Goal: Task Accomplishment & Management: Manage account settings

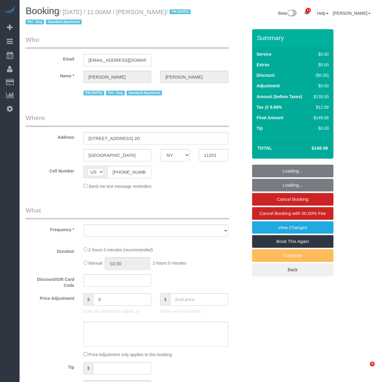
select select "NY"
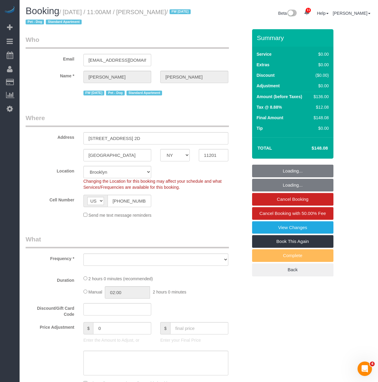
select select "object:11685"
select select "string:stripe-pm_1Mnkyf4VGloSiKo7NCIOAsig"
select select "number:89"
select select "number:90"
select select "number:13"
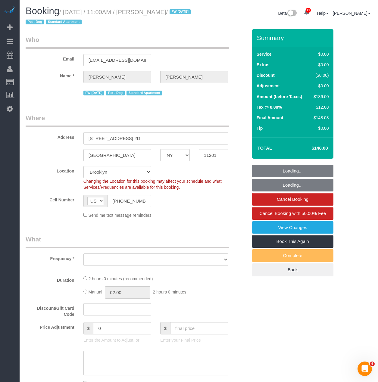
select select "number:5"
select select "spot123"
select select "1"
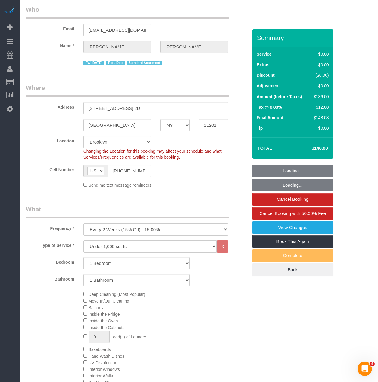
select select "object:12305"
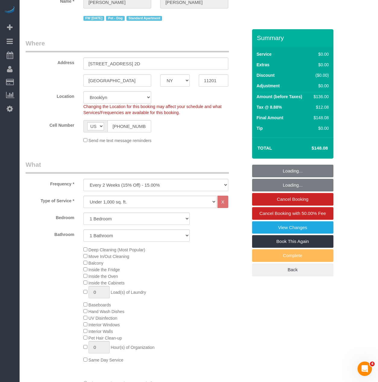
select select "1"
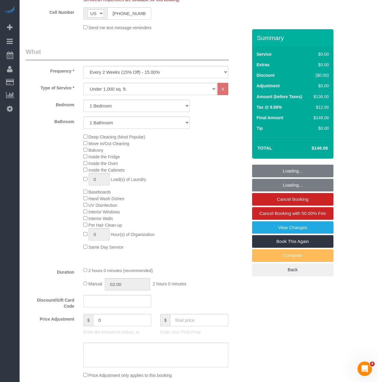
scroll to position [211, 0]
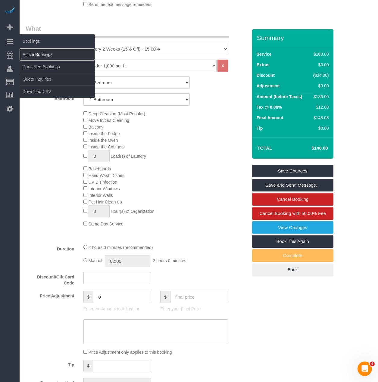
click at [27, 55] on link "Active Bookings" at bounding box center [57, 55] width 75 height 12
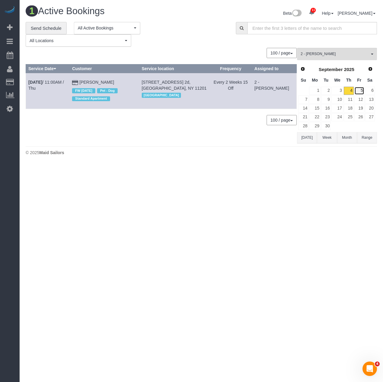
click at [363, 92] on link "5" at bounding box center [359, 91] width 10 height 8
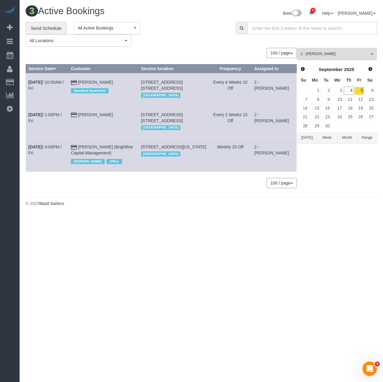
click at [360, 47] on div "**********" at bounding box center [201, 108] width 351 height 172
click at [349, 53] on span "2 - Luis Maneiro" at bounding box center [334, 54] width 69 height 5
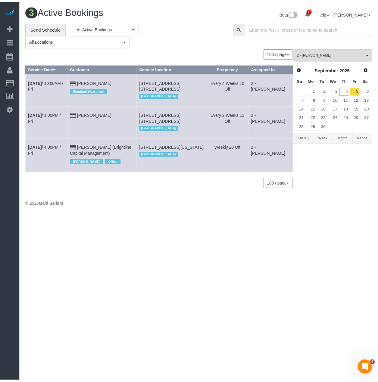
scroll to position [271, 0]
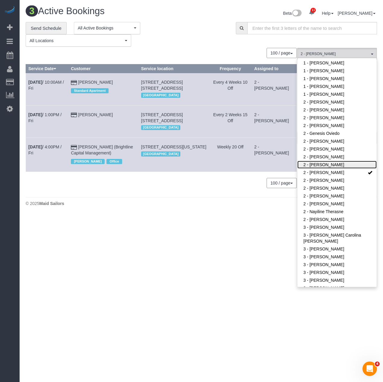
click at [338, 166] on link "2 - Katherine Poveda" at bounding box center [336, 165] width 79 height 8
click at [338, 172] on link "2 - Luis Maneiro" at bounding box center [336, 173] width 79 height 8
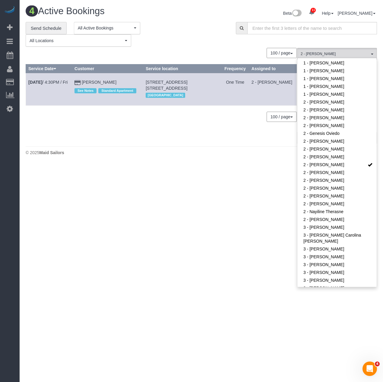
click at [201, 32] on div "**********" at bounding box center [126, 34] width 201 height 25
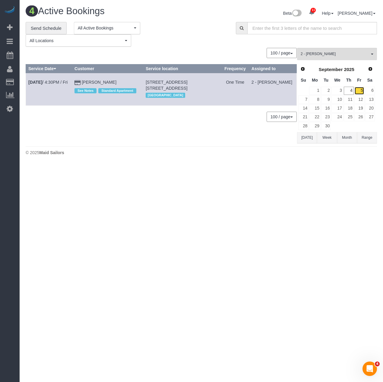
click at [361, 90] on link "5" at bounding box center [359, 91] width 10 height 8
click at [341, 56] on span "2 - Katherine Poveda" at bounding box center [334, 54] width 69 height 5
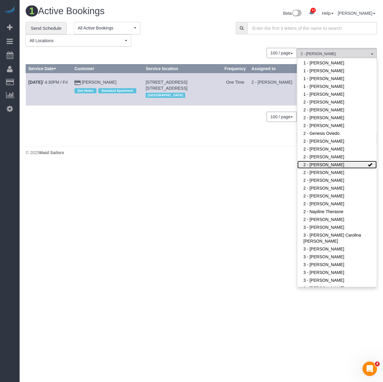
click at [313, 163] on link "2 - Katherine Poveda" at bounding box center [336, 165] width 79 height 8
click at [313, 175] on link "2 - Luis Maneiro" at bounding box center [336, 173] width 79 height 8
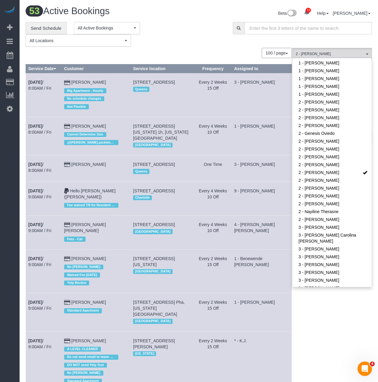
click at [206, 50] on div "100 / page 10 / page 20 / page 30 / page 40 / page 50 / page 100 / page" at bounding box center [159, 53] width 266 height 10
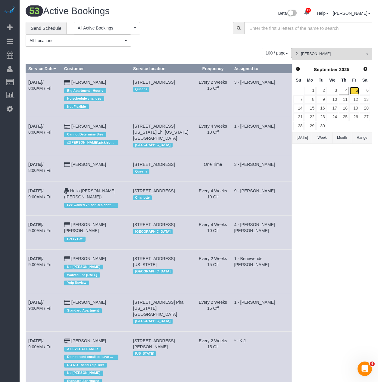
click at [354, 89] on link "5" at bounding box center [355, 91] width 10 height 8
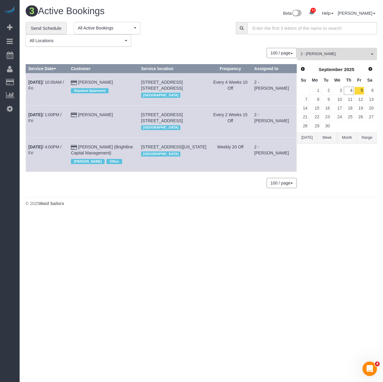
drag, startPoint x: 27, startPoint y: 80, endPoint x: 115, endPoint y: 80, distance: 88.0
click at [115, 80] on tr "Sep 5th / 10:00AM / Fri Jack Herzog Standard Apartment 390 Bergen Street, Apt. …" at bounding box center [161, 89] width 271 height 32
copy tr "Sep 5th / 10:00AM / Fri Jack Herzog"
drag, startPoint x: 190, startPoint y: 86, endPoint x: 147, endPoint y: 79, distance: 43.8
click at [147, 79] on td "390 Bergen Street, Apt. 2r, Brooklyn, NY 11217 Brooklyn" at bounding box center [173, 89] width 71 height 32
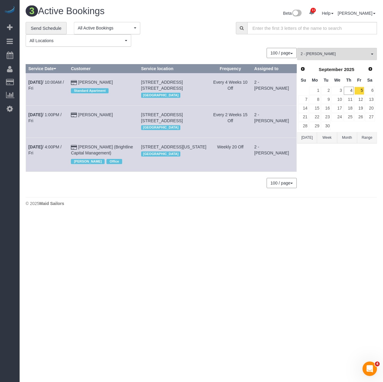
copy span "390 Bergen Street, Apt. 2r, Brooklyn, NY 11217"
drag, startPoint x: 28, startPoint y: 117, endPoint x: 106, endPoint y: 112, distance: 78.5
click at [106, 112] on tr "Sep 5th / 1:00PM / Fri Daniel Rua 130 Adelphi Street, Apt. 4a, Brooklyn, NY 112…" at bounding box center [161, 121] width 271 height 32
copy tr "Sep 5th / 1:00PM / Fri Daniel Rua"
drag, startPoint x: 34, startPoint y: 148, endPoint x: 122, endPoint y: 151, distance: 88.0
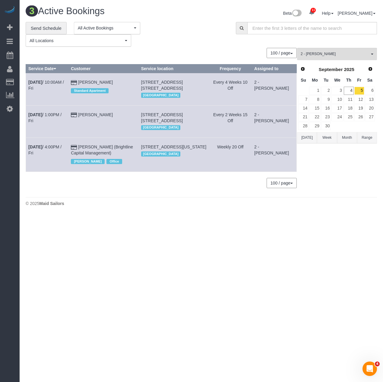
click at [122, 151] on tr "Sep 5th / 4:00PM / Fri Natalie Steiner (Brightline Capital Management) Jacky Xu…" at bounding box center [161, 155] width 271 height 34
copy tr "Sep 5th / 4:00PM / Fri Natalie Steiner (Brightline Capital Management)"
click at [55, 82] on link "Sep 5th / 10:00AM / Fri" at bounding box center [46, 85] width 36 height 11
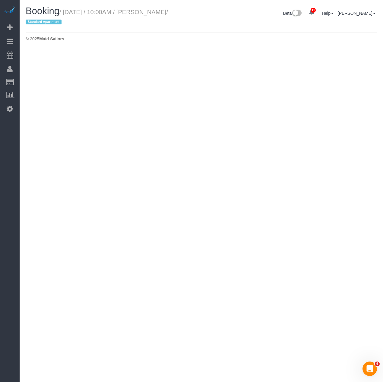
select select "NY"
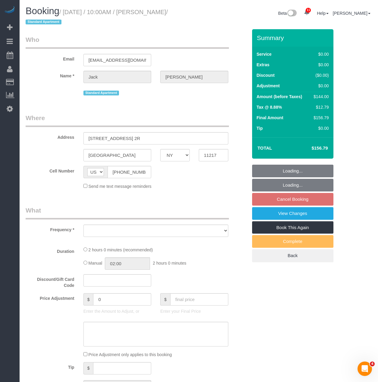
select select "object:14696"
select select "spot172"
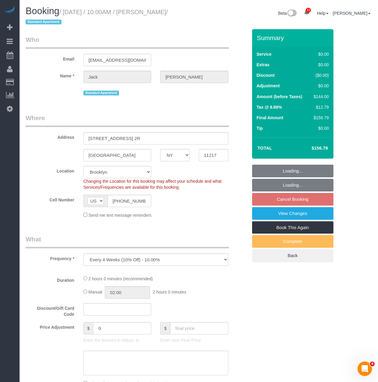
select select "string:stripe-pm_1RMYOM4VGloSiKo7LGZRO5rF"
select select "1"
select select "number:89"
select select "number:90"
select select "number:15"
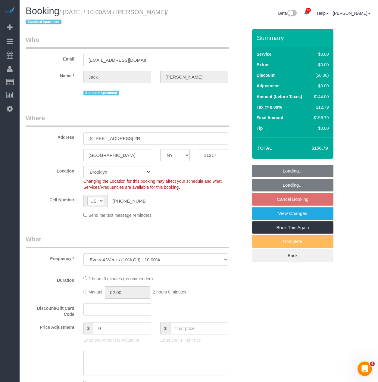
select select "number:5"
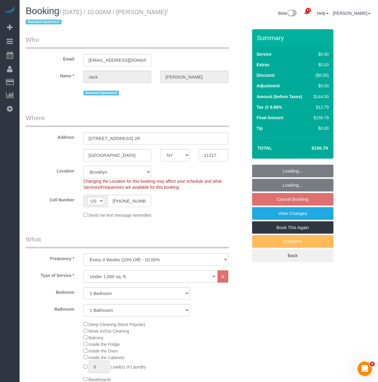
select select "object:14958"
select select "1"
select select "spot231"
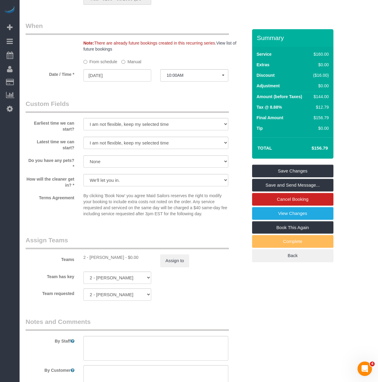
scroll to position [693, 0]
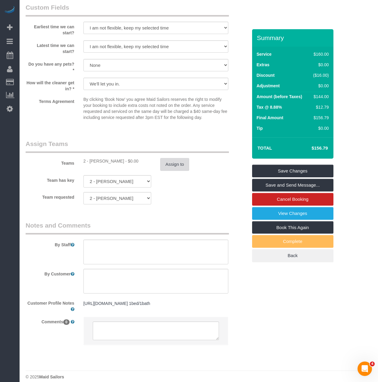
click at [181, 166] on button "Assign to" at bounding box center [174, 164] width 29 height 13
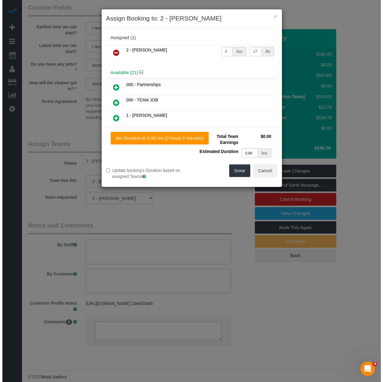
scroll to position [691, 0]
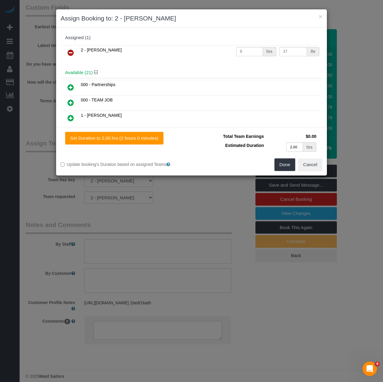
click at [68, 52] on icon at bounding box center [71, 52] width 6 height 7
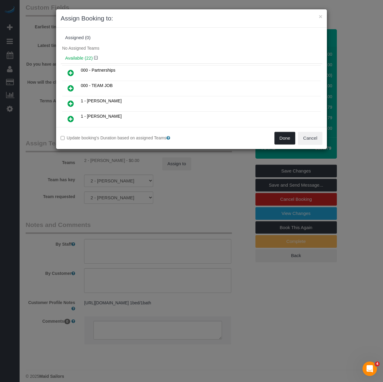
click at [285, 138] on button "Done" at bounding box center [284, 138] width 21 height 13
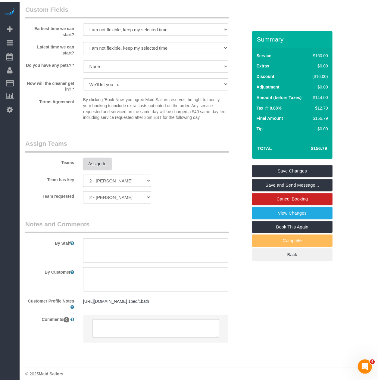
scroll to position [693, 0]
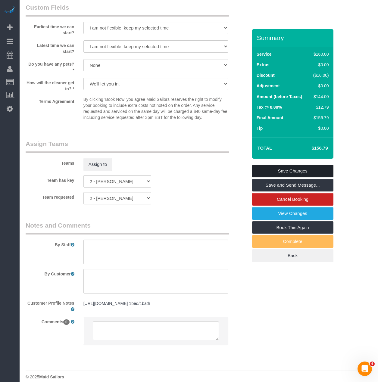
click at [282, 171] on link "Save Changes" at bounding box center [292, 171] width 81 height 13
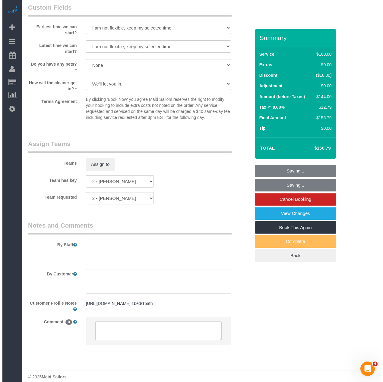
scroll to position [691, 0]
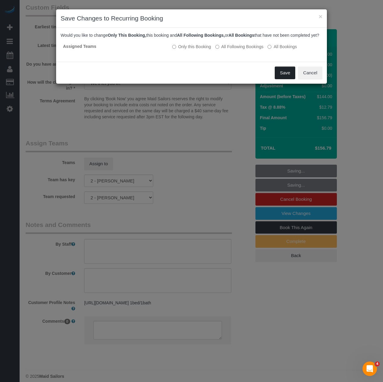
click at [284, 79] on button "Save" at bounding box center [285, 73] width 20 height 13
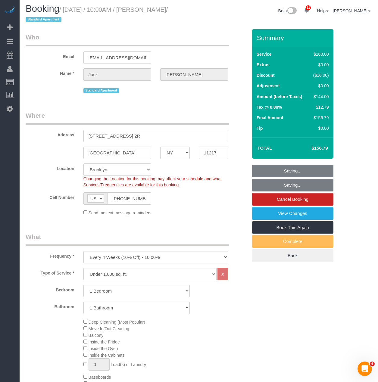
scroll to position [0, 0]
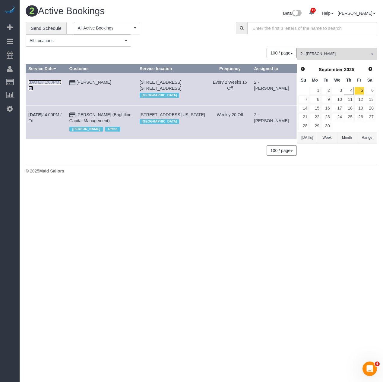
click at [42, 81] on b "Sep 5th" at bounding box center [35, 82] width 14 height 5
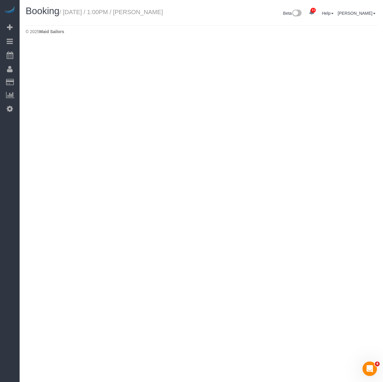
select select "NY"
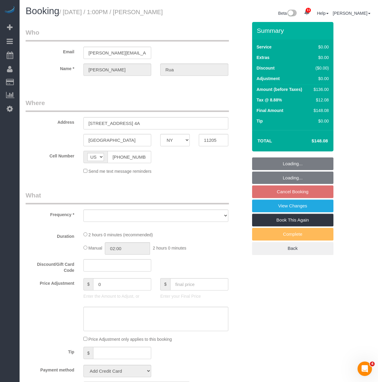
select select "object:17531"
select select "string:stripe-pm_1Qzgda4VGloSiKo7anuwcUJC"
select select "1"
select select "spot293"
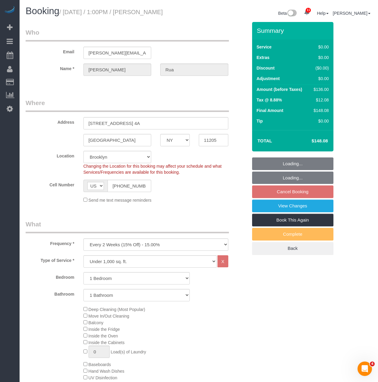
select select "number:60"
select select "number:75"
select select "number:15"
select select "number:5"
select select "object:18156"
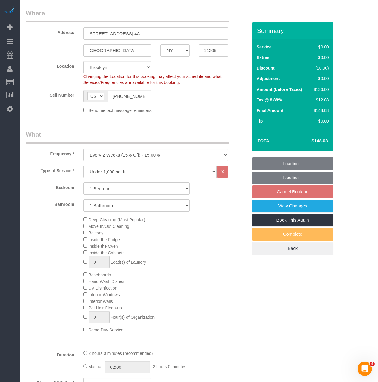
select select "1"
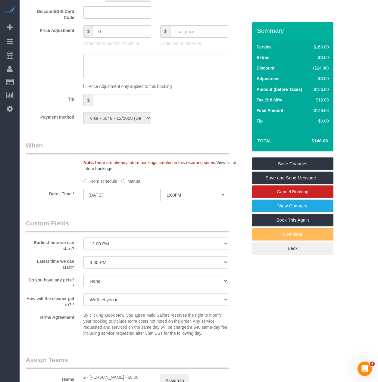
scroll to position [482, 0]
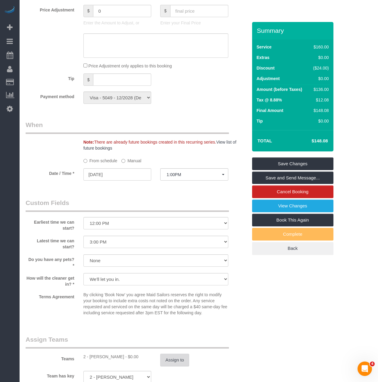
click at [179, 361] on button "Assign to" at bounding box center [174, 360] width 29 height 13
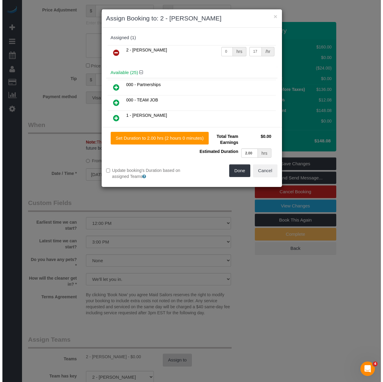
scroll to position [480, 0]
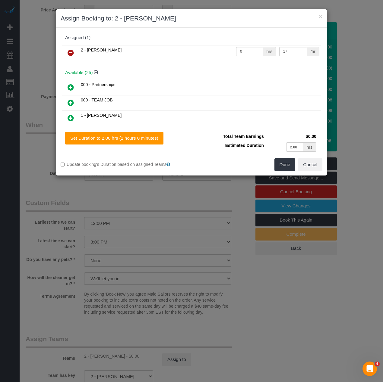
click at [67, 52] on link at bounding box center [71, 53] width 14 height 12
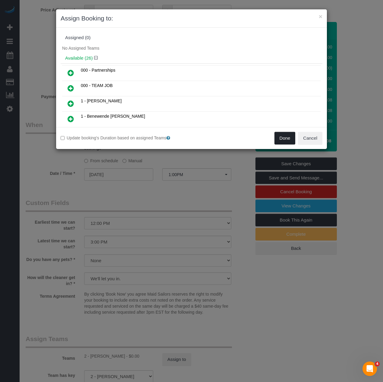
click at [285, 139] on button "Done" at bounding box center [284, 138] width 21 height 13
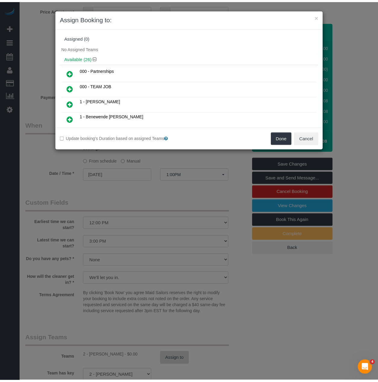
scroll to position [482, 0]
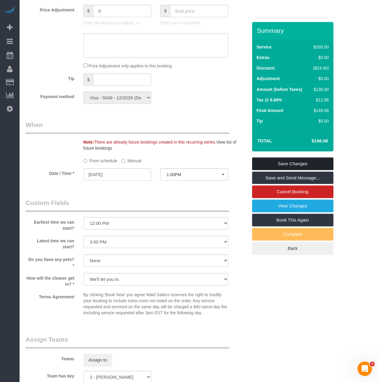
click at [277, 160] on link "Save Changes" at bounding box center [292, 164] width 81 height 13
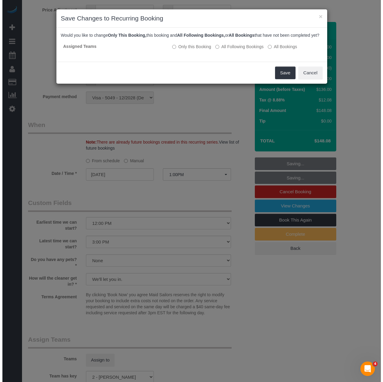
scroll to position [480, 0]
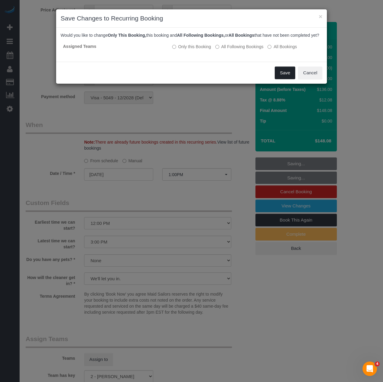
click at [279, 79] on button "Save" at bounding box center [285, 73] width 20 height 13
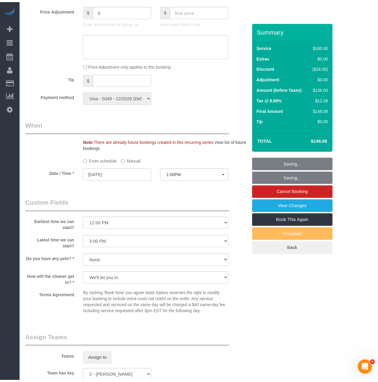
scroll to position [482, 0]
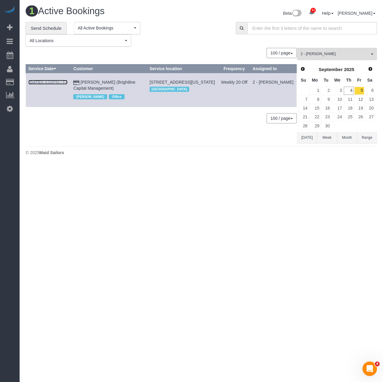
click at [56, 81] on link "Sep 5th / 4:00PM / Fri" at bounding box center [47, 82] width 39 height 5
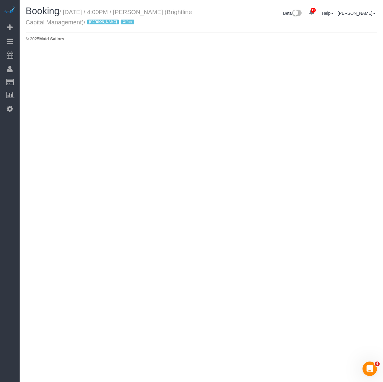
select select "NY"
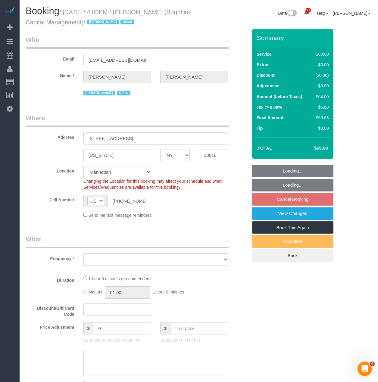
select select "number:89"
select select "number:90"
select select "number:15"
select select "number:7"
select select "string:stripe-pm_1QrNtx4VGloSiKo7JRyNQS5o"
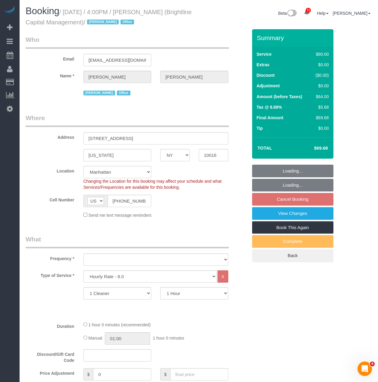
select select "object:20645"
select select "spot355"
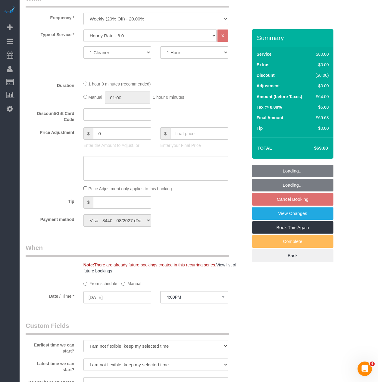
select select "object:21041"
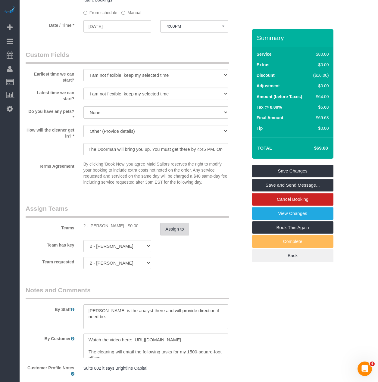
click at [188, 232] on button "Assign to" at bounding box center [174, 229] width 29 height 13
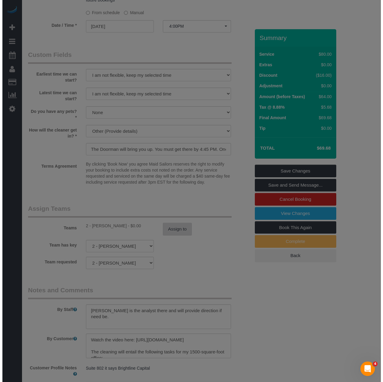
scroll to position [510, 0]
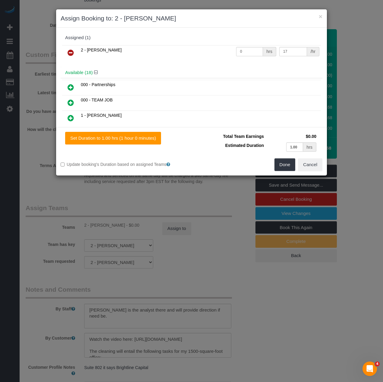
click at [68, 52] on icon at bounding box center [71, 52] width 6 height 7
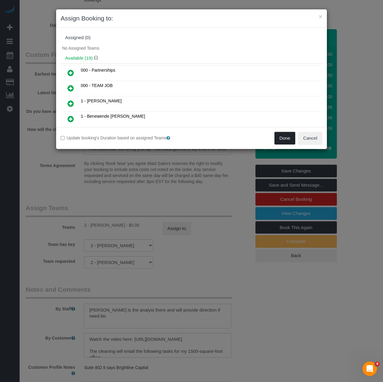
click at [276, 138] on button "Done" at bounding box center [284, 138] width 21 height 13
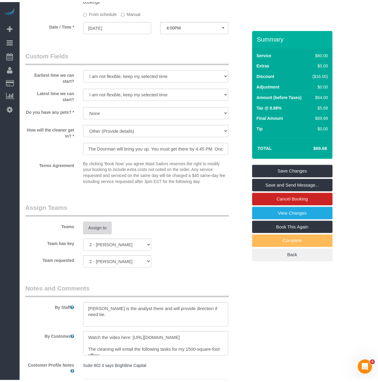
scroll to position [512, 0]
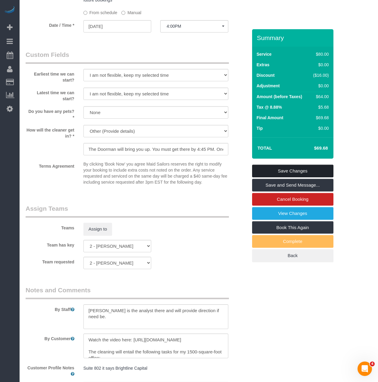
click at [271, 171] on link "Save Changes" at bounding box center [292, 171] width 81 height 13
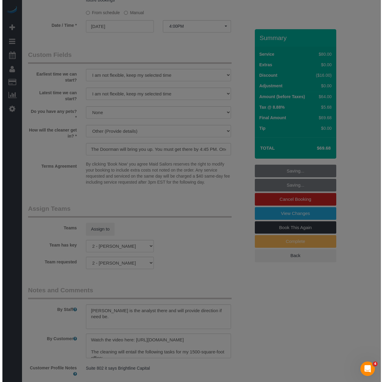
scroll to position [510, 0]
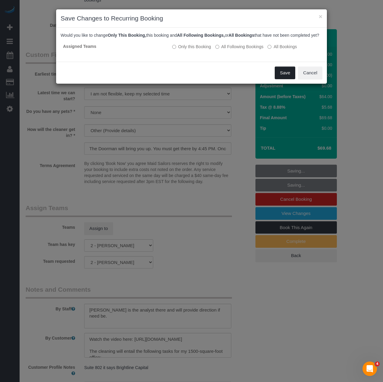
click at [284, 79] on button "Save" at bounding box center [285, 73] width 20 height 13
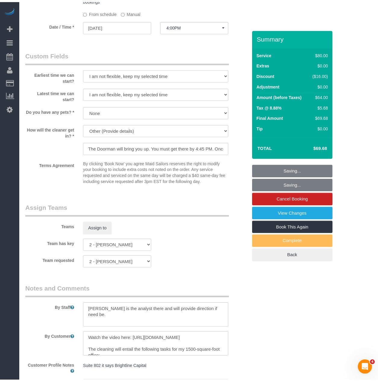
scroll to position [512, 0]
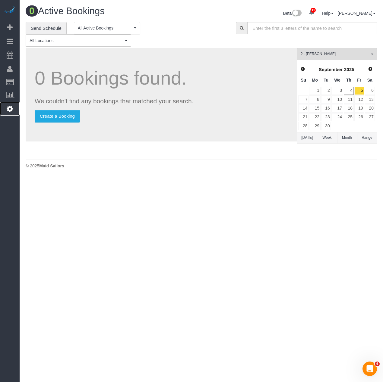
click at [9, 113] on link "Settings" at bounding box center [10, 109] width 20 height 14
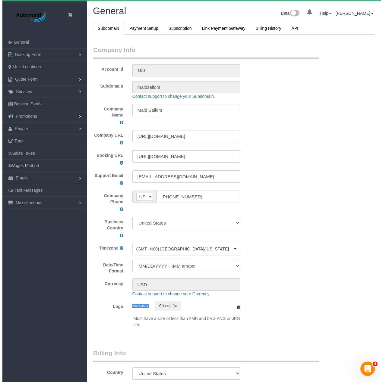
scroll to position [1363, 378]
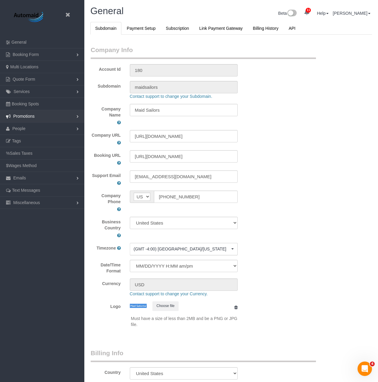
select select "425"
click at [72, 16] on link at bounding box center [69, 15] width 9 height 9
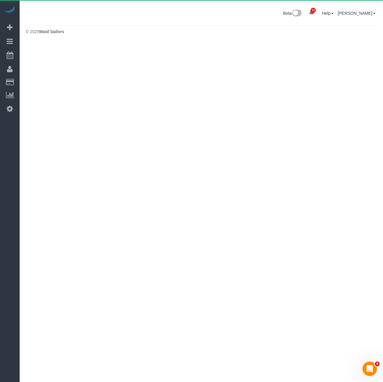
scroll to position [178, 383]
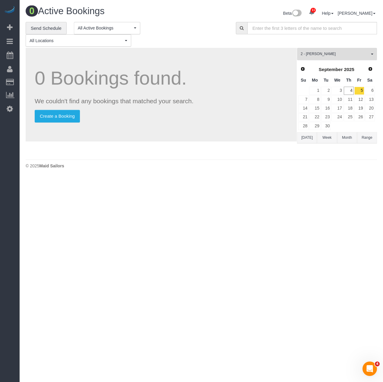
click at [362, 56] on span "2 - [PERSON_NAME]" at bounding box center [334, 54] width 69 height 5
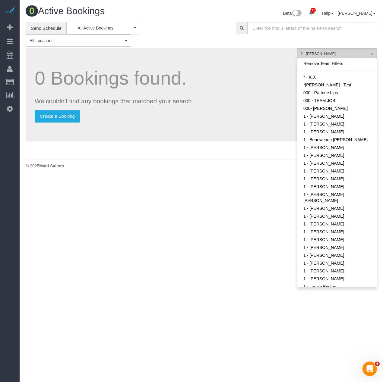
scroll to position [271, 0]
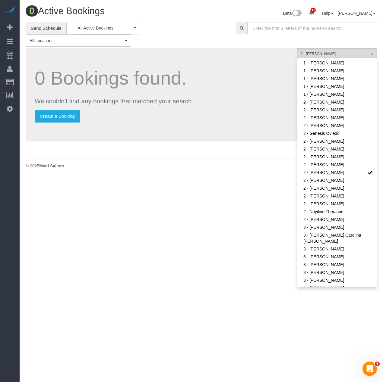
click at [232, 211] on body "11 Beta Your Notifications You have 0 alerts × You have 2 to charge for 09/03/2…" at bounding box center [191, 191] width 383 height 382
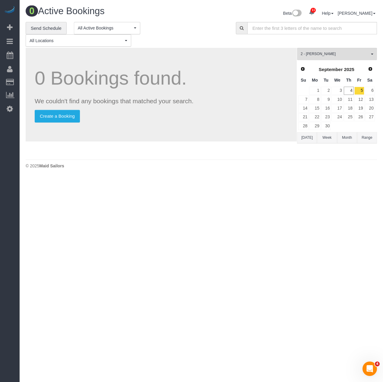
click at [365, 140] on button "Range" at bounding box center [367, 137] width 20 height 11
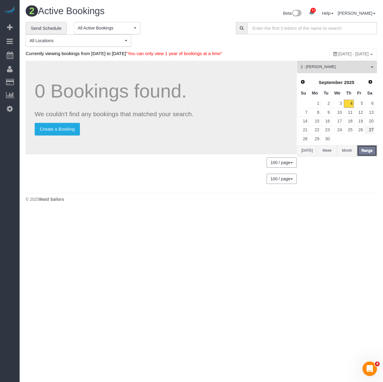
scroll to position [29920, 29751]
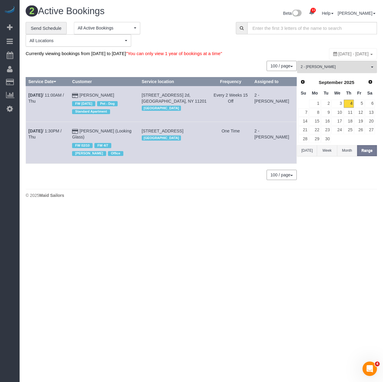
click at [338, 53] on span "[DATE] - [DATE]" at bounding box center [353, 54] width 30 height 5
type input "**********"
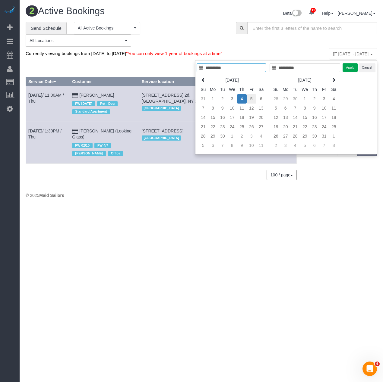
type input "**********"
click at [251, 98] on td "5" at bounding box center [251, 98] width 10 height 9
type input "**********"
click at [201, 108] on td "7" at bounding box center [203, 108] width 10 height 9
type input "**********"
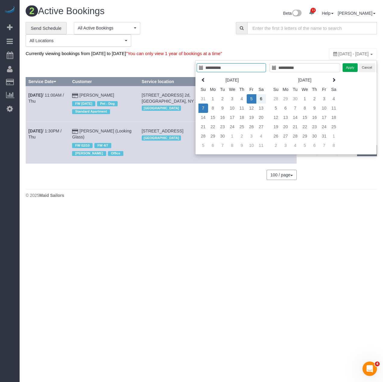
click at [342, 69] on div "**********" at bounding box center [286, 107] width 182 height 95
click at [349, 68] on button "Apply" at bounding box center [349, 67] width 15 height 9
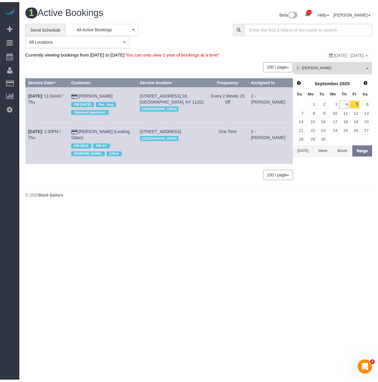
scroll to position [184, 383]
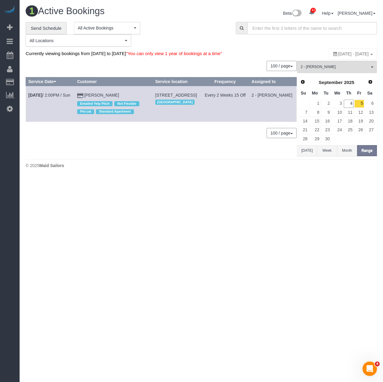
drag, startPoint x: 26, startPoint y: 98, endPoint x: 107, endPoint y: 100, distance: 80.5
click at [107, 100] on tr "Sep 7th / 2:00PM / Sun Zach Ostrup Emailed Yelp Pitch Not Flexible Pet-cat Stan…" at bounding box center [161, 104] width 271 height 36
copy tr "Sep 7th / 2:00PM / Sun Zach Ostrup"
click at [90, 98] on link "Zach Ostrup" at bounding box center [101, 95] width 35 height 5
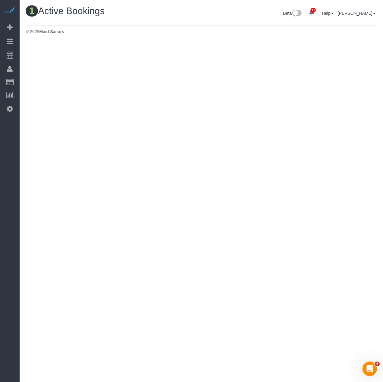
scroll to position [184, 383]
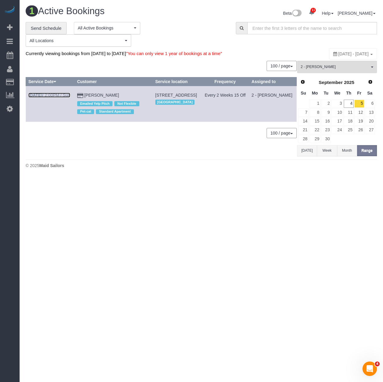
click at [36, 98] on b "Sep 7th" at bounding box center [35, 95] width 14 height 5
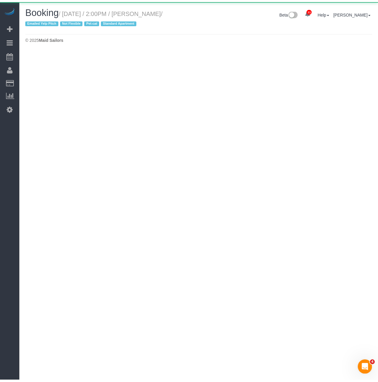
scroll to position [50, 383]
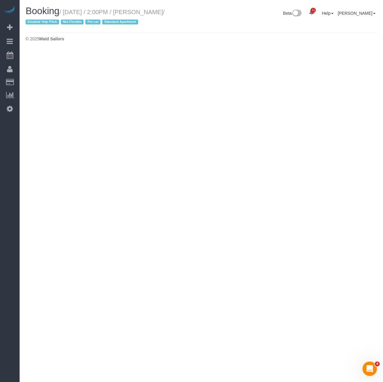
select select "NY"
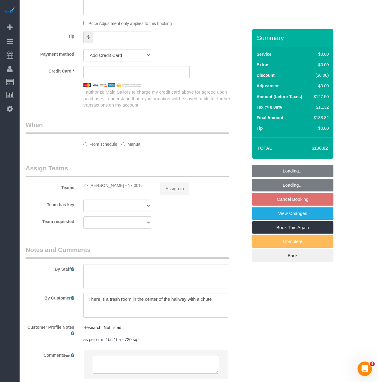
scroll to position [968, 378]
select select "object:26228"
select select "spot406"
select select "number:89"
select select "number:90"
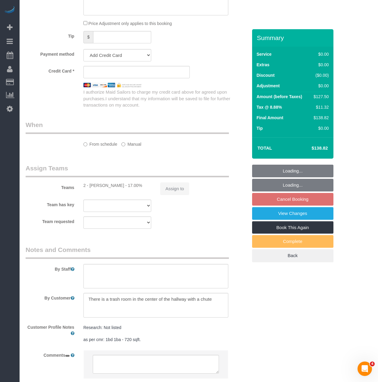
select select "number:14"
select select "number:5"
select select "number:21"
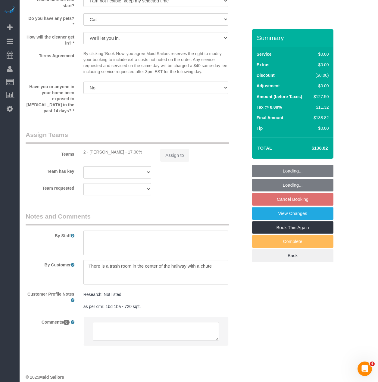
select select "string:stripe-pm_1JnT9g4VGloSiKo7baXlI1T6"
select select "1"
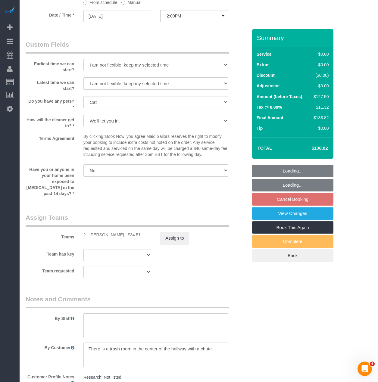
scroll to position [1086, 378]
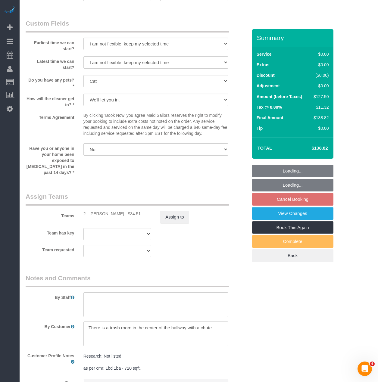
select select "object:26861"
select select "spot466"
select select "1"
click at [175, 212] on button "Assign to" at bounding box center [174, 217] width 29 height 13
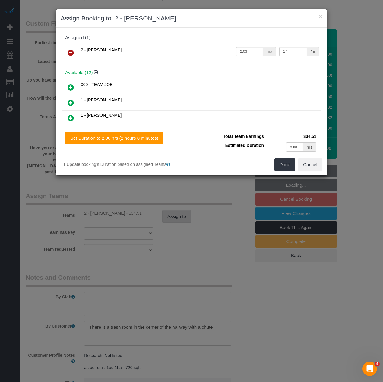
scroll to position [1083, 383]
click at [72, 53] on icon at bounding box center [71, 52] width 6 height 7
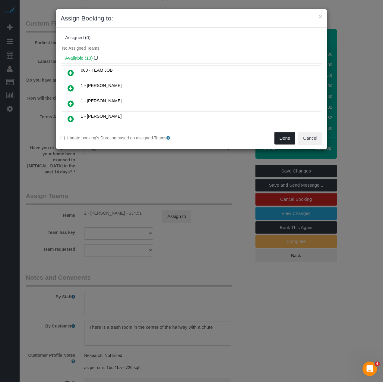
click at [293, 136] on button "Done" at bounding box center [284, 138] width 21 height 13
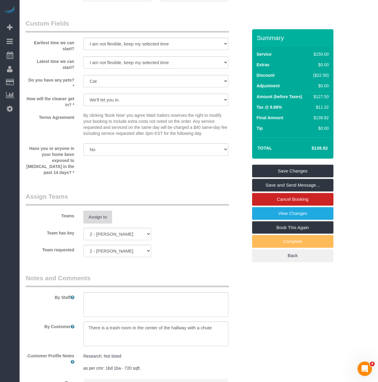
scroll to position [1086, 378]
click at [292, 168] on link "Save Changes" at bounding box center [292, 171] width 81 height 13
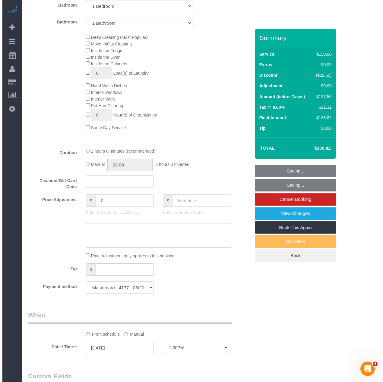
scroll to position [0, 0]
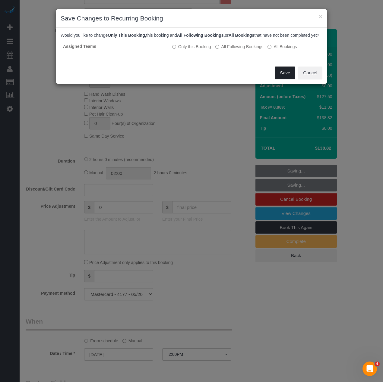
click at [282, 76] on button "Save" at bounding box center [285, 73] width 20 height 13
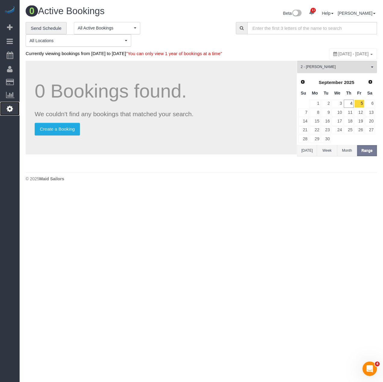
click at [5, 108] on link "Settings" at bounding box center [10, 109] width 20 height 14
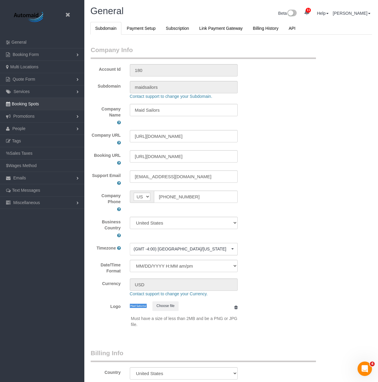
select select "425"
click at [18, 127] on span "People" at bounding box center [18, 128] width 13 height 5
click at [51, 167] on link "Team Availability" at bounding box center [42, 166] width 84 height 12
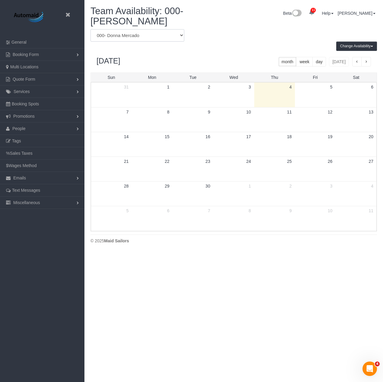
click at [150, 36] on select "* - K.J. *Irene Flores - Test 000 - Partnerships 000 - TEAM JOB 000- Donna Merc…" at bounding box center [137, 35] width 94 height 12
select select "number:33972"
click at [90, 29] on select "* - K.J. *Irene Flores - Test 000 - Partnerships 000 - TEAM JOB 000- Donna Merc…" at bounding box center [137, 35] width 94 height 12
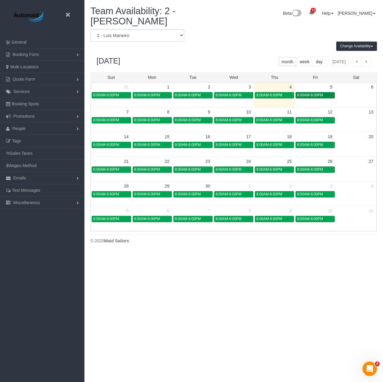
click at [302, 93] on span "8:00AM-6:00PM" at bounding box center [310, 95] width 26 height 4
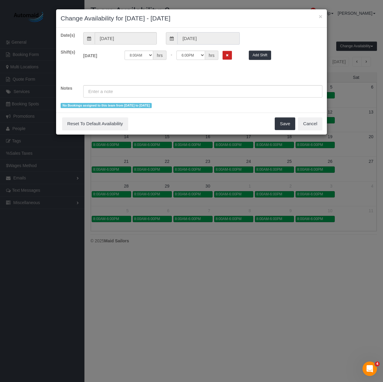
click at [205, 39] on input "09/05/2025" at bounding box center [208, 38] width 62 height 12
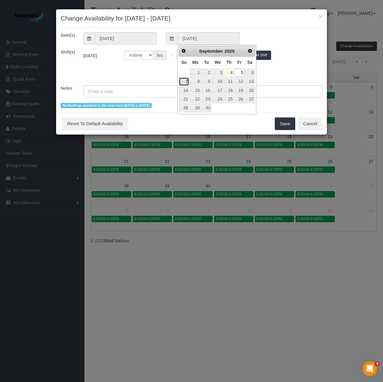
click at [184, 83] on link "7" at bounding box center [184, 81] width 10 height 8
type input "09/07/2025"
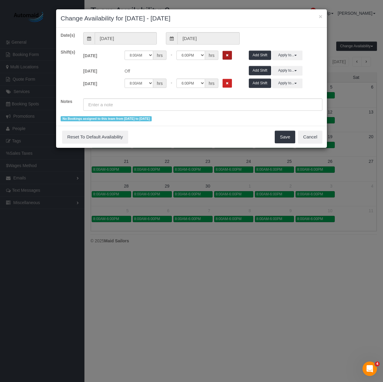
click at [224, 52] on button "Remove Shift" at bounding box center [226, 55] width 9 height 9
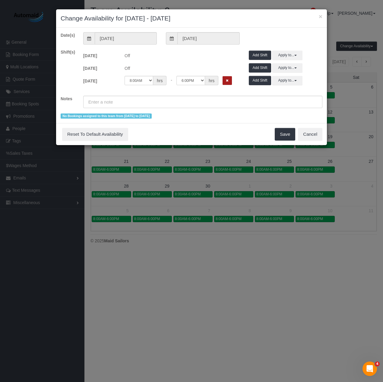
click at [231, 77] on button "Remove Shift" at bounding box center [226, 80] width 9 height 9
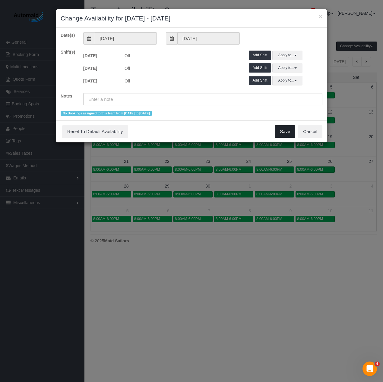
click at [289, 130] on button "Save" at bounding box center [285, 131] width 20 height 13
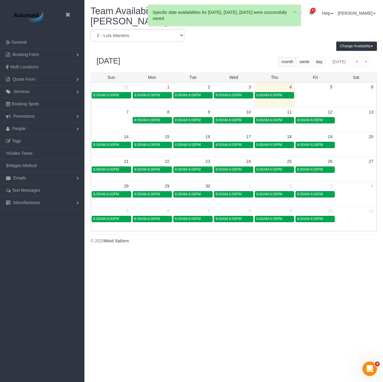
click at [319, 94] on td at bounding box center [315, 95] width 41 height 7
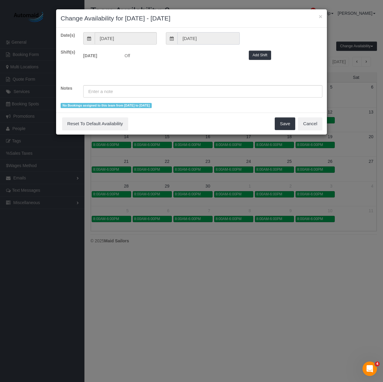
click at [193, 39] on input "09/05/2025" at bounding box center [208, 38] width 62 height 12
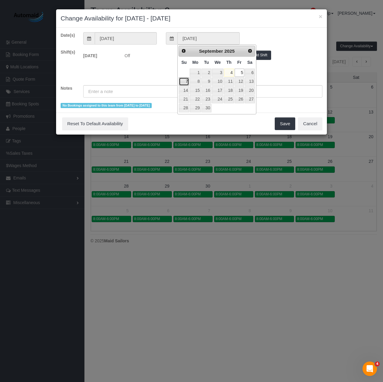
click at [186, 79] on link "7" at bounding box center [184, 81] width 10 height 8
type input "09/07/2025"
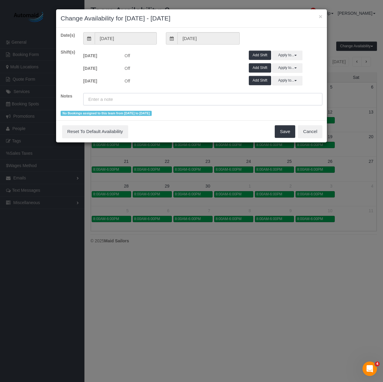
click at [142, 102] on input "text" at bounding box center [202, 99] width 239 height 12
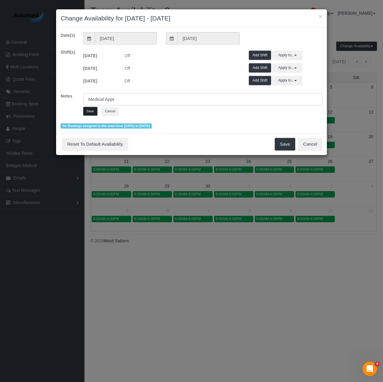
type input "Medical Appt"
click at [90, 109] on button "Save" at bounding box center [90, 111] width 14 height 9
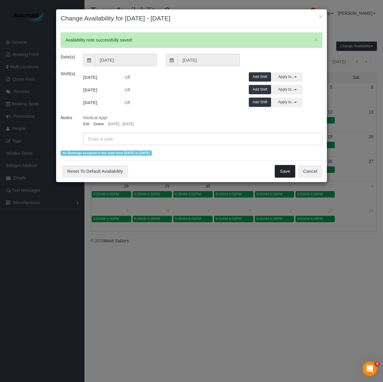
click at [283, 175] on button "Save" at bounding box center [285, 171] width 20 height 13
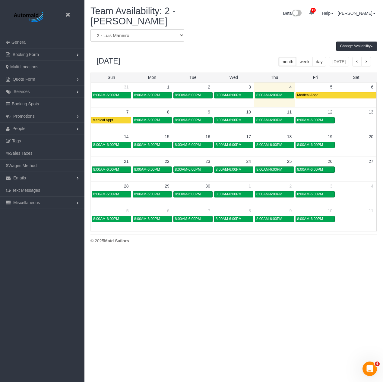
click at [201, 317] on body "Beta Close Settings General Booking Form Install Form Customize Form Fields Def…" at bounding box center [191, 191] width 383 height 382
click at [68, 14] on icon at bounding box center [68, 15] width 8 height 8
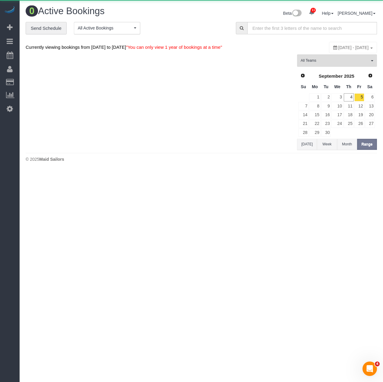
scroll to position [197, 383]
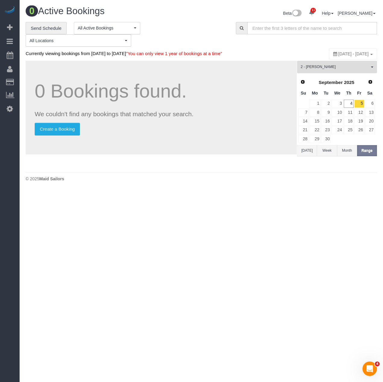
click at [310, 70] on span "2 - [PERSON_NAME]" at bounding box center [334, 66] width 69 height 5
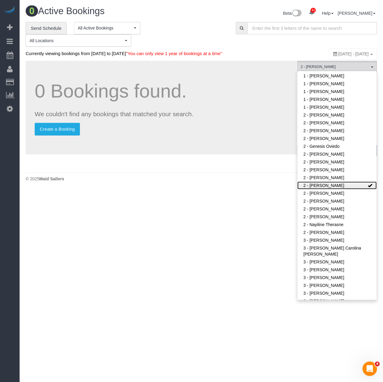
click at [311, 190] on link "2 - [PERSON_NAME]" at bounding box center [336, 186] width 79 height 8
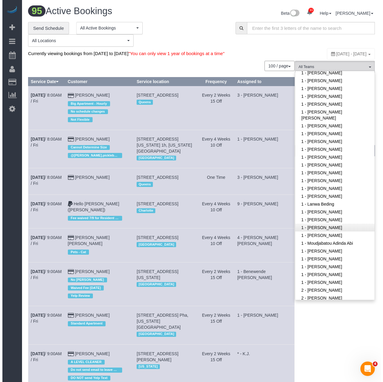
scroll to position [0, 0]
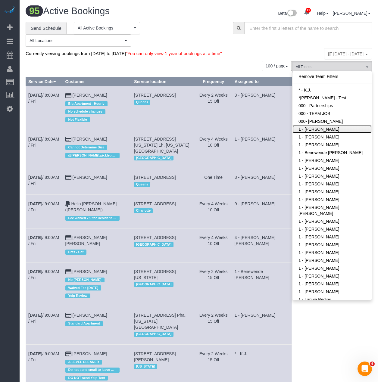
click at [321, 133] on link "1 - [PERSON_NAME]" at bounding box center [332, 129] width 79 height 8
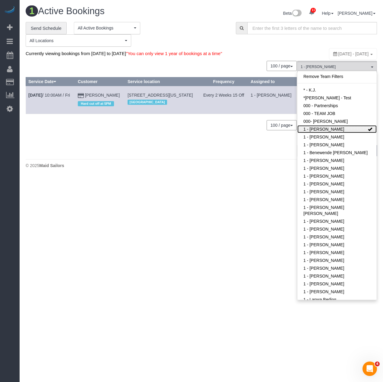
scroll to position [184, 383]
click at [166, 205] on body "11 Beta Your Notifications You have 0 alerts × You have 2 to charge for 09/03/2…" at bounding box center [191, 191] width 383 height 382
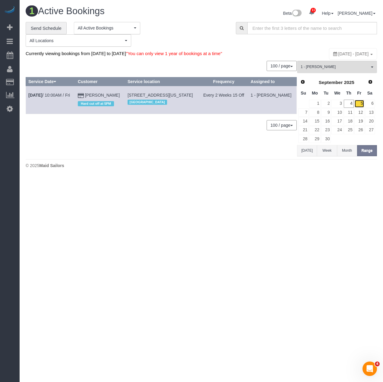
click at [360, 107] on link "5" at bounding box center [359, 104] width 10 height 8
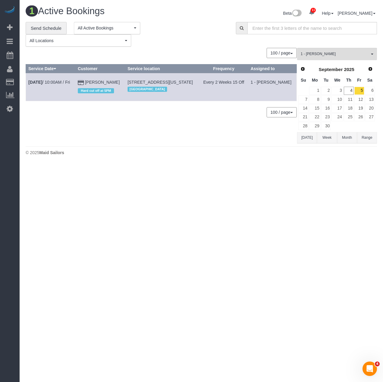
click at [121, 190] on body "11 Beta Your Notifications You have 0 alerts × You have 2 to charge for 09/03/2…" at bounding box center [191, 191] width 383 height 382
click at [48, 85] on link "Sep 5th / 10:00AM / Fri" at bounding box center [49, 82] width 42 height 5
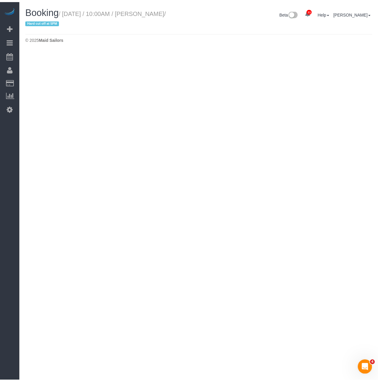
scroll to position [745, 378]
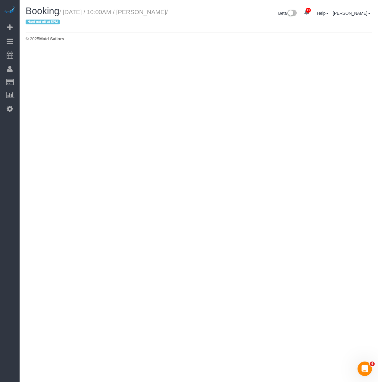
select select "NY"
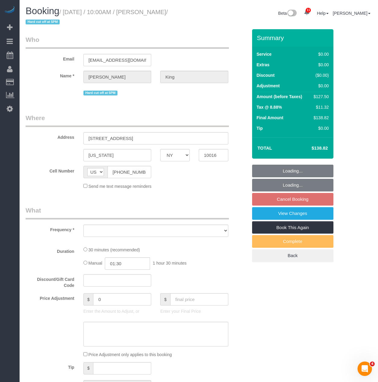
select select "object:33019"
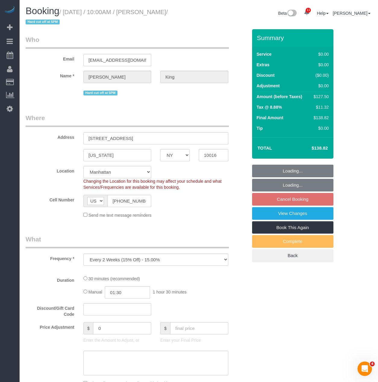
scroll to position [1066, 378]
select select "string:stripe-pm_1POWcJ4VGloSiKo7C7J8JKyy"
select select "spot520"
select select "number:58"
select select "number:72"
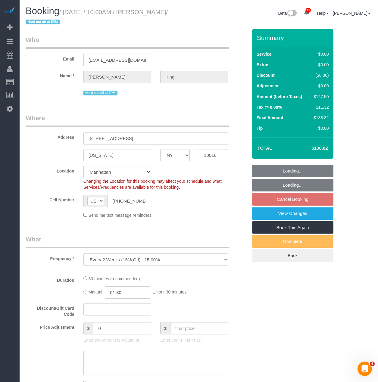
select select "number:15"
select select "number:5"
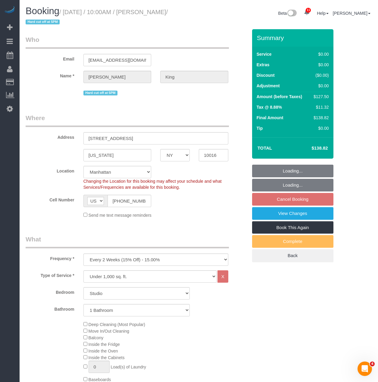
scroll to position [1082, 378]
select select "object:33281"
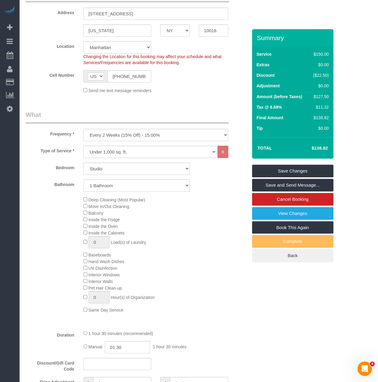
scroll to position [30, 0]
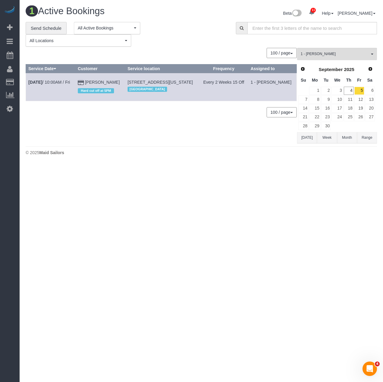
scroll to position [164, 383]
drag, startPoint x: 157, startPoint y: 88, endPoint x: 125, endPoint y: 81, distance: 33.0
click at [125, 81] on td "303 East 37th Street, 2h, New York, NY 10016 Manhattan" at bounding box center [162, 87] width 74 height 28
copy span "[STREET_ADDRESS][US_STATE]"
click at [131, 199] on body "11 Beta Your Notifications You have 0 alerts × You have 2 to charge for 09/03/2…" at bounding box center [191, 191] width 383 height 382
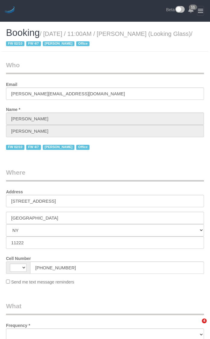
select select "NY"
select select "string:[GEOGRAPHIC_DATA]"
select select "object:735"
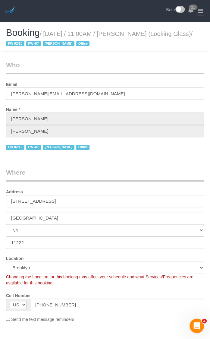
select select "spot1"
select select "string:stripe-pm_1Pk9r74VGloSiKo7ygf3bK1Q"
select select "150"
select select "number:59"
select select "number:73"
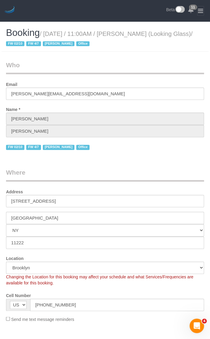
select select "number:15"
select select "number:5"
select select "object:975"
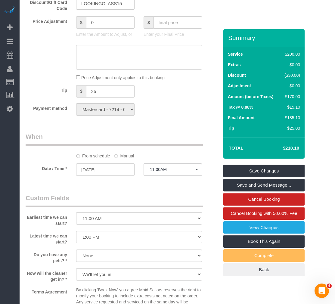
scroll to position [482, 0]
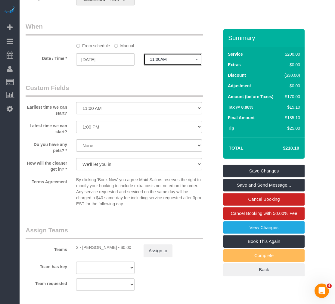
click at [152, 64] on button "11:00AM" at bounding box center [173, 59] width 58 height 12
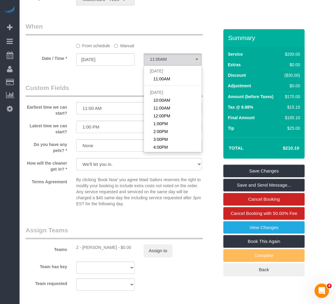
click at [111, 86] on div "Who Email thomas@lookingglassfactory.com Name * Thomas Galarce FW 02/10 FW 4/7 …" at bounding box center [122, 14] width 203 height 935
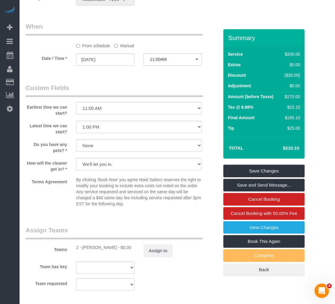
click at [121, 49] on label "Manual" at bounding box center [124, 45] width 20 height 8
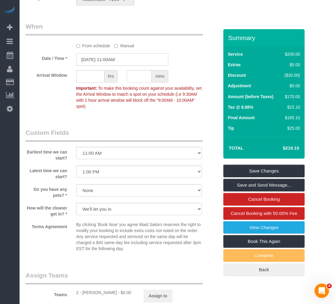
click at [121, 66] on input "09/04/2025 11:00AM" at bounding box center [122, 59] width 92 height 12
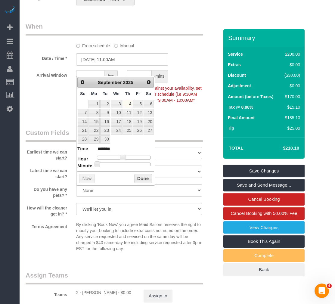
type input "09/04/2025 3:00PM"
type input "******"
click at [131, 159] on div at bounding box center [124, 158] width 54 height 4
type input "09/04/2025 2:00PM"
type input "******"
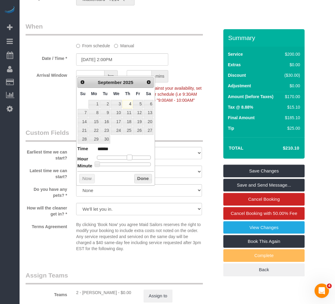
type input "09/04/2025 1:00PM"
type input "******"
drag, startPoint x: 131, startPoint y: 159, endPoint x: 127, endPoint y: 159, distance: 4.5
click at [127, 159] on span at bounding box center [127, 157] width 5 height 5
click at [123, 162] on dl "Time ****** Hour Minute Second Millisecond Microsecond Time Zone ***** ***** **…" at bounding box center [115, 156] width 77 height 21
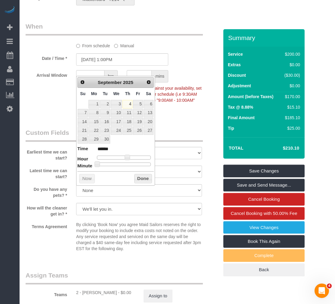
click at [121, 168] on div "Prev Next September 2025 Su Mo Tu We Th Fr Sa 1 2 3 4 5 6 7 8 9 10 11 12 13 14 …" at bounding box center [115, 131] width 79 height 110
type input "09/04/2025 1:25PM"
type input "******"
type input "09/04/2025 1:30PM"
type input "******"
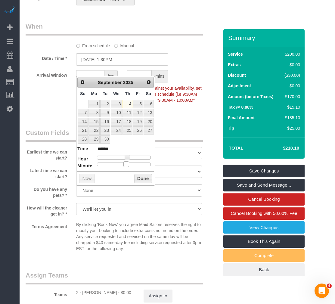
drag, startPoint x: 121, startPoint y: 163, endPoint x: 124, endPoint y: 161, distance: 3.6
click at [124, 161] on dl "Time ****** Hour Minute Second Millisecond Microsecond Time Zone ***** ***** **…" at bounding box center [115, 156] width 77 height 21
click at [136, 177] on button "Done" at bounding box center [143, 179] width 18 height 10
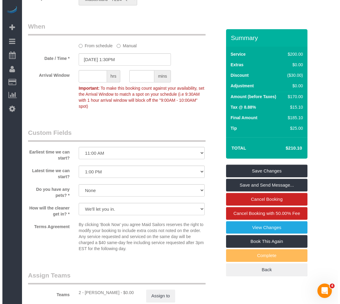
scroll to position [663, 0]
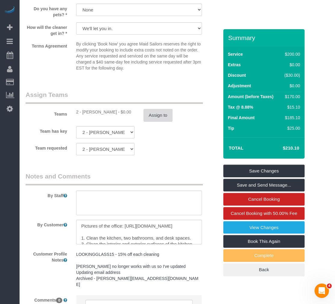
click at [155, 122] on button "Assign to" at bounding box center [158, 115] width 29 height 13
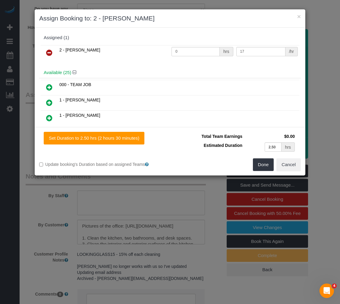
click at [46, 53] on icon at bounding box center [49, 52] width 6 height 7
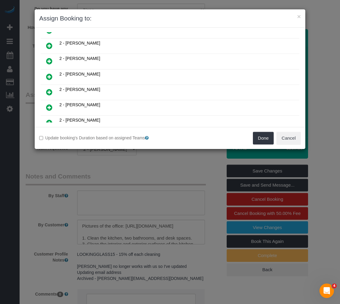
scroll to position [271, 0]
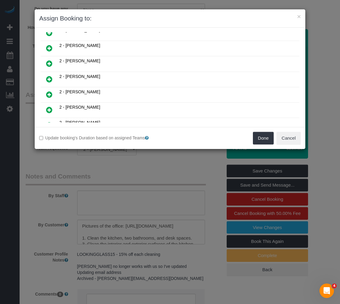
click at [50, 62] on icon at bounding box center [49, 63] width 6 height 7
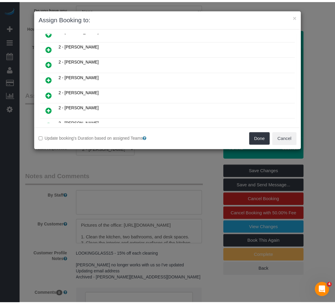
scroll to position [286, 0]
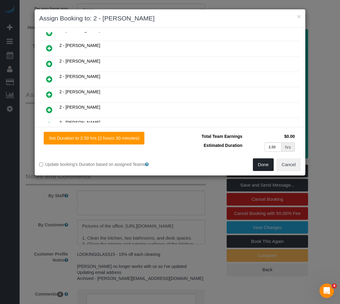
click at [210, 166] on button "Done" at bounding box center [263, 165] width 21 height 13
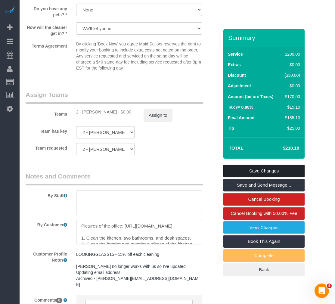
click at [210, 177] on link "Save Changes" at bounding box center [264, 171] width 81 height 13
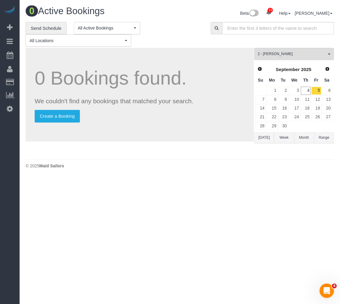
click at [165, 6] on h1 "0 Active Bookings" at bounding box center [101, 11] width 150 height 10
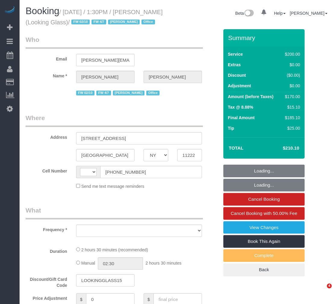
select select "NY"
select select "string:[GEOGRAPHIC_DATA]"
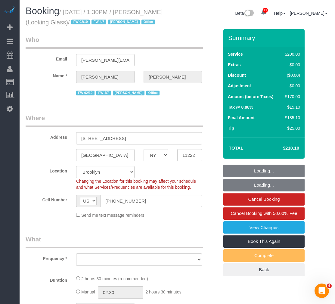
select select "object:751"
select select "number:59"
select select "number:73"
select select "number:15"
select select "number:5"
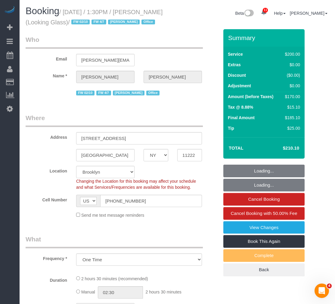
select select "string:stripe-pm_1Pk9r74VGloSiKo7ygf3bK1Q"
select select "150"
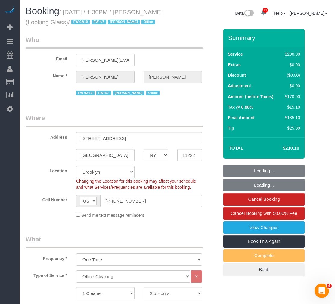
select select "object:984"
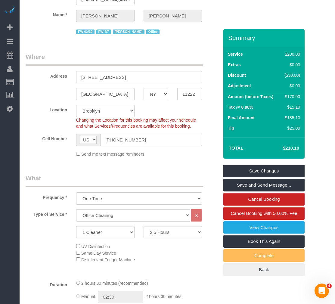
scroll to position [60, 0]
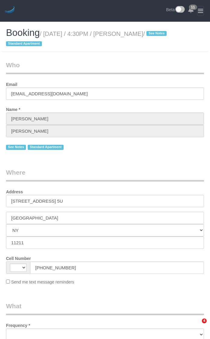
select select "NY"
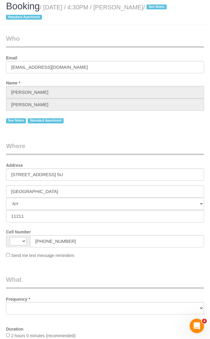
select select "string:[GEOGRAPHIC_DATA]"
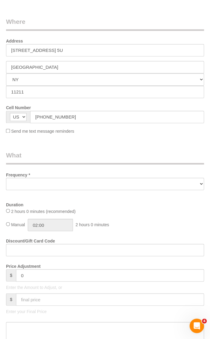
select select "object:723"
select select "string:stripe-pm_1Rv6aJ4VGloSiKo7WRraLehv"
select select "1"
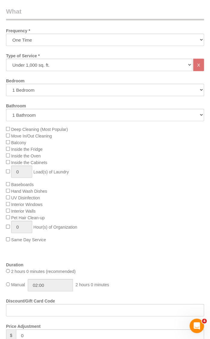
select select "number:57"
select select "number:77"
select select "number:15"
select select "number:6"
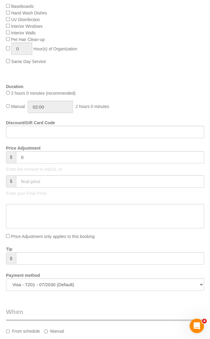
select select "object:1354"
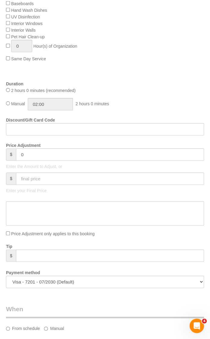
select select "1"
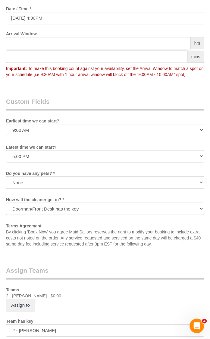
scroll to position [844, 0]
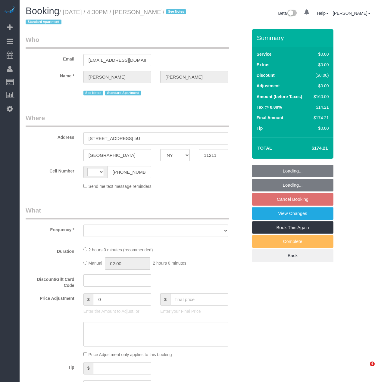
select select "NY"
select select "string:[GEOGRAPHIC_DATA]"
select select "object:723"
select select "number:57"
select select "number:77"
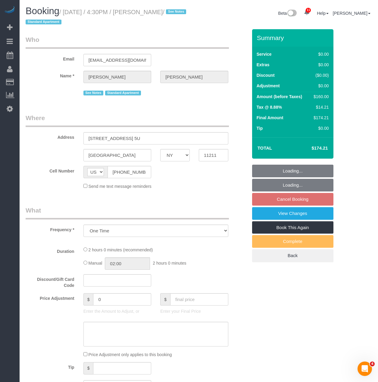
select select "number:15"
select select "number:6"
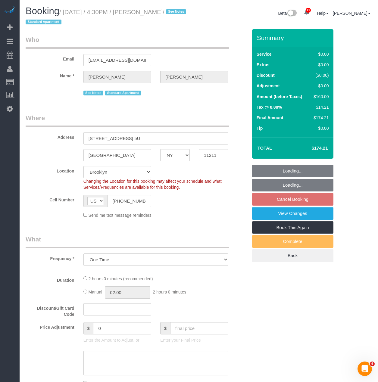
select select "string:stripe-pm_1Rv6aJ4VGloSiKo7WRraLehv"
select select "1"
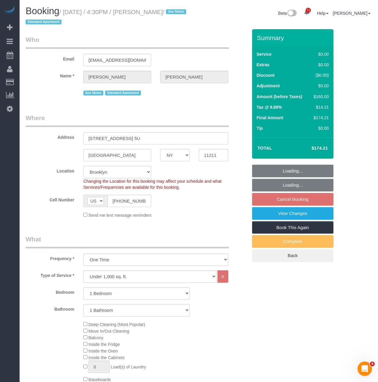
select select "object:1354"
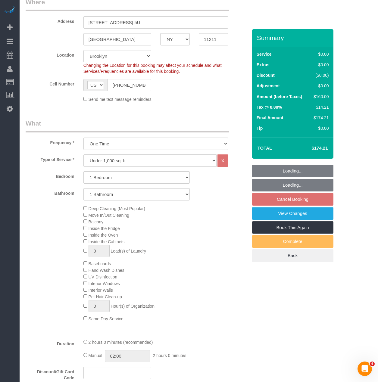
select select "1"
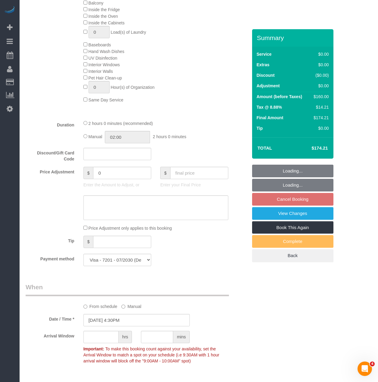
scroll to position [422, 0]
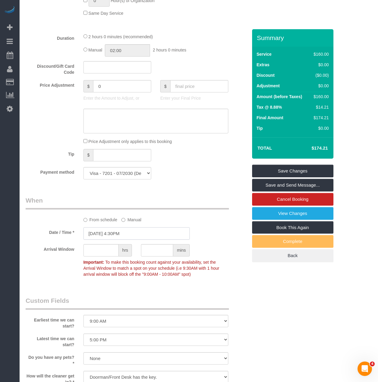
click at [108, 237] on input "[DATE] 4:30PM" at bounding box center [136, 234] width 106 height 12
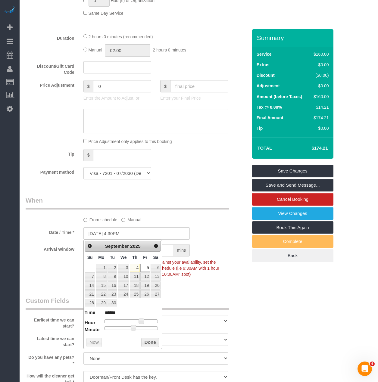
type input "[DATE] 9:30AM"
type input "******"
type input "09/05/2025 10:30AM"
type input "*******"
type input "09/05/2025 11:30AM"
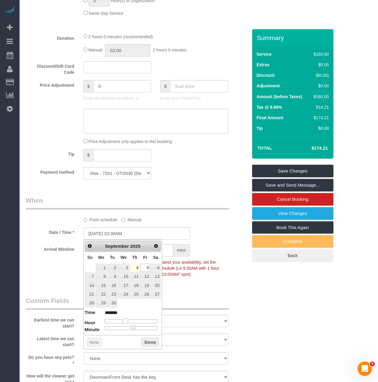
type input "*******"
drag, startPoint x: 125, startPoint y: 321, endPoint x: 131, endPoint y: 322, distance: 5.8
click at [131, 322] on div at bounding box center [131, 322] width 54 height 4
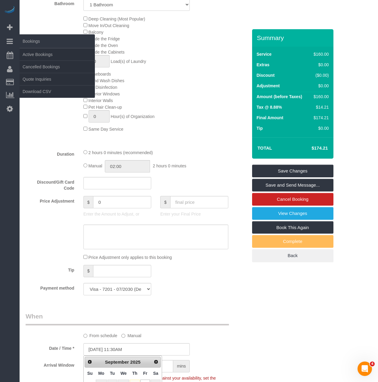
scroll to position [301, 0]
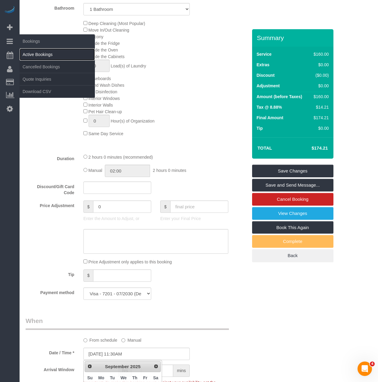
click at [25, 54] on link "Active Bookings" at bounding box center [57, 55] width 75 height 12
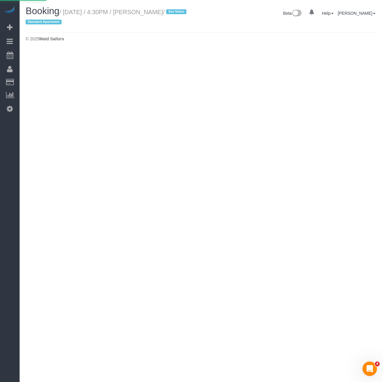
select select "NY"
select select "string:stripe-pm_1Rv6aJ4VGloSiKo7WRraLehv"
select select "number:57"
select select "number:77"
select select "number:15"
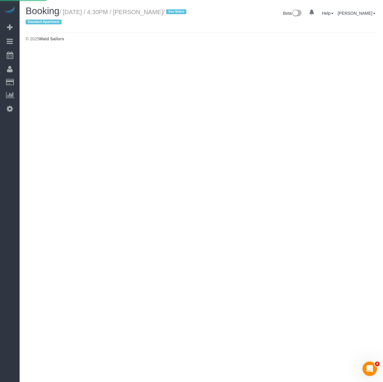
select select "number:6"
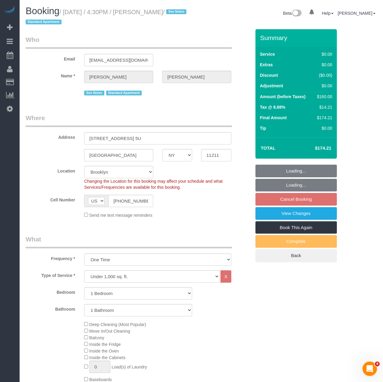
select select "object:3384"
select select "1"
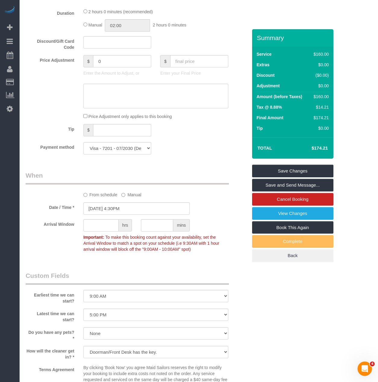
scroll to position [452, 0]
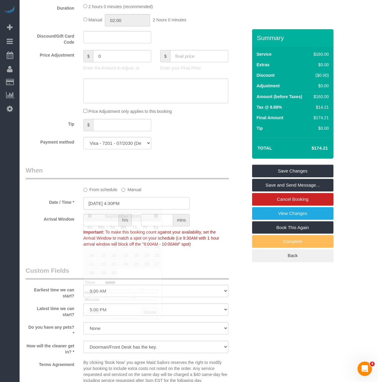
click at [112, 200] on input "09/05/2025 4:30PM" at bounding box center [136, 203] width 106 height 12
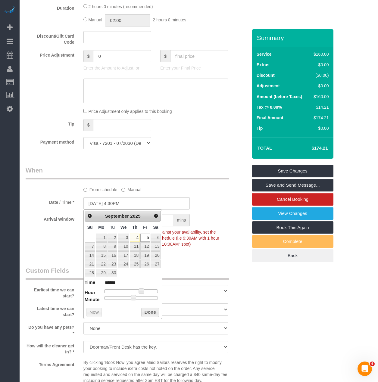
click at [131, 289] on dl "Time ****** Hour Minute Second Millisecond Microsecond Time Zone ***** ***** **…" at bounding box center [123, 289] width 77 height 21
type input "09/05/2025 11:30AM"
type input "*******"
type input "09/05/2025 10:30AM"
type input "*******"
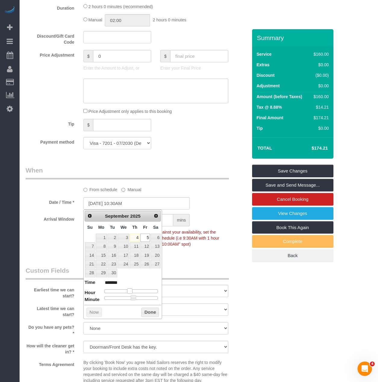
type input "09/05/2025 9:30AM"
type input "******"
type input "09/05/2025 8:30AM"
type input "******"
type input "09/05/2025 9:30AM"
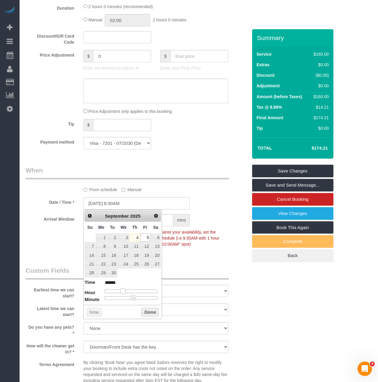
type input "******"
type input "09/05/2025 10:30AM"
type input "*******"
type input "09/05/2025 11:30AM"
type input "*******"
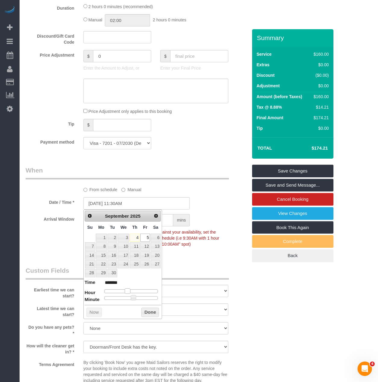
type input "09/05/2025 12:30PM"
type input "*******"
type input "09/05/2025 1:30PM"
type input "******"
drag, startPoint x: 130, startPoint y: 292, endPoint x: 134, endPoint y: 294, distance: 4.6
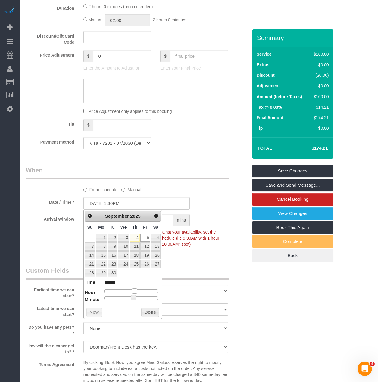
click at [134, 293] on div at bounding box center [131, 292] width 54 height 4
click at [145, 312] on button "Done" at bounding box center [150, 313] width 18 height 10
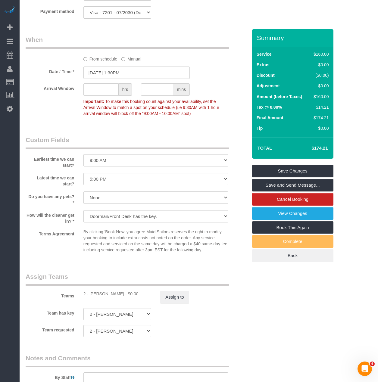
scroll to position [573, 0]
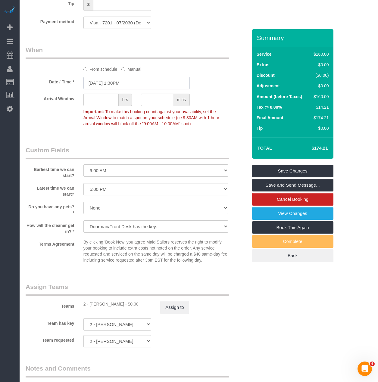
click at [142, 81] on input "09/05/2025 1:30PM" at bounding box center [136, 83] width 106 height 12
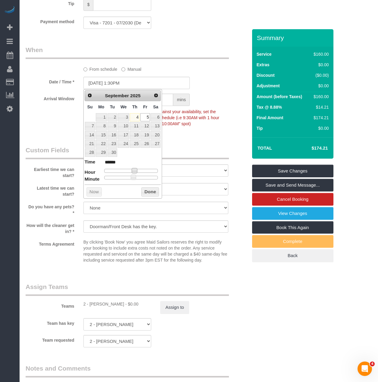
type input "09/05/2025 12:30PM"
type input "*******"
click at [135, 171] on span at bounding box center [132, 170] width 5 height 5
type input "09/05/2025 1:30PM"
type input "******"
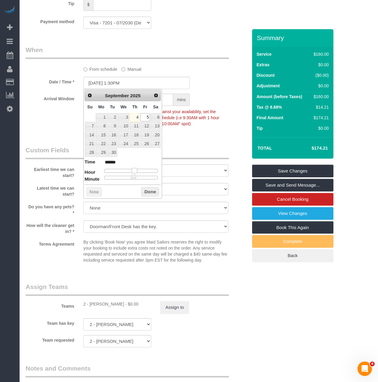
click at [134, 168] on span at bounding box center [134, 170] width 5 height 5
type input "09/05/2025 1:25PM"
type input "******"
type input "09/05/2025 1:20PM"
type input "******"
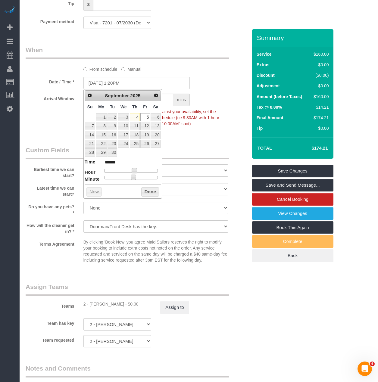
type input "09/05/2025 1:15PM"
type input "******"
type input "09/05/2025 1:10PM"
type input "******"
type input "09/05/2025 1:05PM"
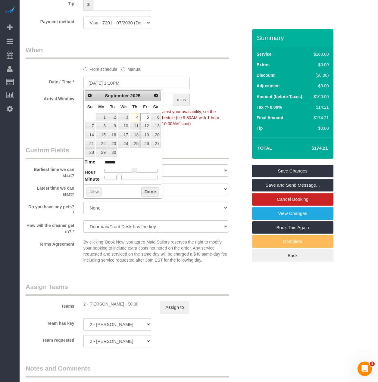
type input "******"
type input "09/05/2025 1:00PM"
type input "******"
drag, startPoint x: 132, startPoint y: 178, endPoint x: 100, endPoint y: 177, distance: 32.5
click at [100, 177] on dl "Time ****** Hour Minute Second Millisecond Microsecond Time Zone ***** ***** **…" at bounding box center [123, 169] width 77 height 21
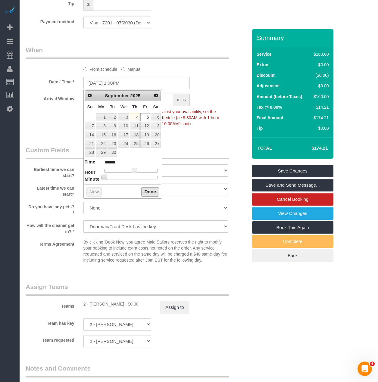
click at [144, 191] on button "Done" at bounding box center [150, 192] width 18 height 10
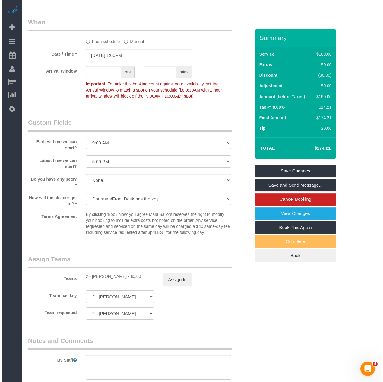
scroll to position [603, 0]
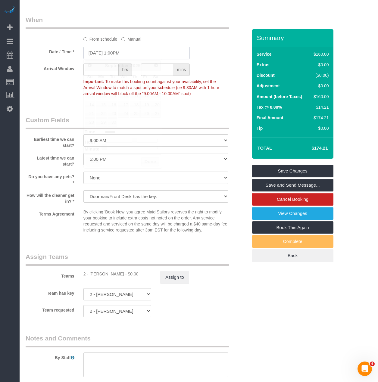
click at [130, 55] on input "09/05/2025 1:00PM" at bounding box center [136, 53] width 106 height 12
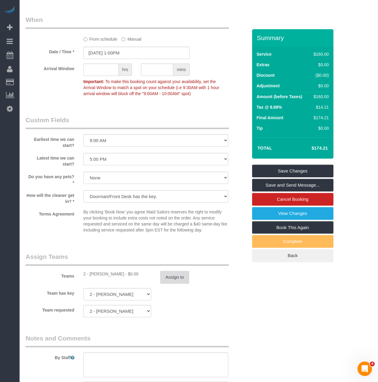
click at [180, 276] on button "Assign to" at bounding box center [174, 277] width 29 height 13
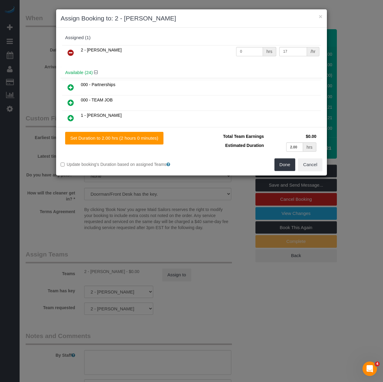
click at [69, 56] on icon at bounding box center [71, 52] width 6 height 7
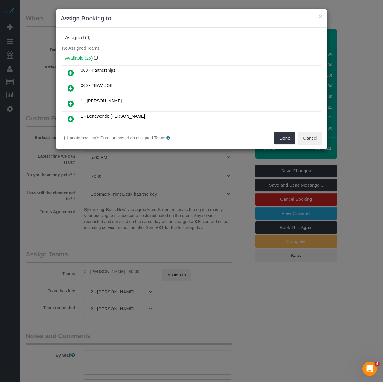
click at [71, 104] on icon at bounding box center [71, 103] width 6 height 7
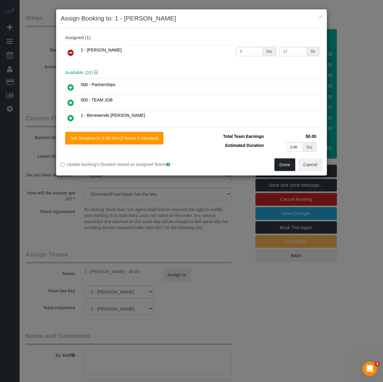
click at [281, 164] on button "Done" at bounding box center [284, 165] width 21 height 13
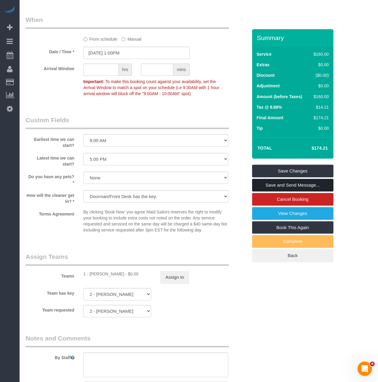
click at [287, 185] on link "Save and Send Message..." at bounding box center [292, 185] width 81 height 13
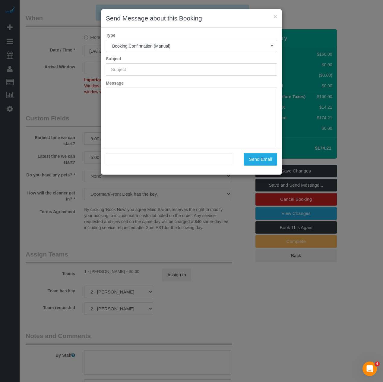
type input "Cleaning Confirmed for 09/05/2025 at 1:00pm"
type input ""Daniel Driscoll" <dfdriscoll92@gmail.com>"
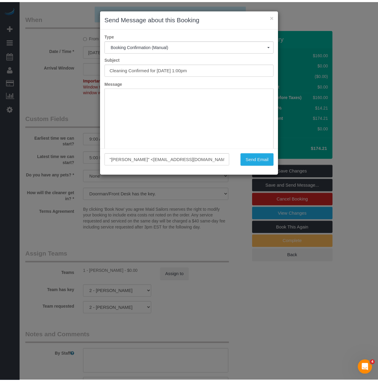
scroll to position [0, 0]
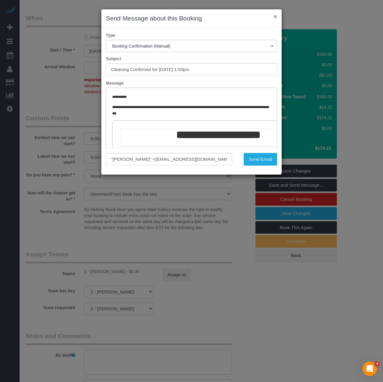
click at [275, 13] on button "×" at bounding box center [275, 16] width 4 height 6
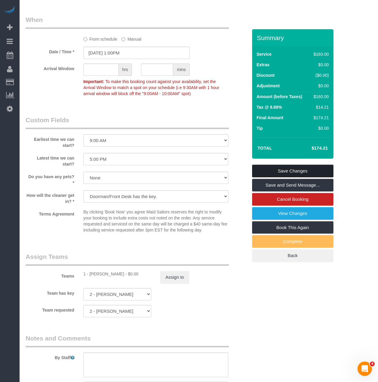
click at [262, 167] on link "Save Changes" at bounding box center [292, 171] width 81 height 13
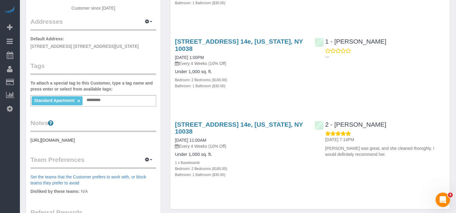
scroll to position [119, 0]
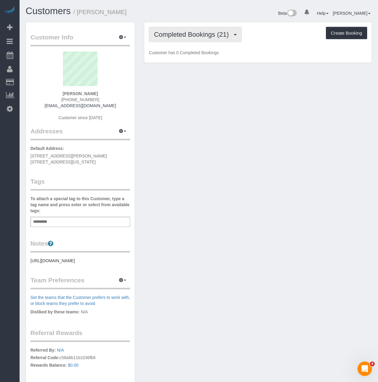
click at [188, 31] on button "Completed Bookings (21)" at bounding box center [195, 34] width 93 height 15
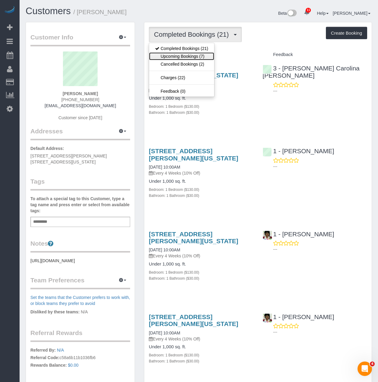
click at [181, 55] on link "Upcoming Bookings (7)" at bounding box center [181, 56] width 65 height 8
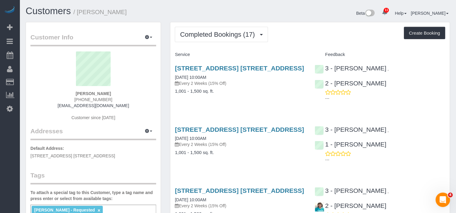
drag, startPoint x: 108, startPoint y: 91, endPoint x: 57, endPoint y: 87, distance: 51.4
click at [57, 87] on div "Amy Baron (646) 243-5228 amydouglassings@gmail.com Customer since 2024" at bounding box center [93, 89] width 126 height 75
copy div "Amy Baron"
click at [205, 29] on button "Completed Bookings (17)" at bounding box center [221, 34] width 93 height 15
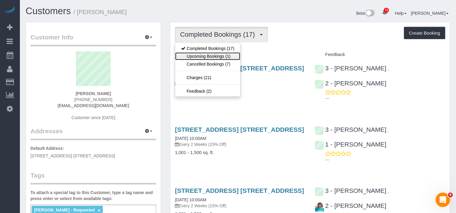
click at [199, 56] on link "Upcoming Bookings (1)" at bounding box center [207, 56] width 65 height 8
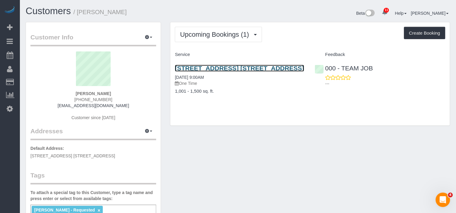
click at [210, 66] on link "24-30 Bayard Street, Apt. 8b, Brooklyn, NY 11211" at bounding box center [239, 68] width 129 height 7
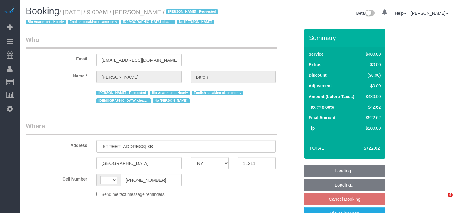
select select "NY"
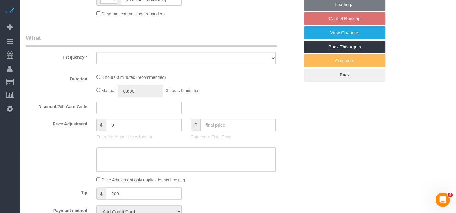
select select "string:[GEOGRAPHIC_DATA]"
select select "object:735"
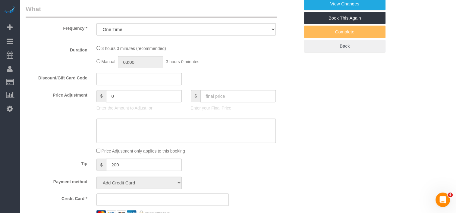
select select "2"
select select "180"
select select "spot2"
select select "number:89"
select select "number:90"
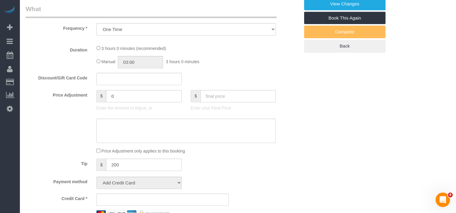
select select "number:15"
select select "number:5"
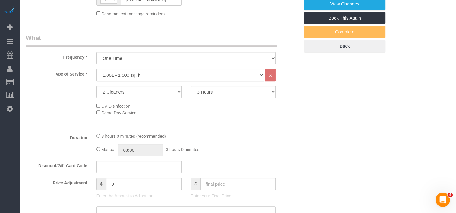
select select "object:1335"
select select "string:stripe-pm_1ObBJy4VGloSiKo7zzcBv4sT"
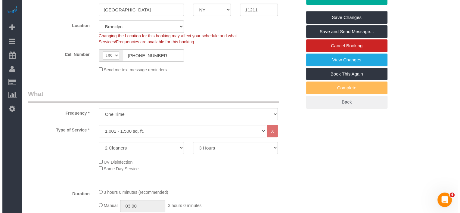
scroll to position [149, 0]
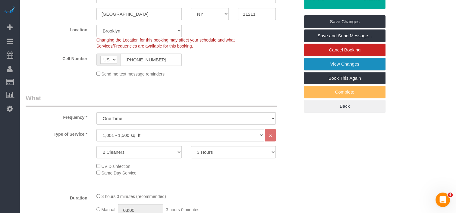
click at [318, 64] on link "View Changes" at bounding box center [344, 64] width 81 height 13
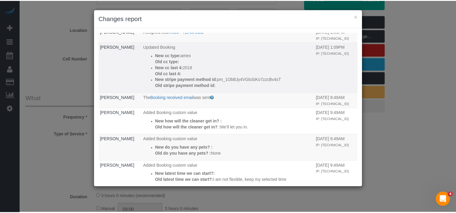
scroll to position [370, 0]
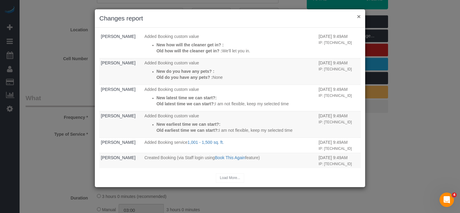
click at [358, 17] on button "×" at bounding box center [359, 16] width 4 height 6
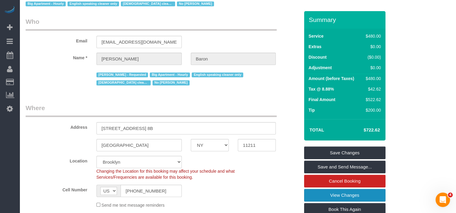
scroll to position [0, 0]
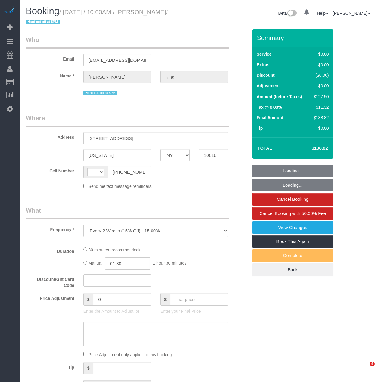
select select "NY"
select select "number:58"
select select "number:72"
select select "number:15"
select select "number:5"
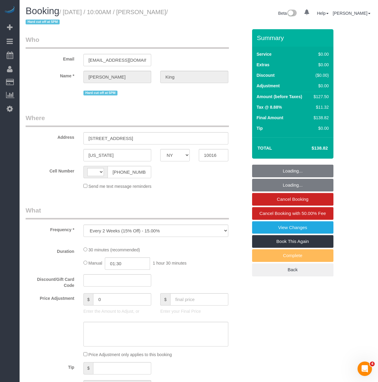
select select "string:[GEOGRAPHIC_DATA]"
select select "spot1"
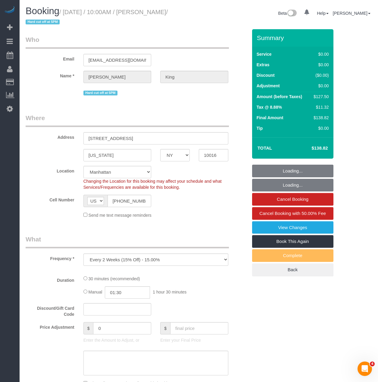
select select "object:1373"
select select "string:stripe-pm_1POWcJ4VGloSiKo7C7J8JKyy"
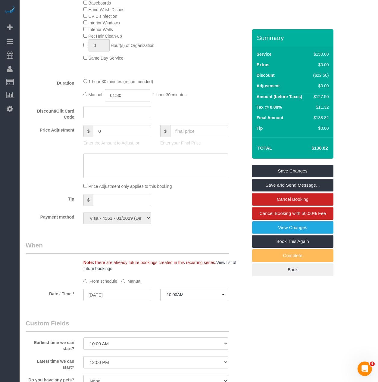
scroll to position [482, 0]
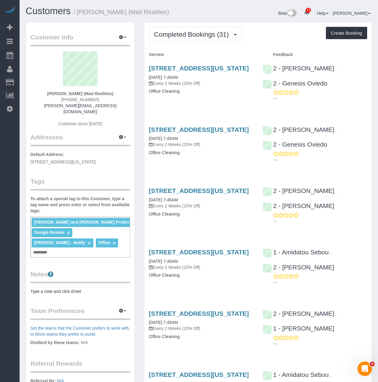
scroll to position [1800, 378]
click at [218, 39] on button "Completed Bookings (31)" at bounding box center [195, 34] width 93 height 15
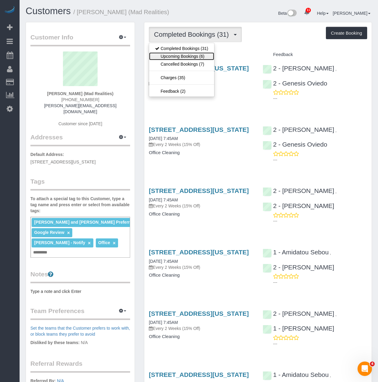
click at [187, 57] on link "Upcoming Bookings (6)" at bounding box center [181, 56] width 65 height 8
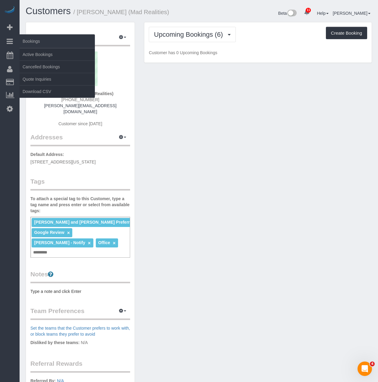
scroll to position [532, 378]
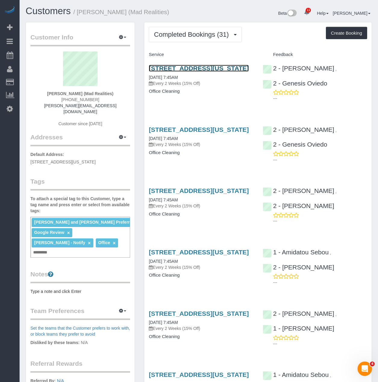
click at [175, 67] on link "[STREET_ADDRESS][US_STATE]" at bounding box center [199, 68] width 100 height 7
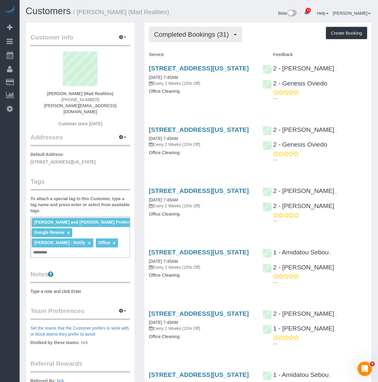
click at [175, 29] on button "Completed Bookings (31)" at bounding box center [195, 34] width 93 height 15
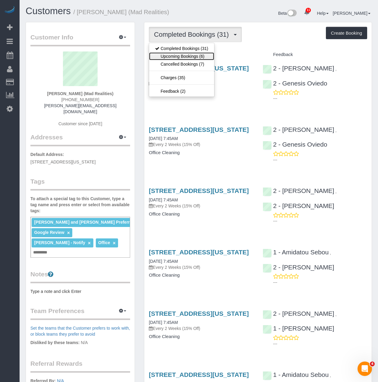
click at [175, 54] on link "Upcoming Bookings (6)" at bounding box center [181, 56] width 65 height 8
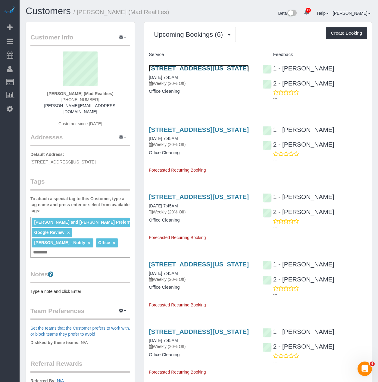
click at [168, 69] on link "[STREET_ADDRESS][US_STATE]" at bounding box center [199, 68] width 100 height 7
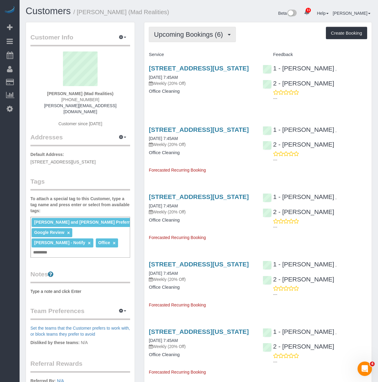
click at [157, 33] on span "Upcoming Bookings (6)" at bounding box center [190, 35] width 72 height 8
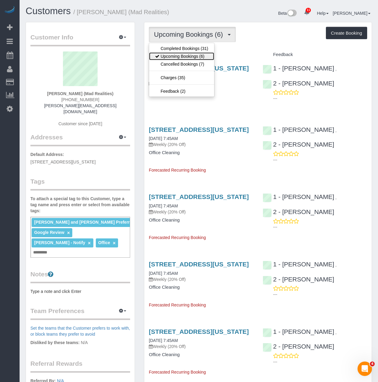
click at [164, 57] on link "Upcoming Bookings (6)" at bounding box center [181, 56] width 65 height 8
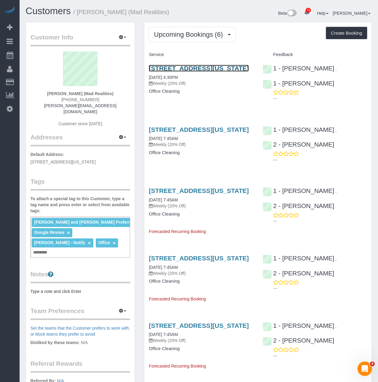
click at [215, 66] on link "[STREET_ADDRESS][US_STATE]" at bounding box center [199, 68] width 100 height 7
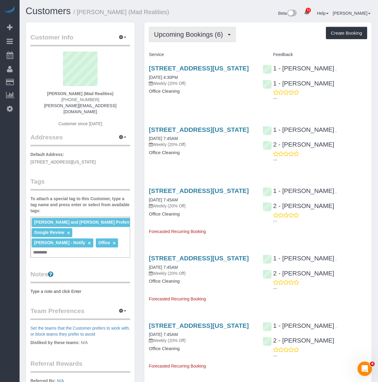
click at [193, 33] on span "Upcoming Bookings (6)" at bounding box center [190, 35] width 72 height 8
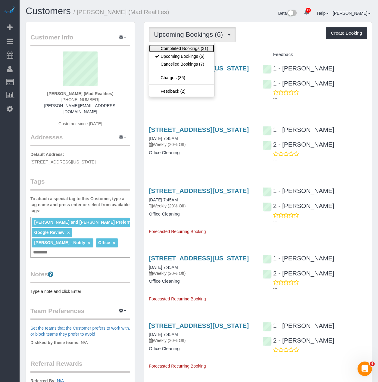
click at [187, 47] on link "Completed Bookings (31)" at bounding box center [181, 49] width 65 height 8
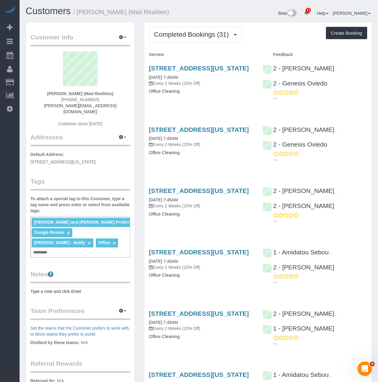
click at [187, 39] on button "Completed Bookings (31)" at bounding box center [195, 34] width 93 height 15
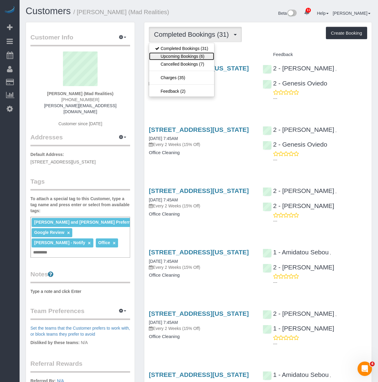
click at [186, 54] on link "Upcoming Bookings (6)" at bounding box center [181, 56] width 65 height 8
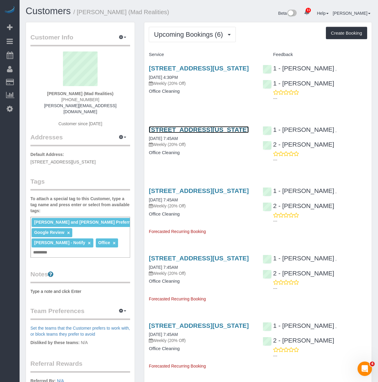
click at [159, 133] on link "[STREET_ADDRESS][US_STATE]" at bounding box center [199, 129] width 100 height 7
click at [153, 26] on div "Upcoming Bookings (6) Completed Bookings (31) Upcoming Bookings (6) Cancelled B…" at bounding box center [258, 273] width 228 height 502
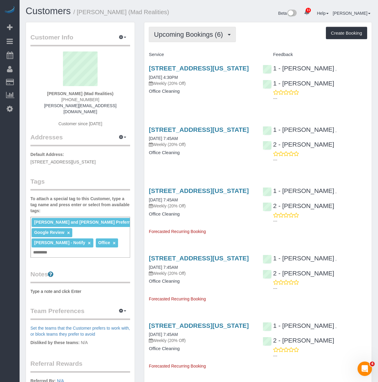
click at [168, 33] on span "Upcoming Bookings (6)" at bounding box center [190, 35] width 72 height 8
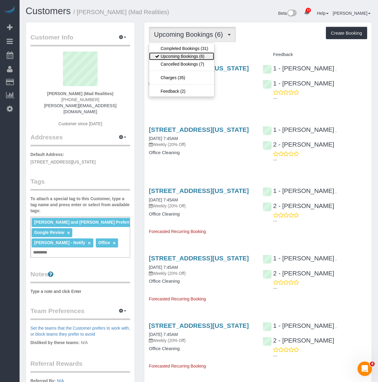
click at [166, 57] on link "Upcoming Bookings (6)" at bounding box center [181, 56] width 65 height 8
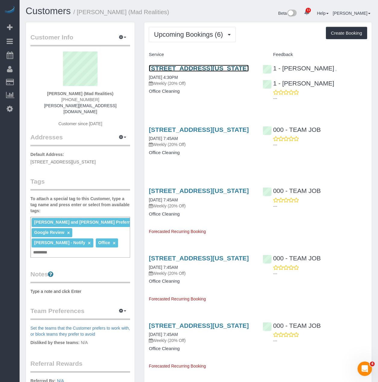
click at [195, 70] on link "425 Broadway, Suite 2, New York, NY 10013" at bounding box center [199, 68] width 100 height 7
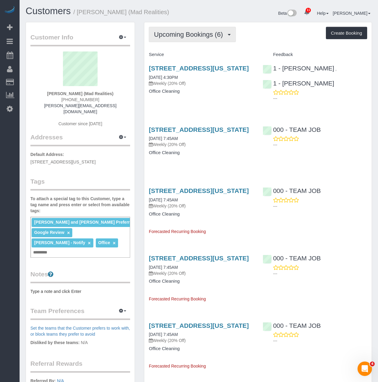
click at [195, 42] on button "Upcoming Bookings (6)" at bounding box center [192, 34] width 87 height 15
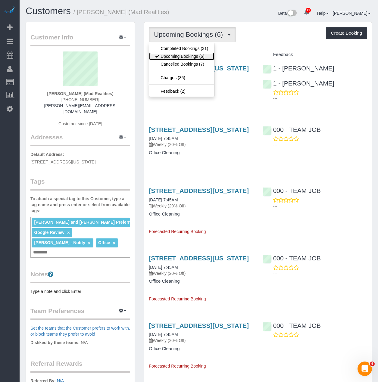
click at [186, 57] on link "Upcoming Bookings (6)" at bounding box center [181, 56] width 65 height 8
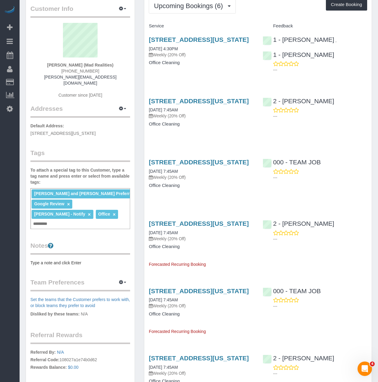
scroll to position [30, 0]
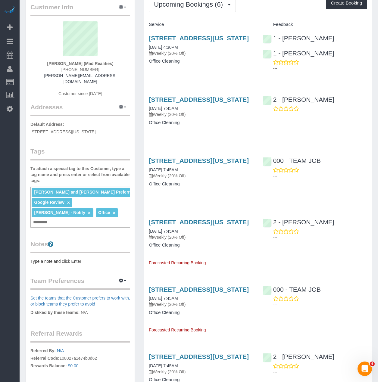
click at [81, 259] on pre "Type a note and click Enter" at bounding box center [80, 262] width 100 height 6
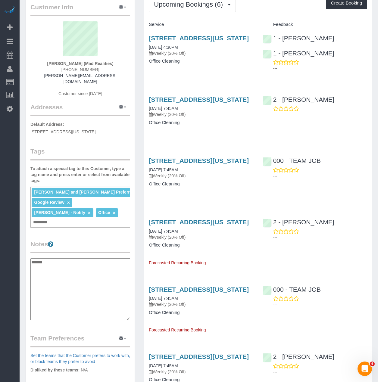
type textarea "********"
click at [52, 219] on input "text" at bounding box center [42, 223] width 20 height 8
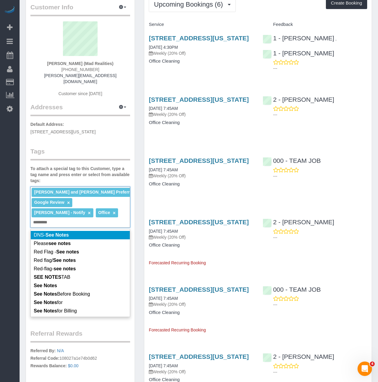
type input "*********"
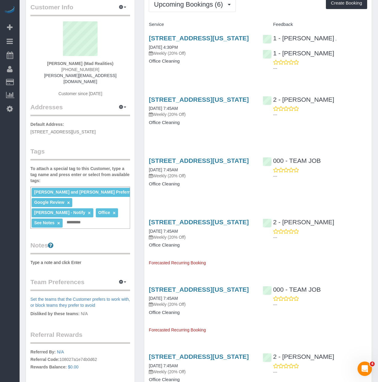
click at [134, 198] on div "Customer Info Edit Contact Info Send Message Email Preferences Special Sales Ta…" at bounding box center [80, 209] width 109 height 435
click at [50, 260] on pre "Type a note and click Enter" at bounding box center [80, 263] width 100 height 6
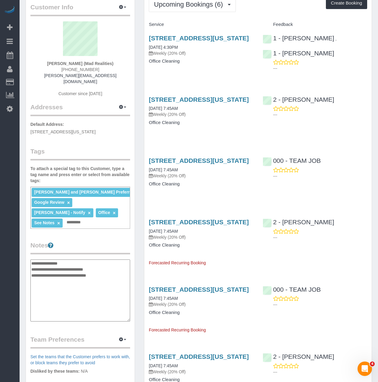
type textarea "**********"
click at [88, 241] on legend "Notes" at bounding box center [80, 248] width 100 height 14
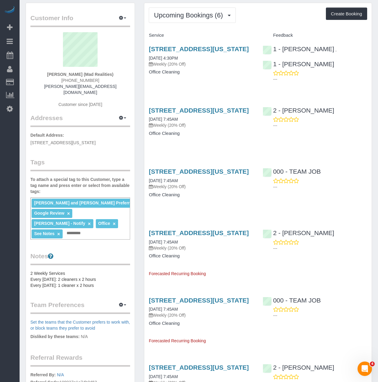
scroll to position [0, 0]
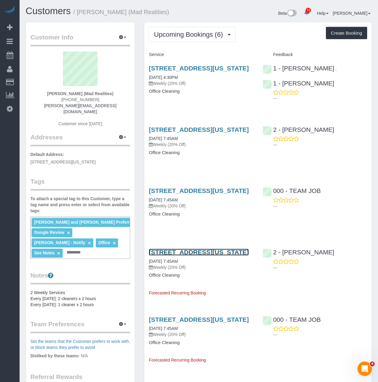
click at [168, 256] on link "425 Broadway, Suite 2, New York, NY 10013" at bounding box center [199, 252] width 100 height 7
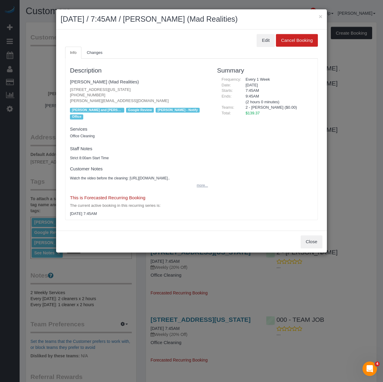
click at [206, 190] on button "more..." at bounding box center [200, 185] width 15 height 9
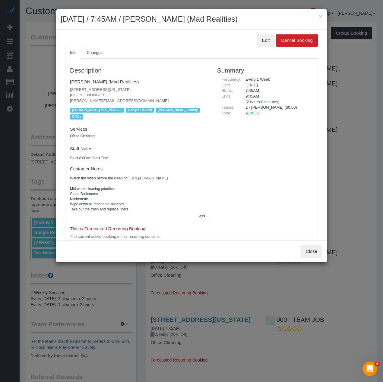
drag, startPoint x: 130, startPoint y: 215, endPoint x: 70, endPoint y: 192, distance: 64.6
click at [70, 192] on pre "Watch the video before the cleaning: https://www.dropbox.com/scl/fi/fkoqsq1zxai…" at bounding box center [139, 194] width 138 height 36
copy pre "Mid-week cleaning priorities: Clean Bathrooms Kitchenette Wipe down all reachab…"
click at [320, 18] on button "×" at bounding box center [321, 16] width 4 height 6
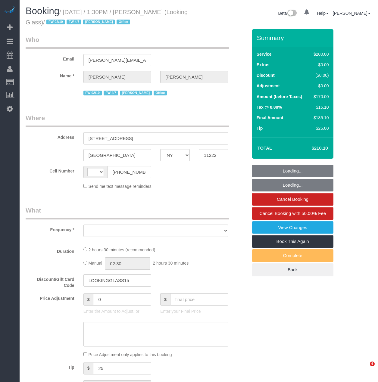
select select "NY"
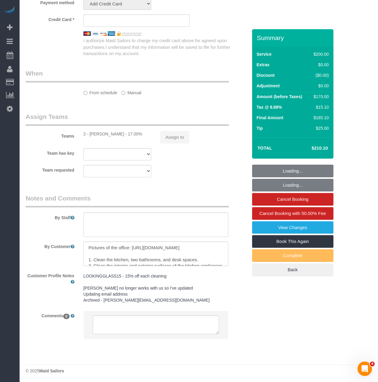
select select "string:[GEOGRAPHIC_DATA]"
select select "object:488"
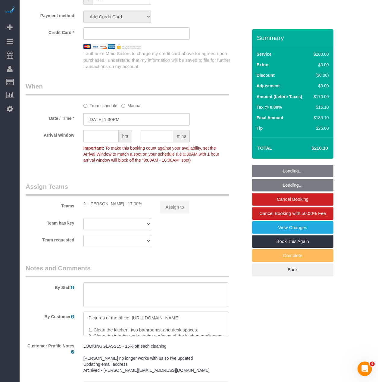
select select "string:stripe-pm_1Pk9r74VGloSiKo7ygf3bK1Q"
select select "150"
select select "number:59"
select select "number:73"
select select "number:15"
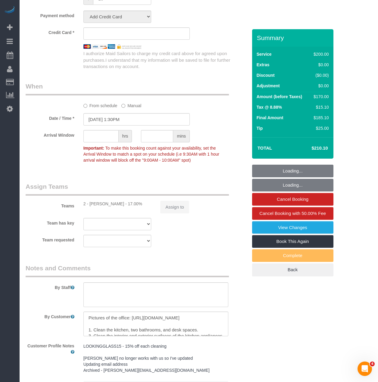
select select "number:5"
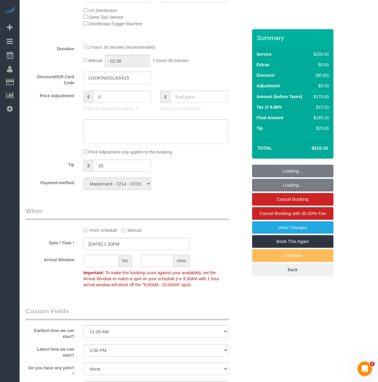
select select "object:1347"
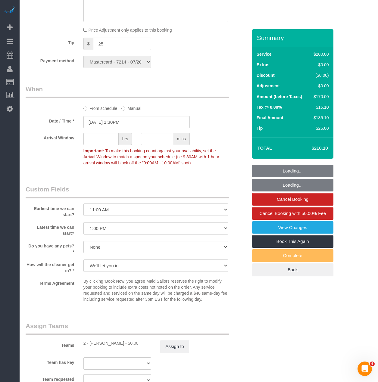
scroll to position [448, 0]
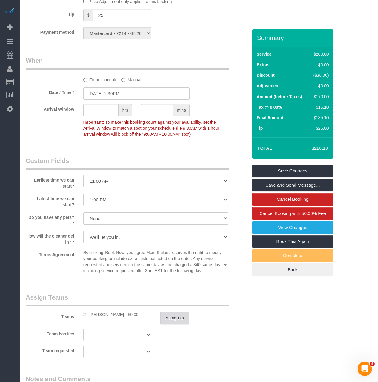
click at [165, 317] on button "Assign to" at bounding box center [174, 318] width 29 height 13
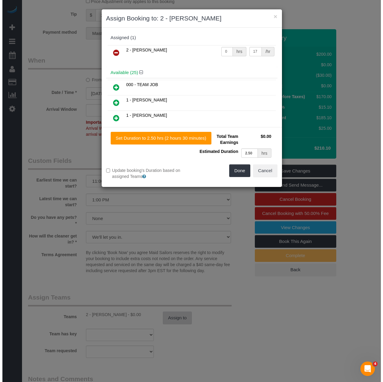
scroll to position [446, 0]
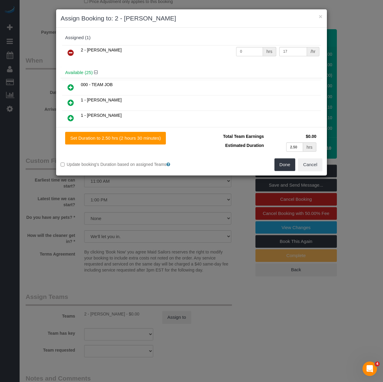
click at [69, 52] on icon at bounding box center [71, 52] width 6 height 7
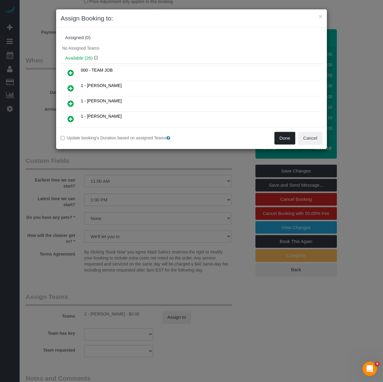
click at [278, 139] on button "Done" at bounding box center [284, 138] width 21 height 13
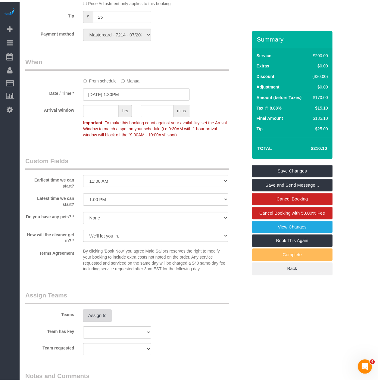
scroll to position [448, 0]
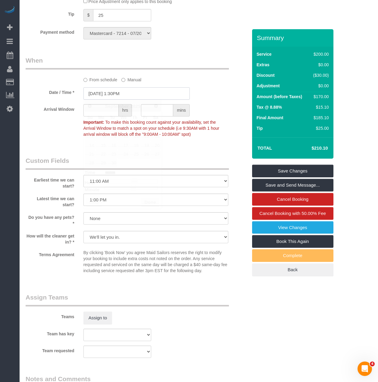
click at [113, 96] on input "09/04/2025 1:30PM" at bounding box center [136, 93] width 106 height 12
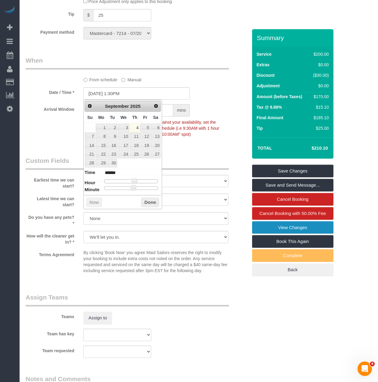
click at [262, 229] on link "View Changes" at bounding box center [292, 227] width 81 height 13
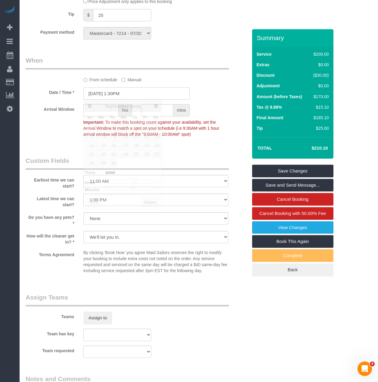
click at [133, 97] on input "09/04/2025 1:30PM" at bounding box center [136, 93] width 106 height 12
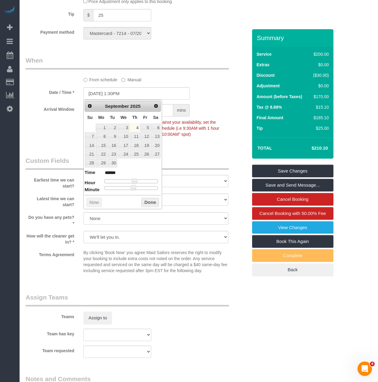
type input "09/04/2025 10:30AM"
type input "*******"
type input "09/04/2025 11:30AM"
type input "*******"
type input "09/04/2025 12:30PM"
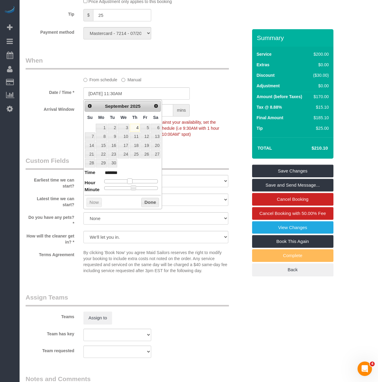
type input "*******"
drag, startPoint x: 128, startPoint y: 179, endPoint x: 131, endPoint y: 180, distance: 3.4
click at [131, 180] on div at bounding box center [131, 182] width 54 height 4
type input "09/04/2025 11:30AM"
type input "*******"
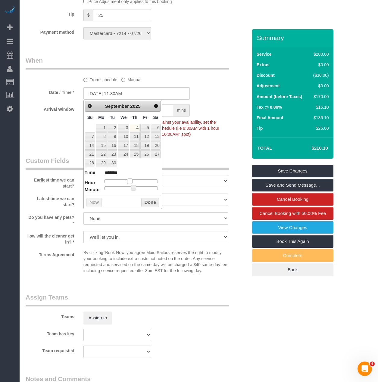
click at [130, 181] on span at bounding box center [129, 181] width 5 height 5
type input "09/04/2025 11:25AM"
type input "*******"
type input "09/04/2025 11:20AM"
type input "*******"
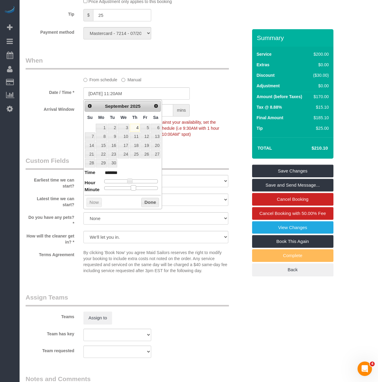
type input "09/04/2025 11:15AM"
type input "*******"
type input "09/04/2025 11:10AM"
type input "*******"
type input "09/04/2025 11:05AM"
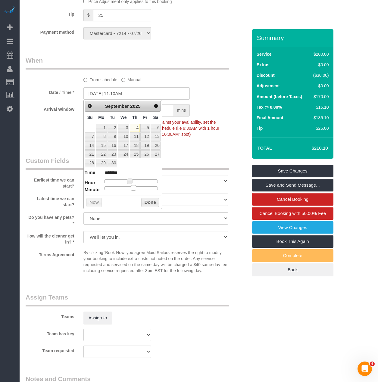
type input "*******"
type input "09/04/2025 11:00AM"
type input "*******"
drag, startPoint x: 135, startPoint y: 188, endPoint x: 105, endPoint y: 189, distance: 29.2
click at [107, 189] on span at bounding box center [109, 187] width 5 height 5
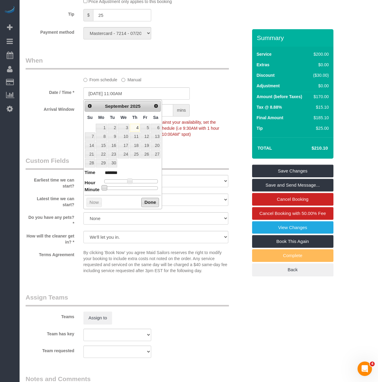
click at [150, 204] on button "Done" at bounding box center [150, 203] width 18 height 10
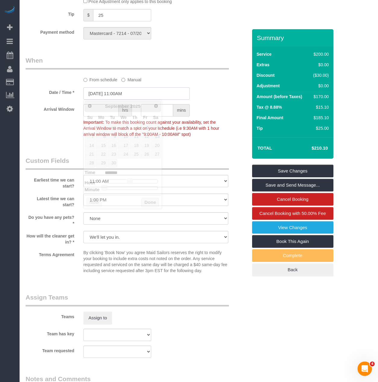
click at [131, 96] on input "09/04/2025 11:00AM" at bounding box center [136, 93] width 106 height 12
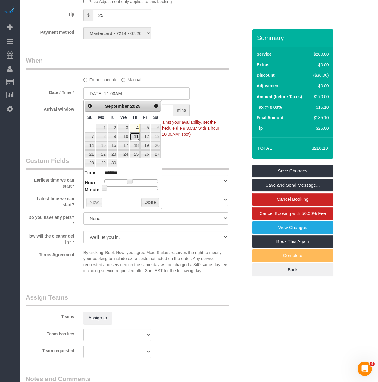
click at [136, 134] on link "11" at bounding box center [135, 137] width 10 height 8
type input "09/11/2025 11:00AM"
click at [154, 205] on button "Done" at bounding box center [150, 203] width 18 height 10
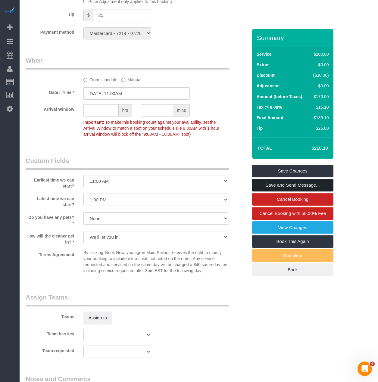
click at [267, 187] on link "Save and Send Message..." at bounding box center [292, 185] width 81 height 13
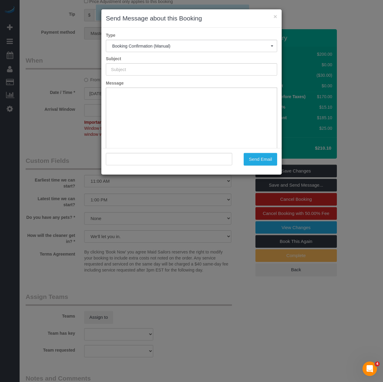
scroll to position [0, 0]
type input "Cleaning Confirmed for 09/11/2025 at 11:00am"
type input ""Thomas Galarce" <thomas@lookingglassfactory.com>"
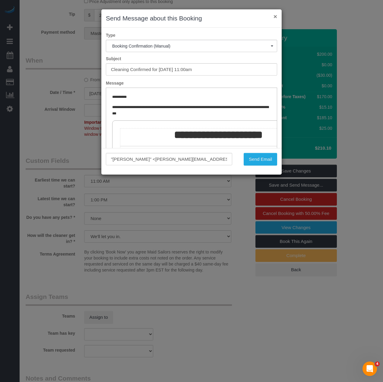
click at [275, 16] on button "×" at bounding box center [275, 16] width 4 height 6
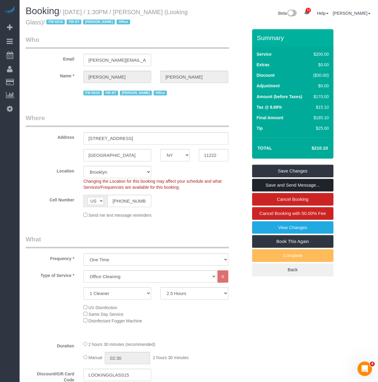
click at [276, 186] on link "Save and Send Message..." at bounding box center [292, 185] width 81 height 13
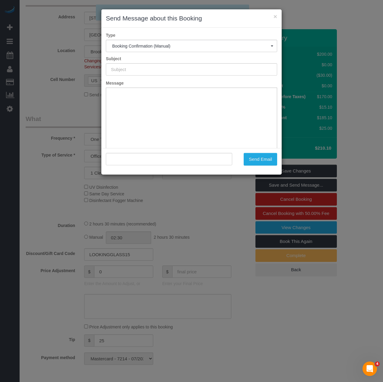
type input "Cleaning Confirmed for 09/11/2025 at 11:00am"
type input ""Thomas Galarce" <thomas@lookingglassfactory.com>"
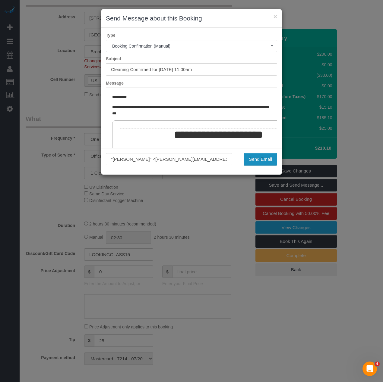
click at [272, 161] on button "Send Email" at bounding box center [259, 159] width 33 height 13
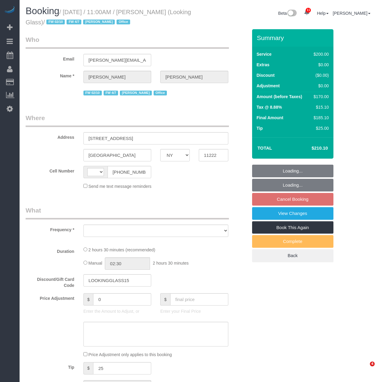
select select "NY"
select select "string:[GEOGRAPHIC_DATA]"
select select "object:725"
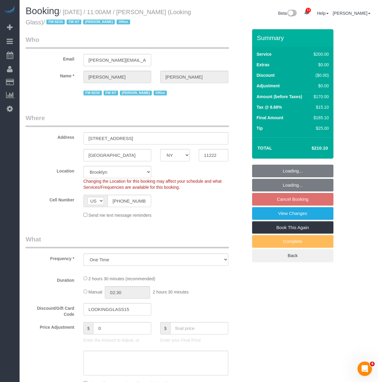
select select "150"
select select "number:59"
select select "number:73"
select select "number:15"
select select "number:5"
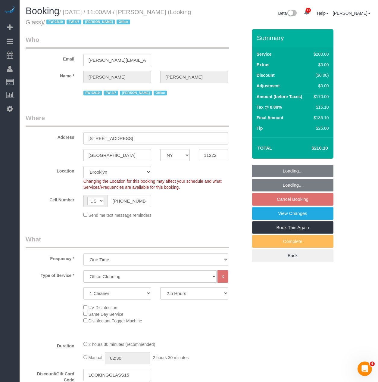
select select "object:960"
select select "string:stripe-pm_1Pk9r74VGloSiKo7ygf3bK1Q"
select select "spot4"
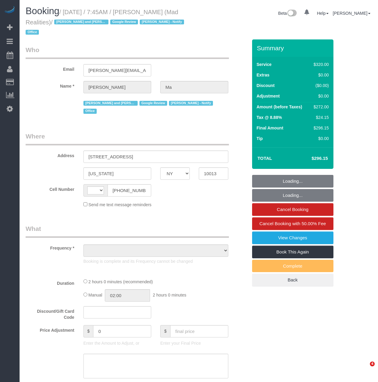
select select "NY"
select select "string:[GEOGRAPHIC_DATA]"
select select "object:746"
select select "string:stripe-pm_1PsB1j4VGloSiKo7cb06islp"
select select "2"
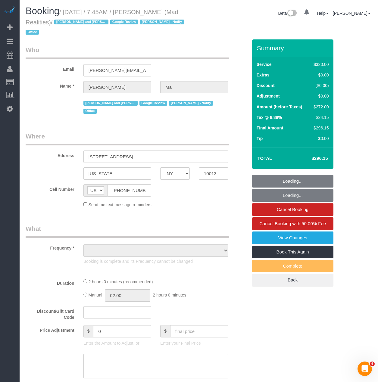
select select "number:89"
select select "number:90"
select select "number:15"
select select "number:7"
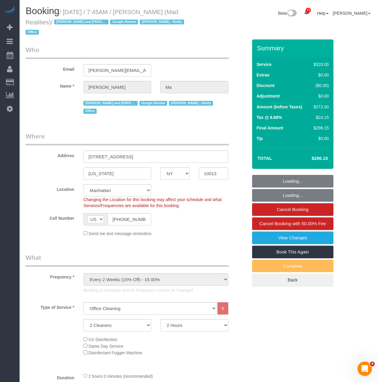
select select "object:1385"
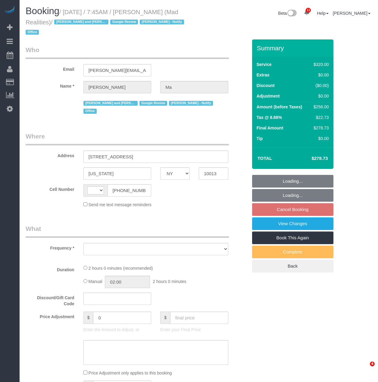
select select "NY"
select select "string:[GEOGRAPHIC_DATA]"
select select "object:735"
select select "number:89"
select select "number:90"
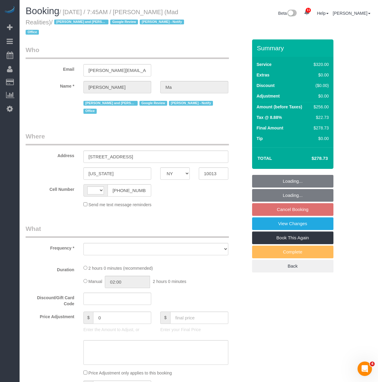
select select "number:15"
select select "number:7"
select select "string:stripe-pm_1PsB1j4VGloSiKo7cb06islp"
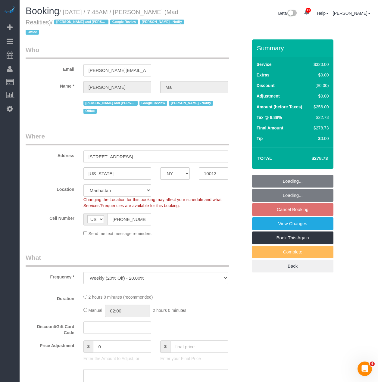
select select "object:1374"
select select "2"
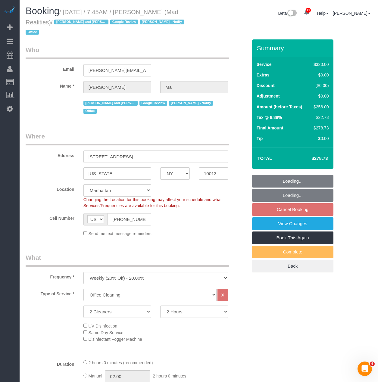
drag, startPoint x: 50, startPoint y: 22, endPoint x: 65, endPoint y: 7, distance: 21.3
click at [65, 7] on h1 "Booking / September 08, 2025 / 7:45AM / Alice Ma (Mad Realities) / Ana Rodrigue…" at bounding box center [110, 21] width 169 height 31
copy small "September 08, 2025 / 7:45AM / Alice Ma (Mad Realities)"
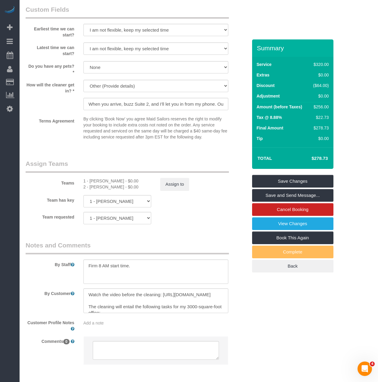
scroll to position [626, 0]
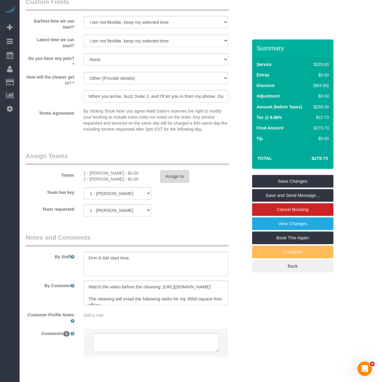
click at [163, 170] on button "Assign to" at bounding box center [174, 176] width 29 height 13
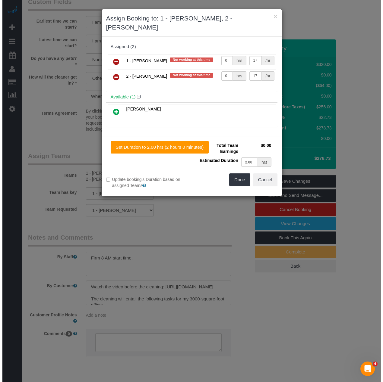
scroll to position [623, 0]
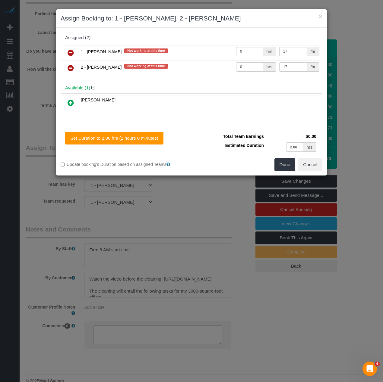
click at [67, 52] on link at bounding box center [71, 53] width 14 height 12
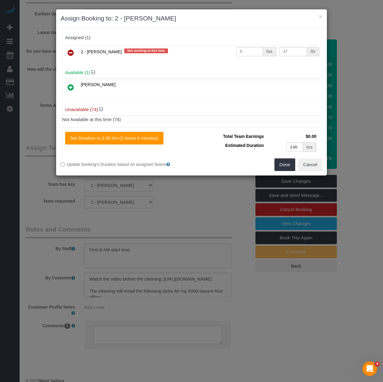
click at [71, 55] on icon at bounding box center [71, 52] width 6 height 7
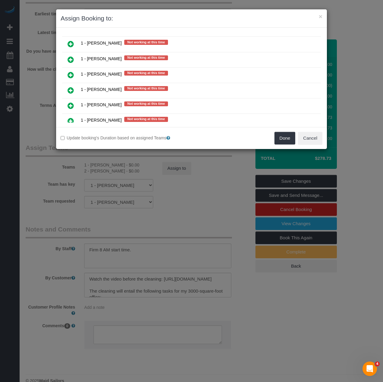
scroll to position [211, 0]
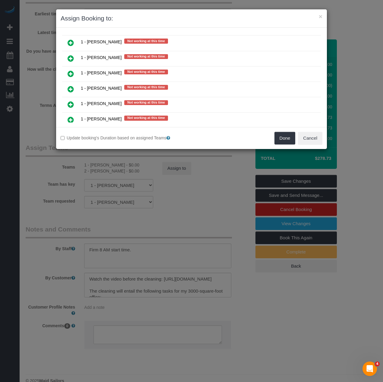
click at [191, 194] on div "× Assign Booking to: Assigned (0) No Assigned Teams Available (1) Amanda Senesi…" at bounding box center [191, 191] width 383 height 382
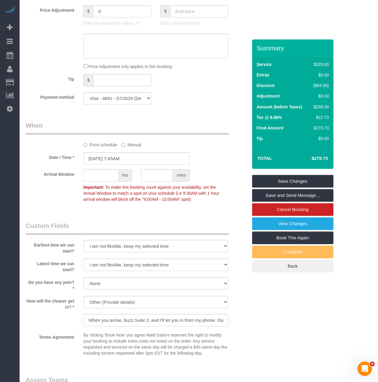
scroll to position [504, 0]
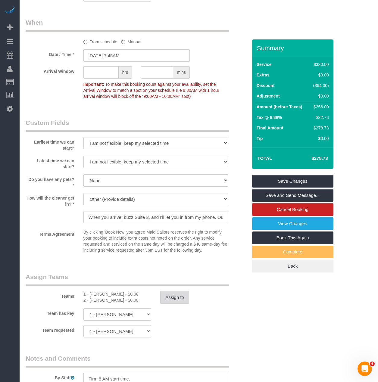
click at [175, 291] on button "Assign to" at bounding box center [174, 297] width 29 height 13
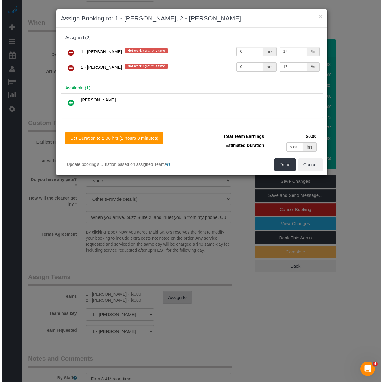
scroll to position [503, 0]
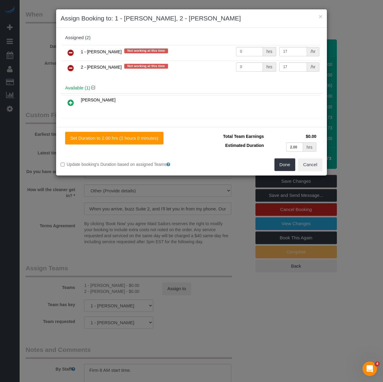
click at [71, 56] on icon at bounding box center [71, 52] width 6 height 7
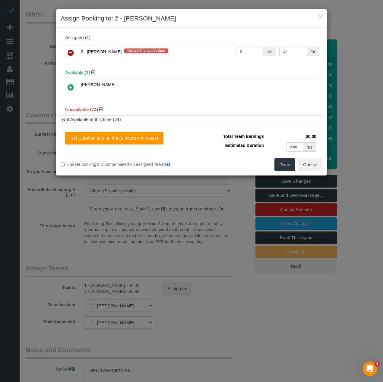
click at [69, 63] on div "2 - Katherine Poveda Not working at this time 0 hrs 17 /hr" at bounding box center [192, 56] width 262 height 24
click at [70, 53] on icon at bounding box center [71, 52] width 6 height 7
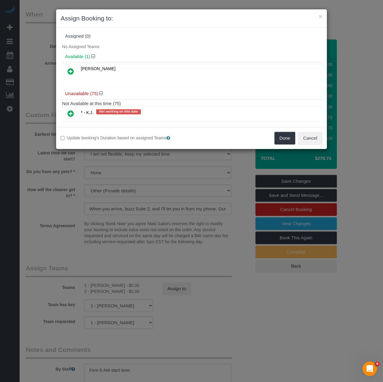
scroll to position [0, 0]
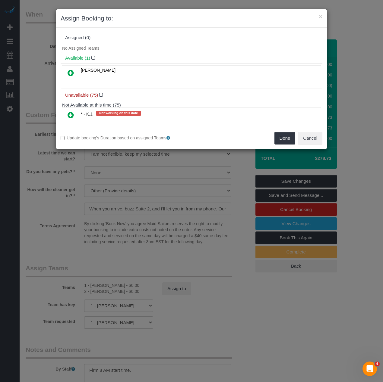
click at [71, 78] on link at bounding box center [71, 73] width 14 height 12
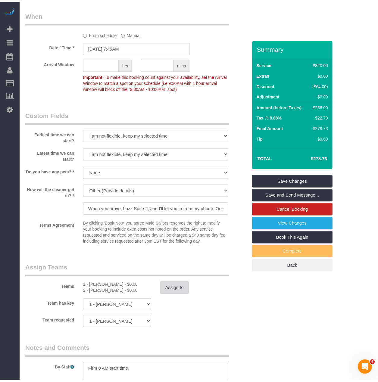
scroll to position [504, 0]
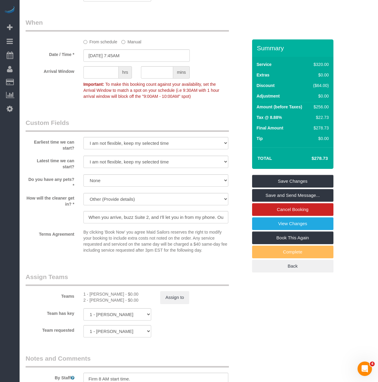
click at [187, 273] on div "Teams 1 - Yeisan Yepez - $0.00 2 - Katherine Poveda - $0.00 Assign to" at bounding box center [136, 288] width 231 height 31
click at [183, 291] on button "Assign to" at bounding box center [174, 297] width 29 height 13
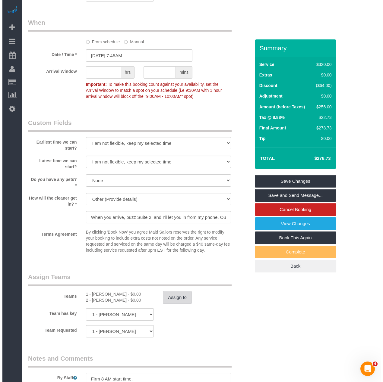
scroll to position [503, 0]
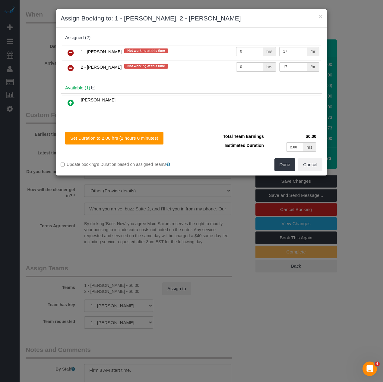
click at [76, 52] on link at bounding box center [71, 53] width 14 height 12
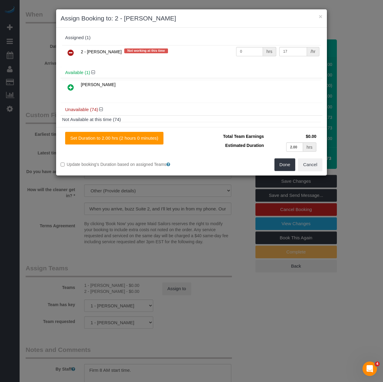
click at [74, 56] on link at bounding box center [71, 53] width 14 height 12
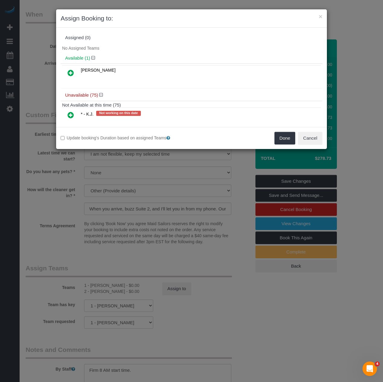
scroll to position [330, 0]
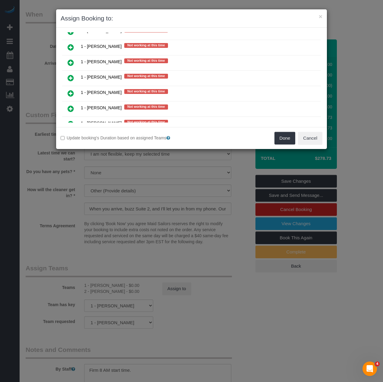
click at [68, 77] on icon at bounding box center [71, 77] width 6 height 7
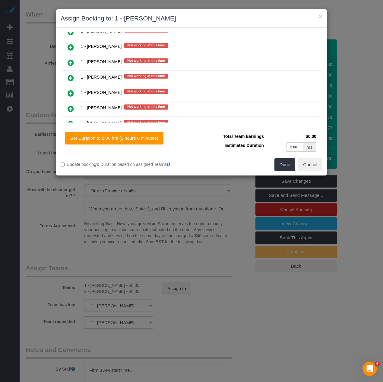
scroll to position [129, 0]
click at [68, 78] on icon at bounding box center [71, 77] width 6 height 7
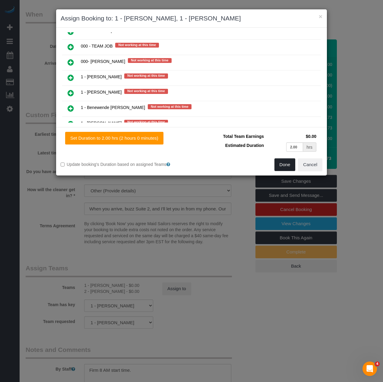
click at [280, 166] on button "Done" at bounding box center [284, 165] width 21 height 13
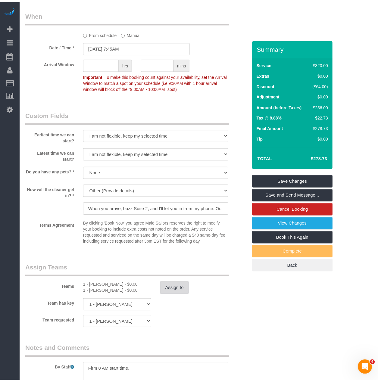
scroll to position [504, 0]
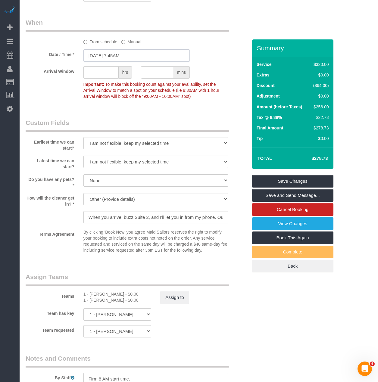
click at [103, 49] on input "09/08/2025 7:45AM" at bounding box center [136, 55] width 106 height 12
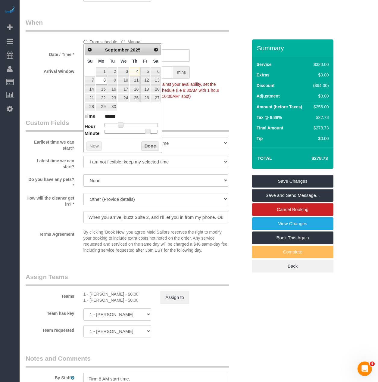
type input "09/08/2025 12:45PM"
type input "*******"
type input "09/08/2025 1:45PM"
type input "******"
type input "09/08/2025 2:45PM"
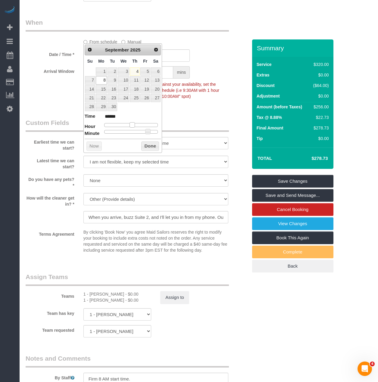
type input "******"
type input "09/08/2025 3:45PM"
type input "******"
type input "09/08/2025 4:45PM"
type input "******"
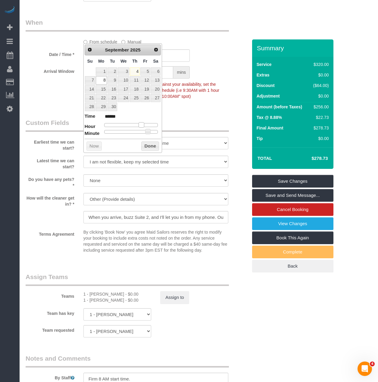
drag, startPoint x: 132, startPoint y: 126, endPoint x: 142, endPoint y: 125, distance: 10.0
click at [142, 125] on div at bounding box center [131, 125] width 54 height 4
type input "09/08/2025 4:35PM"
type input "******"
type input "09/08/2025 4:30PM"
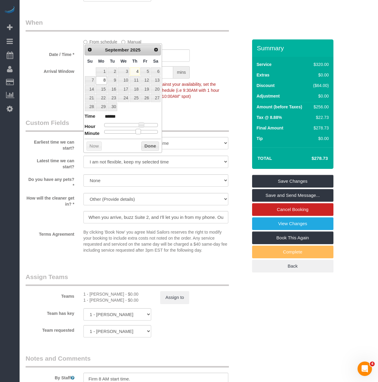
type input "******"
drag, startPoint x: 139, startPoint y: 132, endPoint x: 135, endPoint y: 133, distance: 4.2
click at [135, 133] on div at bounding box center [131, 132] width 54 height 4
click at [150, 148] on button "Done" at bounding box center [150, 147] width 18 height 10
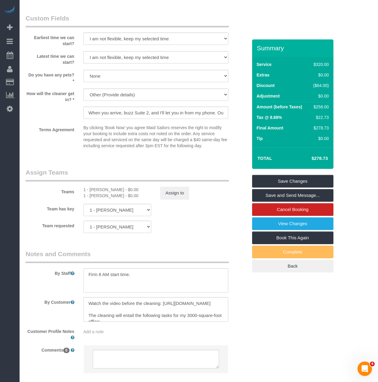
scroll to position [625, 0]
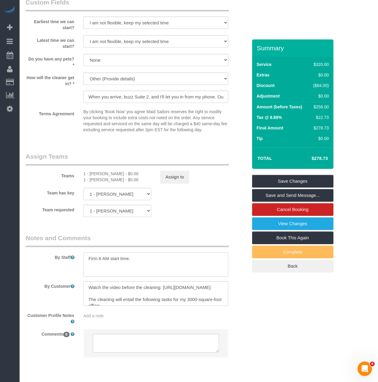
drag, startPoint x: 136, startPoint y: 242, endPoint x: 0, endPoint y: 224, distance: 137.0
type textarea "]"
click at [153, 234] on legend "Notes and Comments" at bounding box center [127, 241] width 203 height 14
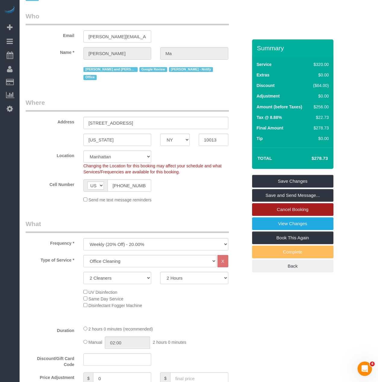
scroll to position [22, 0]
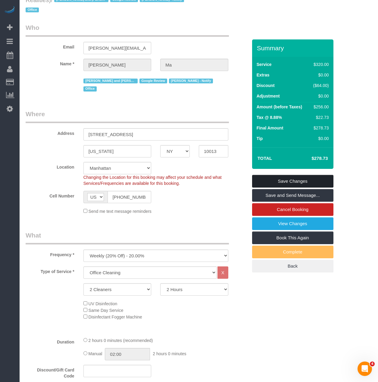
click at [314, 175] on link "Save Changes" at bounding box center [292, 181] width 81 height 13
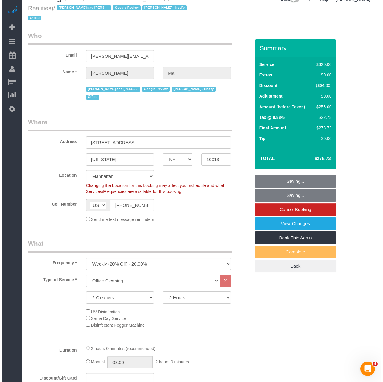
scroll to position [0, 0]
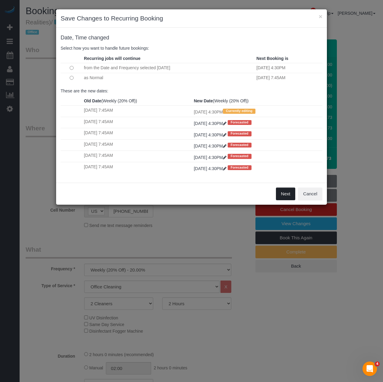
drag, startPoint x: 281, startPoint y: 191, endPoint x: -39, endPoint y: 57, distance: 348.0
click at [0, 57] on html "× Save Changes to Recurring Booking Date, Time changed Select how you want to h…" at bounding box center [191, 191] width 383 height 382
click at [288, 196] on button "Next" at bounding box center [286, 194] width 20 height 13
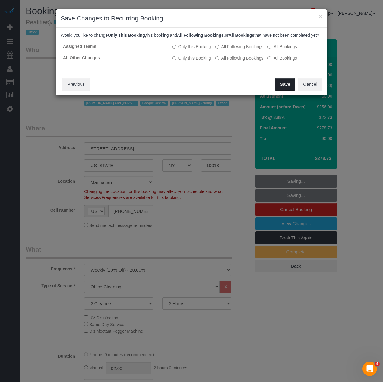
click at [290, 91] on button "Save" at bounding box center [285, 84] width 20 height 13
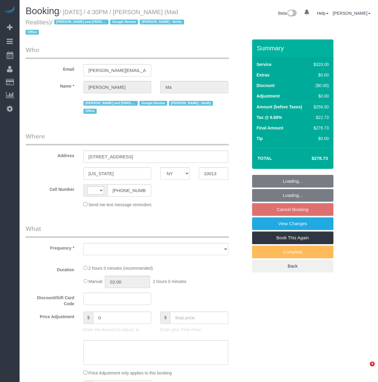
select select "NY"
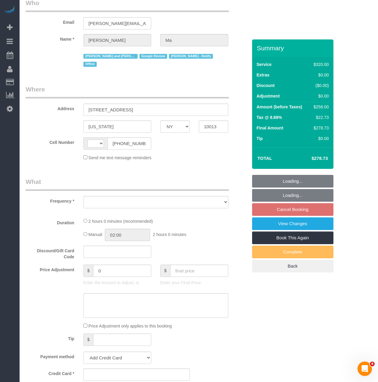
select select "number:89"
select select "number:90"
select select "number:15"
select select "number:7"
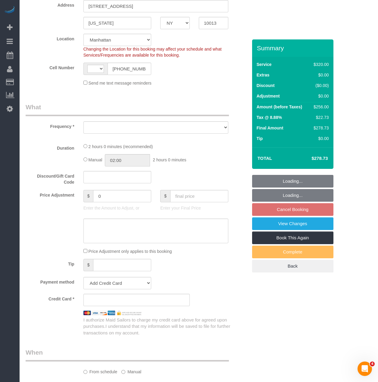
select select "string:stripe-pm_1PsB1j4VGloSiKo7cb06islp"
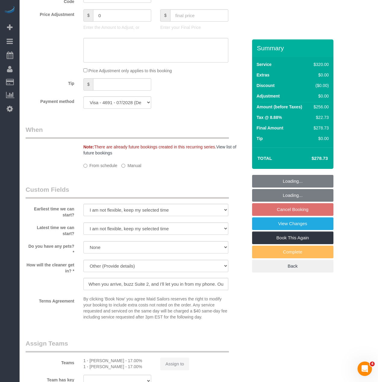
select select "string:[GEOGRAPHIC_DATA]"
select select "object:1293"
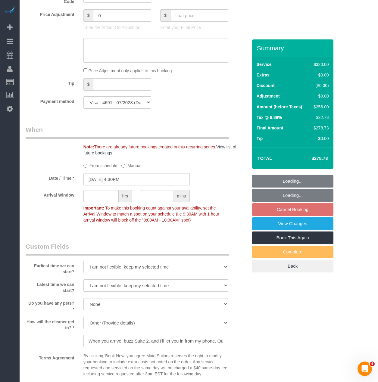
scroll to position [397, 0]
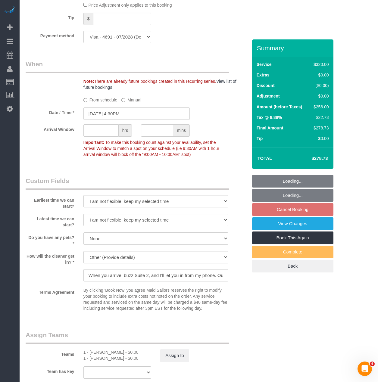
select select "2"
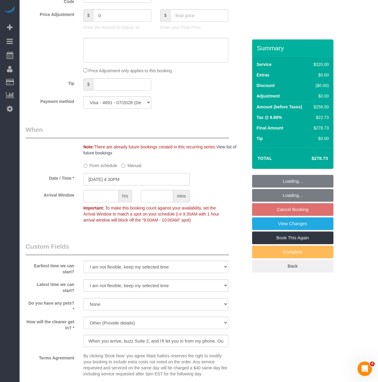
click at [107, 173] on input "[DATE] 4:30PM" at bounding box center [136, 179] width 106 height 12
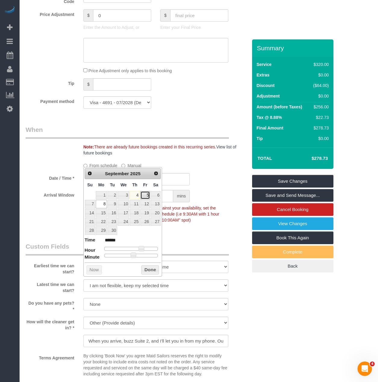
click at [145, 195] on link "5" at bounding box center [145, 195] width 10 height 8
type input "[DATE] 4:30PM"
click at [153, 271] on button "Done" at bounding box center [150, 270] width 18 height 10
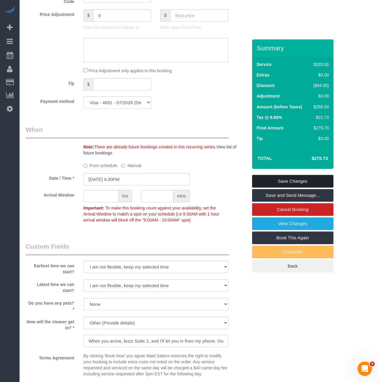
click at [272, 175] on link "Save Changes" at bounding box center [292, 181] width 81 height 13
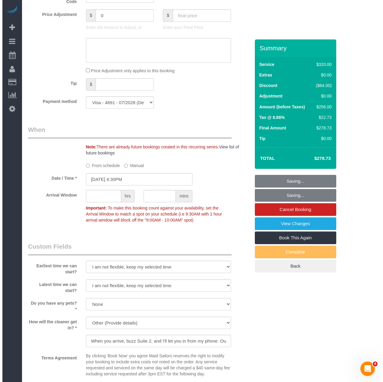
scroll to position [395, 0]
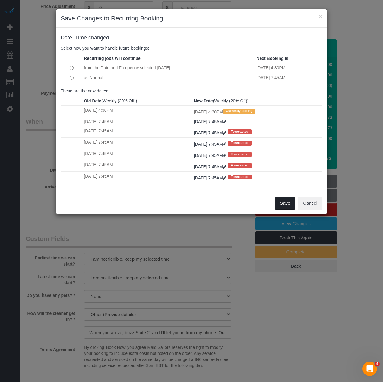
click at [279, 208] on button "Save" at bounding box center [285, 203] width 20 height 13
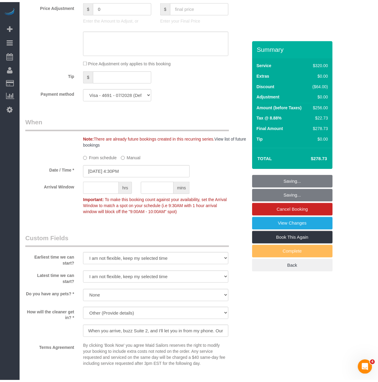
scroll to position [397, 0]
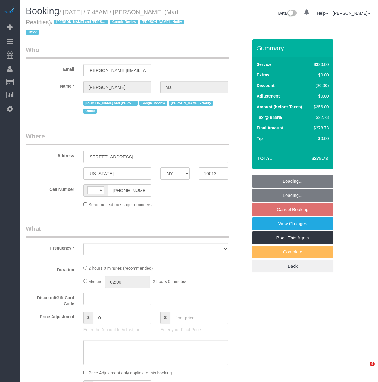
select select "NY"
select select "object:488"
select select "number:89"
select select "number:90"
select select "number:15"
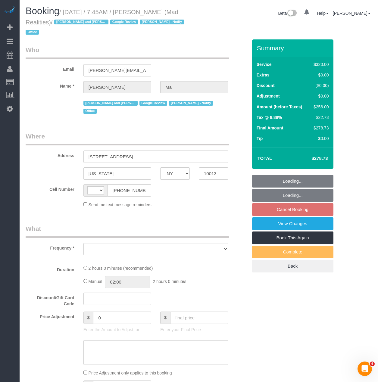
select select "number:7"
select select "string:[GEOGRAPHIC_DATA]"
select select "string:stripe-pm_1PsB1j4VGloSiKo7cb06islp"
select select "2"
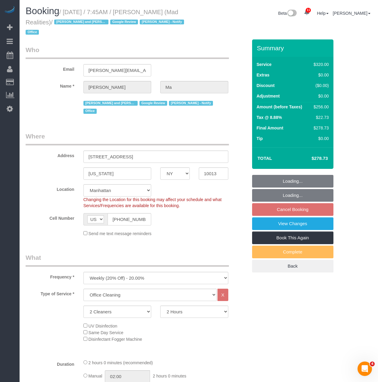
select select "object:1374"
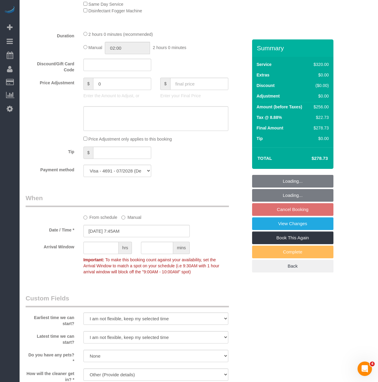
scroll to position [331, 0]
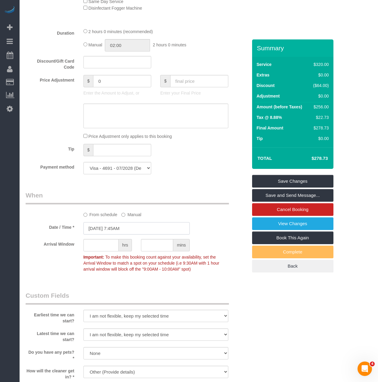
click at [110, 222] on input "09/15/2025 7:45AM" at bounding box center [136, 228] width 106 height 12
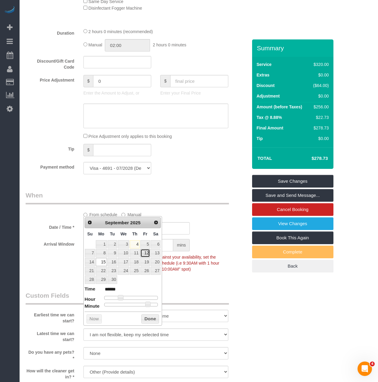
click at [148, 253] on link "12" at bounding box center [145, 253] width 10 height 8
type input "09/12/2025 7:45AM"
click at [148, 320] on button "Done" at bounding box center [150, 320] width 18 height 10
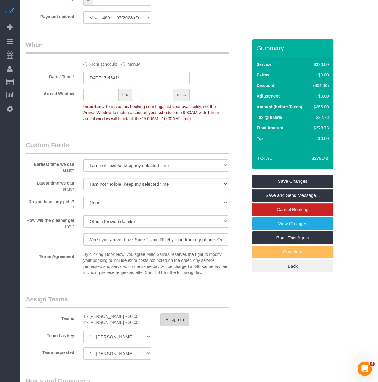
click at [171, 314] on button "Assign to" at bounding box center [174, 320] width 29 height 13
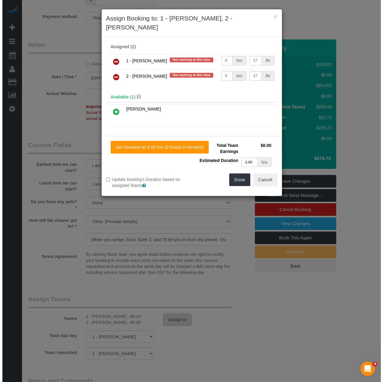
scroll to position [480, 0]
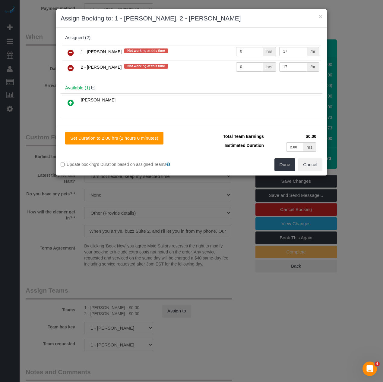
click at [74, 54] on link at bounding box center [71, 53] width 14 height 12
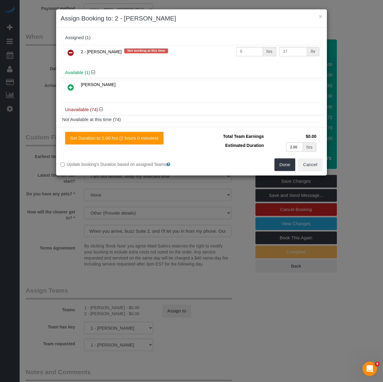
click at [74, 54] on link at bounding box center [71, 53] width 14 height 12
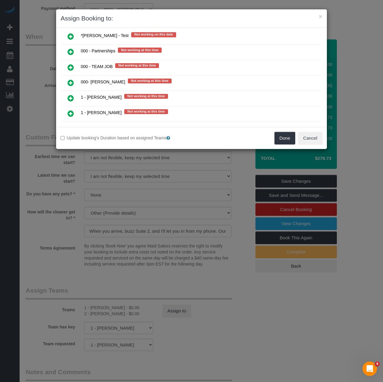
scroll to position [90, 0]
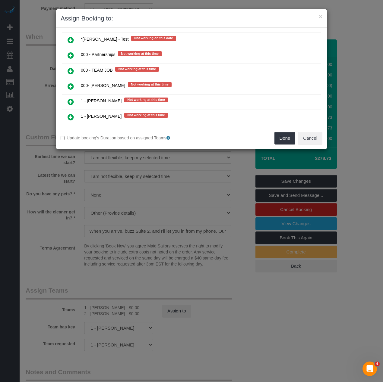
click at [72, 68] on icon at bounding box center [71, 71] width 6 height 7
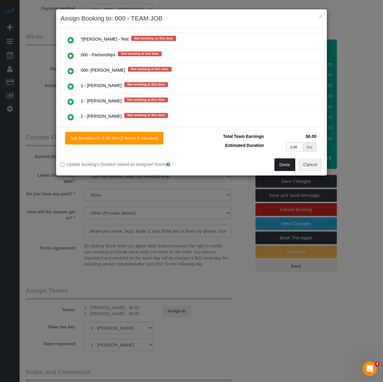
click at [281, 165] on button "Done" at bounding box center [284, 165] width 21 height 13
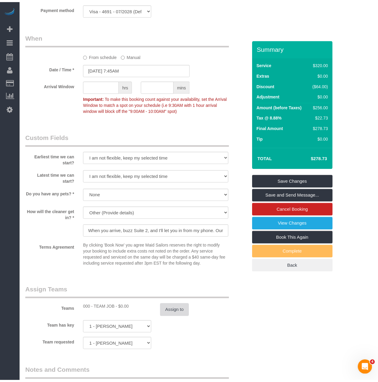
scroll to position [482, 0]
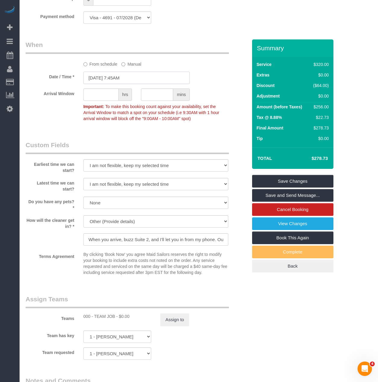
click at [140, 72] on input "09/12/2025 7:45AM" at bounding box center [136, 78] width 106 height 12
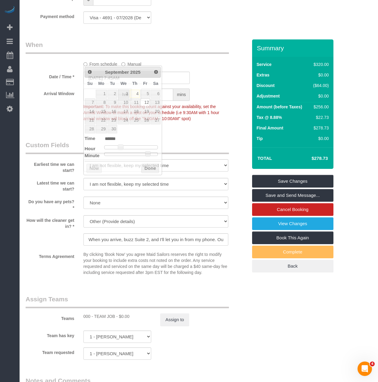
click at [186, 117] on div "Who Email [PERSON_NAME][EMAIL_ADDRESS][DOMAIN_NAME] Name * [PERSON_NAME] [PERSO…" at bounding box center [136, 40] width 231 height 966
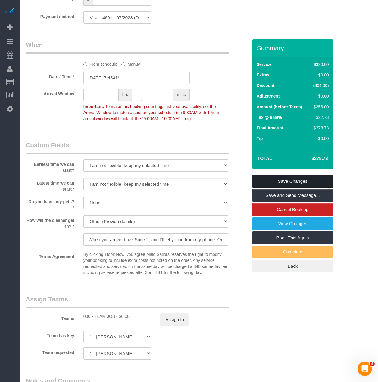
click at [296, 175] on link "Save Changes" at bounding box center [292, 181] width 81 height 13
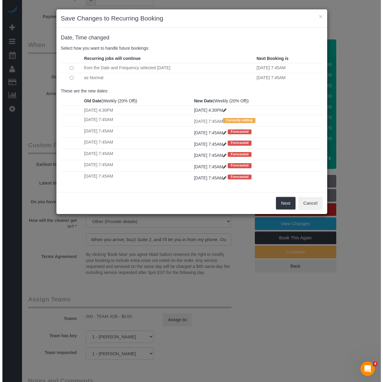
scroll to position [480, 0]
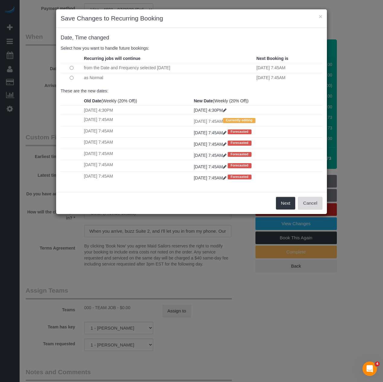
click at [301, 206] on button "Cancel" at bounding box center [310, 203] width 24 height 13
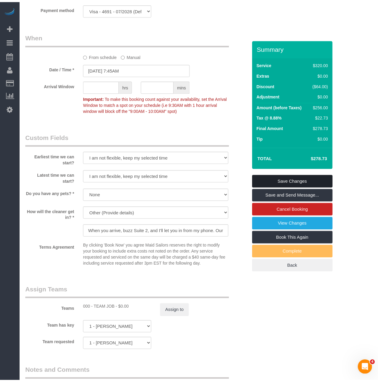
scroll to position [482, 0]
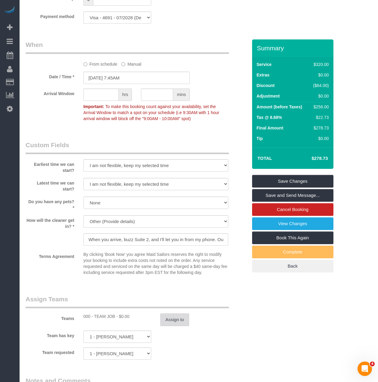
click at [181, 314] on button "Assign to" at bounding box center [174, 320] width 29 height 13
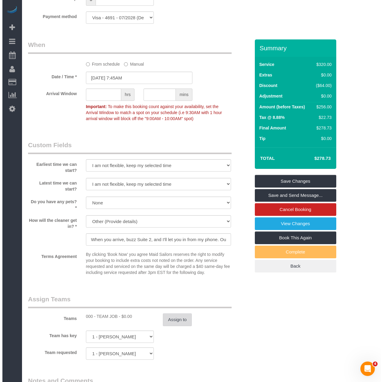
scroll to position [480, 0]
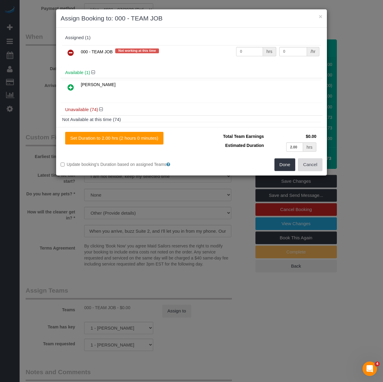
click at [312, 168] on button "Cancel" at bounding box center [310, 165] width 24 height 13
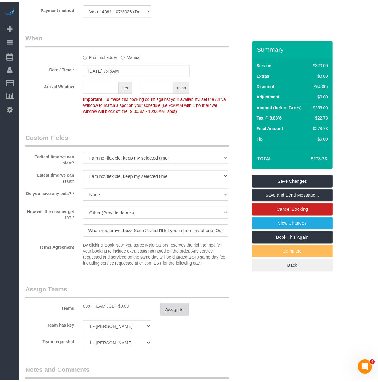
scroll to position [482, 0]
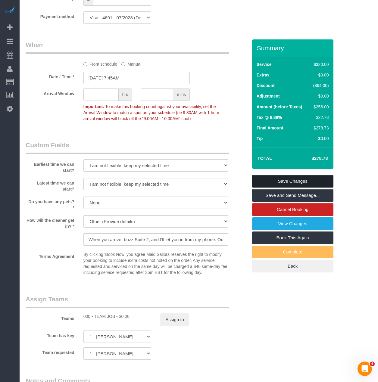
click at [306, 175] on link "Save Changes" at bounding box center [292, 181] width 81 height 13
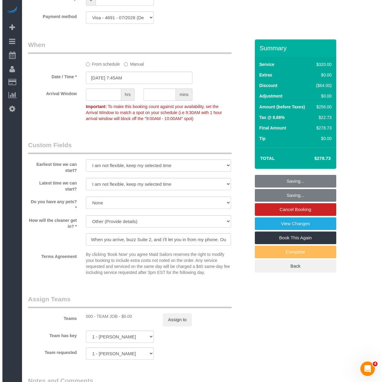
scroll to position [480, 0]
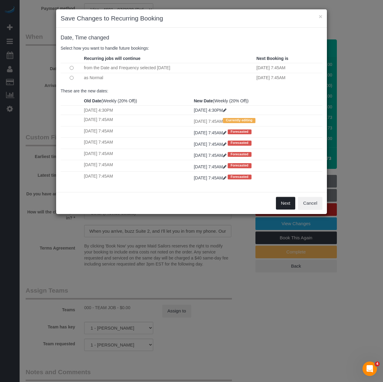
click at [279, 199] on button "Next" at bounding box center [286, 203] width 20 height 13
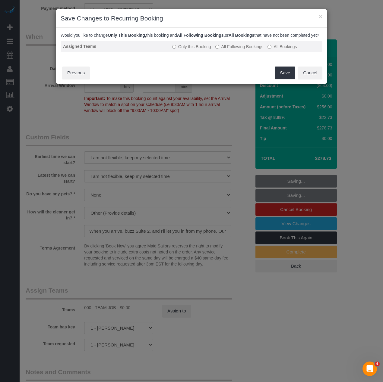
click at [221, 50] on label "All Following Bookings" at bounding box center [239, 47] width 48 height 6
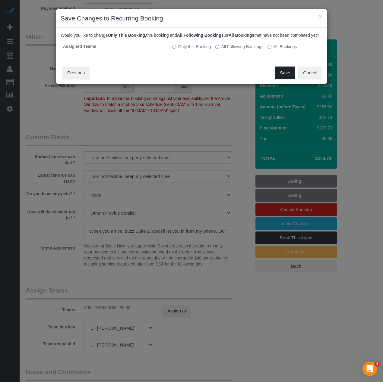
click at [287, 78] on button "Save" at bounding box center [285, 73] width 20 height 13
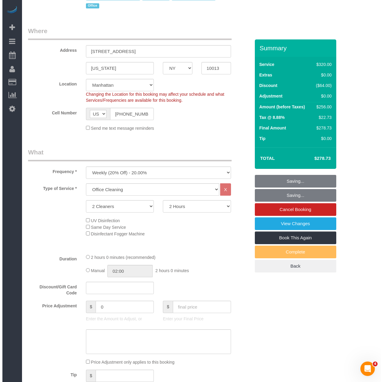
scroll to position [0, 0]
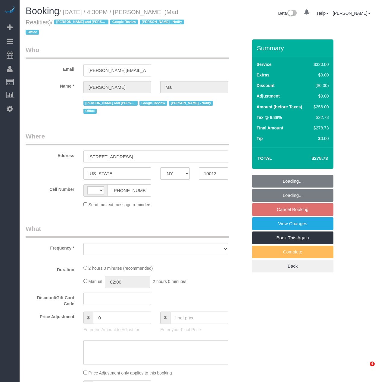
select select "NY"
select select "object:488"
select select "number:89"
select select "number:90"
select select "number:15"
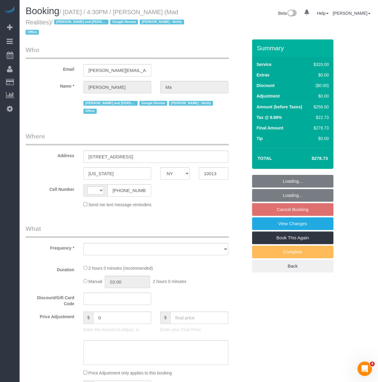
select select "number:7"
select select "string:stripe-pm_1PsB1j4VGloSiKo7cb06islp"
select select "string:[GEOGRAPHIC_DATA]"
select select "2"
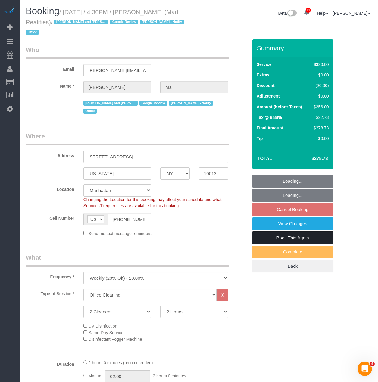
select select "object:1377"
click at [272, 232] on link "Book This Again" at bounding box center [292, 238] width 81 height 13
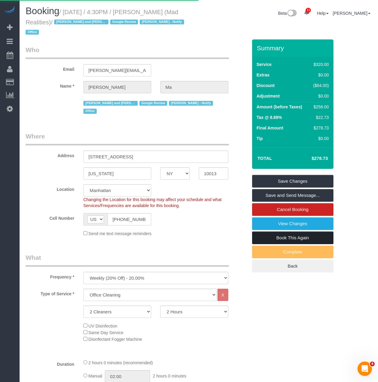
select select "NY"
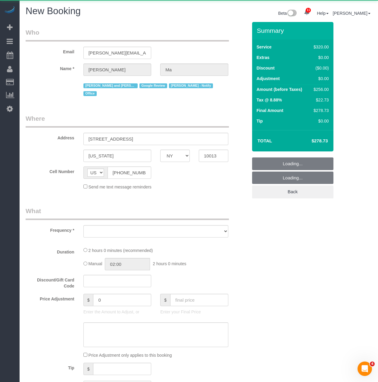
select select "string:stripe-pm_1PsB1j4VGloSiKo7cb06islp"
select select "object:2510"
select select "2"
select select "number:89"
select select "number:90"
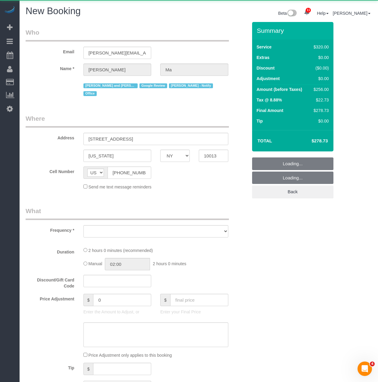
select select "number:15"
select select "number:7"
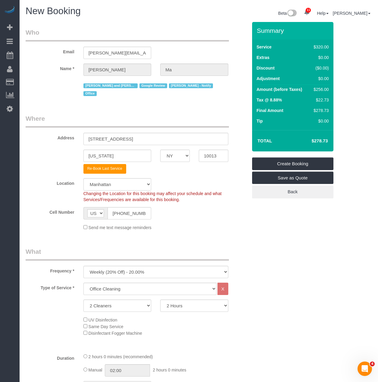
select select "object:2668"
click at [110, 300] on select "1 Cleaner 2 Cleaners 3 Cleaners 4 Cleaners 5 Cleaners" at bounding box center [117, 306] width 68 height 12
select select "1"
click at [83, 300] on select "1 Cleaner 2 Cleaners 3 Cleaners 4 Cleaners 5 Cleaners" at bounding box center [117, 306] width 68 height 12
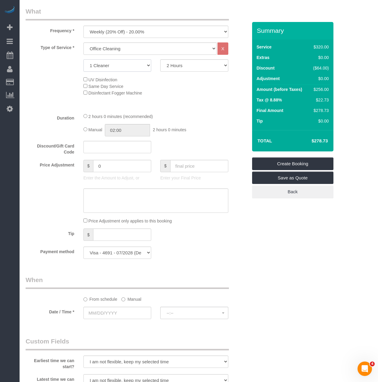
scroll to position [241, 0]
click at [122, 306] on input "text" at bounding box center [117, 312] width 68 height 12
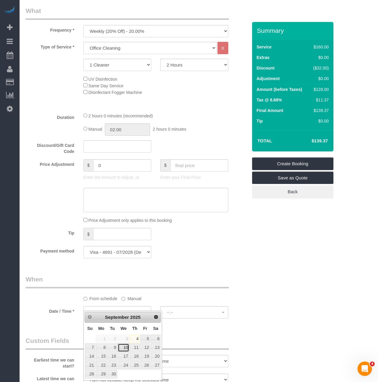
click at [125, 347] on link "10" at bounding box center [123, 348] width 11 height 8
type input "[DATE]"
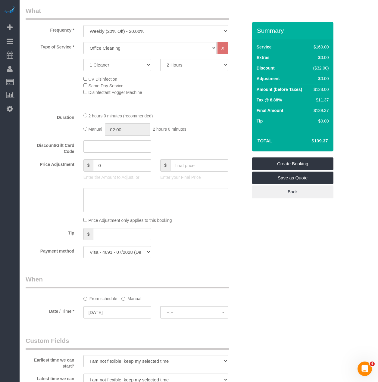
select select "spot51"
click at [181, 310] on span "8:00AM" at bounding box center [194, 312] width 55 height 5
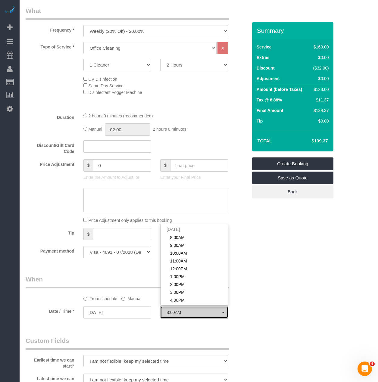
click at [181, 310] on span "8:00AM" at bounding box center [194, 312] width 55 height 5
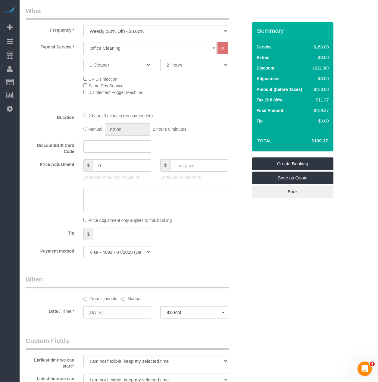
click at [124, 294] on label "Manual" at bounding box center [131, 298] width 20 height 8
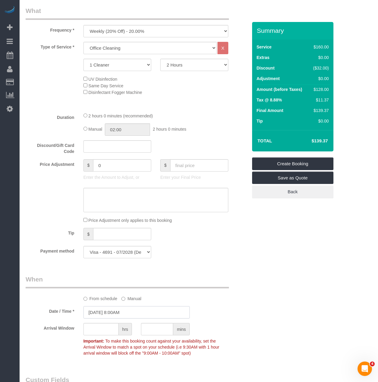
click at [124, 306] on input "[DATE] 8:00AM" at bounding box center [136, 312] width 106 height 12
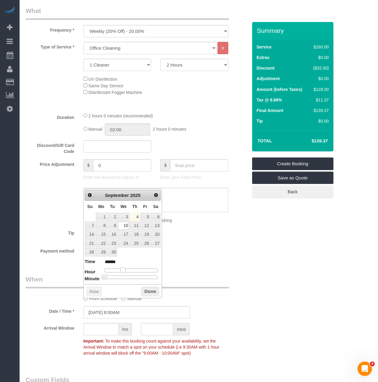
type input "[DATE] 7:00AM"
type input "******"
click at [121, 268] on span at bounding box center [120, 270] width 5 height 5
type input "09/10/2025 7:25AM"
type input "******"
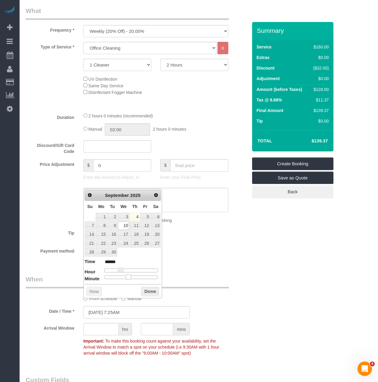
type input "09/10/2025 7:30AM"
type input "******"
type input "09/10/2025 7:35AM"
type input "******"
type input "09/10/2025 7:40AM"
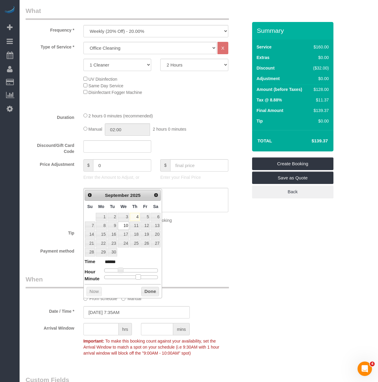
type input "******"
drag, startPoint x: 130, startPoint y: 279, endPoint x: 146, endPoint y: 281, distance: 15.2
click at [146, 281] on div "Prev Next September 2025 Su Mo Tu We Th Fr Sa 1 2 3 4 5 6 7 8 9 10 11 12 13 14 …" at bounding box center [122, 244] width 79 height 110
click at [146, 294] on button "Done" at bounding box center [150, 292] width 18 height 10
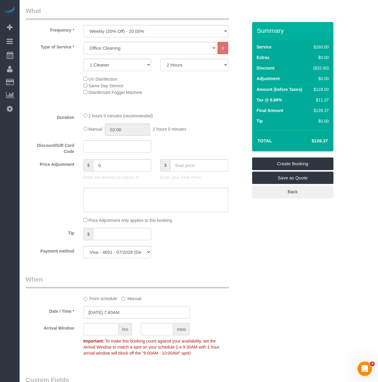
click at [108, 306] on input "09/10/2025 7:40AM" at bounding box center [136, 312] width 106 height 12
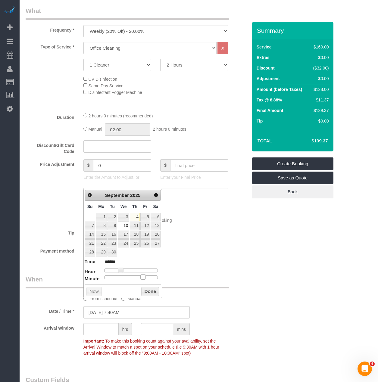
type input "09/10/2025 7:45AM"
type input "******"
drag, startPoint x: 146, startPoint y: 278, endPoint x: 149, endPoint y: 278, distance: 3.6
click at [149, 278] on span at bounding box center [147, 277] width 5 height 5
click at [147, 293] on button "Done" at bounding box center [150, 292] width 18 height 10
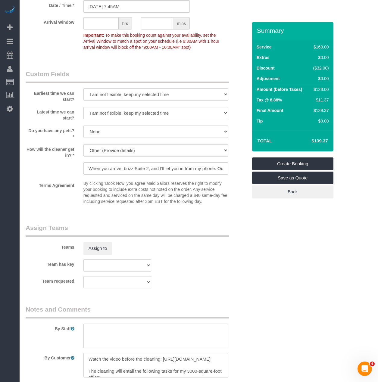
scroll to position [591, 0]
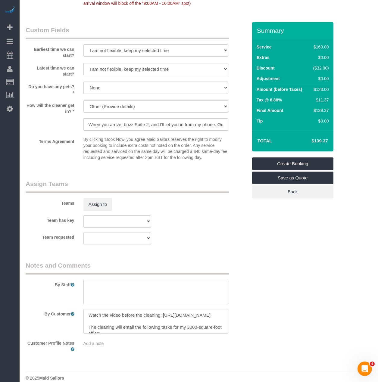
click at [119, 280] on textarea at bounding box center [155, 292] width 145 height 25
click at [99, 280] on textarea at bounding box center [155, 292] width 145 height 25
type textarea "Strict 8:00am Start Time"
click at [89, 202] on button "Assign to" at bounding box center [97, 204] width 29 height 13
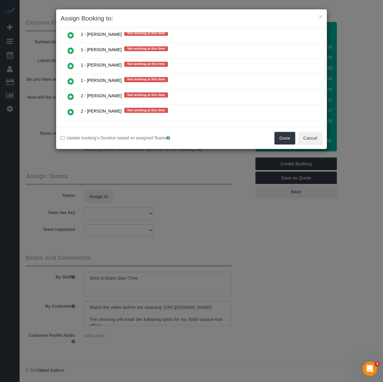
scroll to position [603, 0]
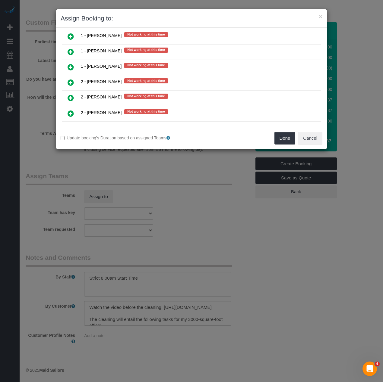
click at [68, 99] on icon at bounding box center [71, 97] width 6 height 7
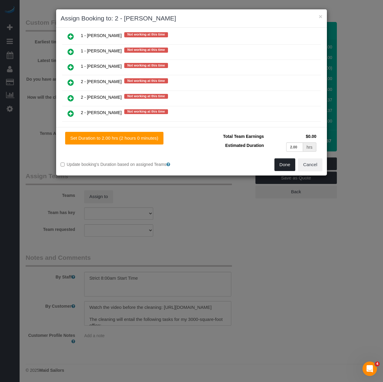
click at [288, 163] on button "Done" at bounding box center [284, 165] width 21 height 13
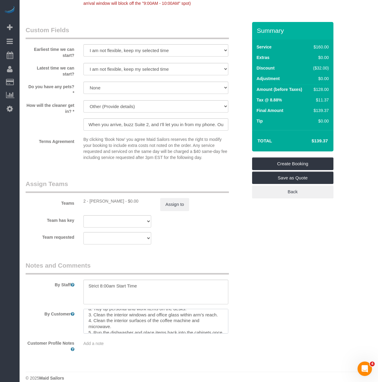
scroll to position [60, 0]
click at [172, 321] on textarea at bounding box center [155, 321] width 145 height 25
drag, startPoint x: 90, startPoint y: 317, endPoint x: 250, endPoint y: 361, distance: 165.5
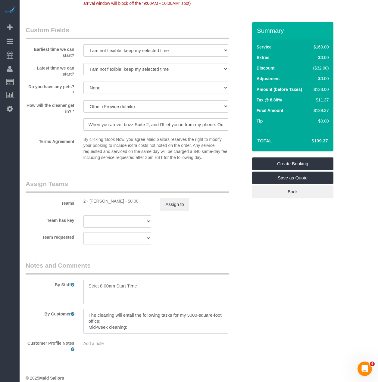
scroll to position [30, 0]
drag, startPoint x: 110, startPoint y: 313, endPoint x: 88, endPoint y: 312, distance: 21.7
click at [88, 312] on textarea at bounding box center [155, 321] width 145 height 25
click at [151, 318] on textarea at bounding box center [155, 321] width 145 height 25
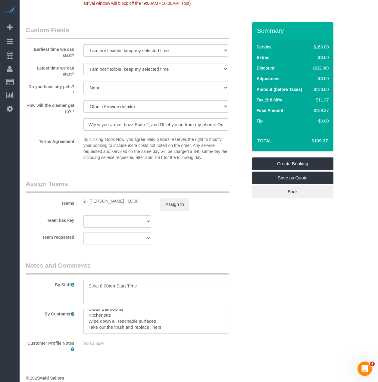
scroll to position [42, 0]
type textarea "Watch the video before the cleaning: https://www.dropbox.com/scl/fi/fkoqsq1zxai…"
click at [283, 165] on link "Create Booking" at bounding box center [292, 164] width 81 height 13
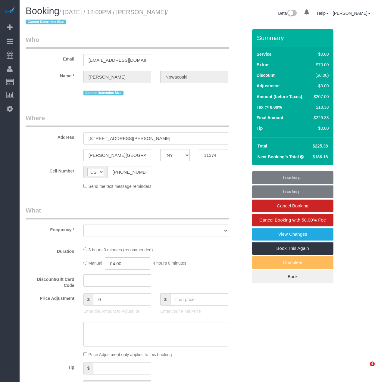
select select "NY"
select select "object:726"
select select "number:58"
select select "number:73"
select select "number:14"
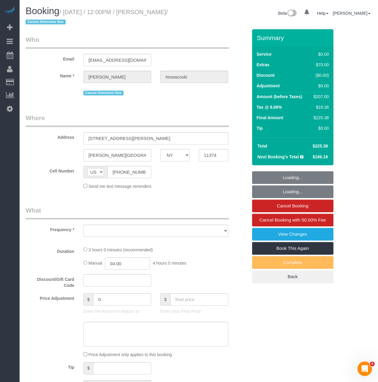
select select "number:5"
select select "string:stripe-pm_1RfAQq4VGloSiKo7ZanEvOFy"
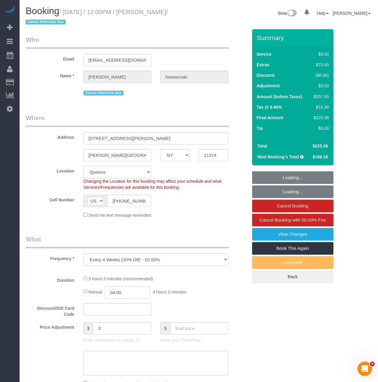
select select "object:885"
select select "spot1"
select select "1"
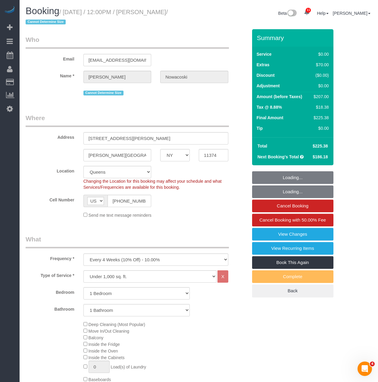
select select "1"
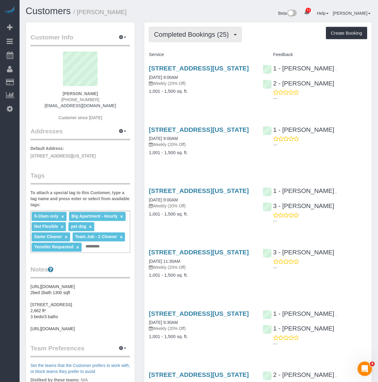
click at [187, 36] on span "Completed Bookings (25)" at bounding box center [193, 35] width 78 height 8
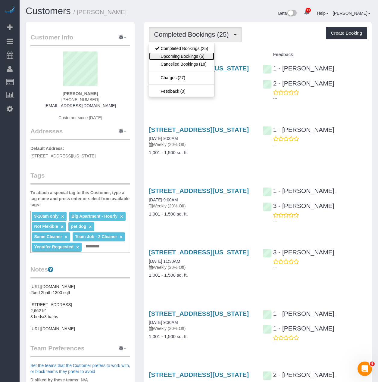
click at [185, 58] on link "Upcoming Bookings (6)" at bounding box center [181, 56] width 65 height 8
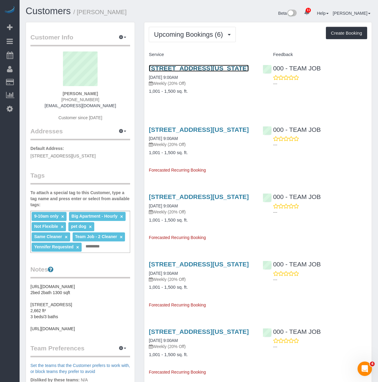
click at [183, 71] on link "15 West 96th Street #23, New York, NY 10025" at bounding box center [199, 68] width 100 height 7
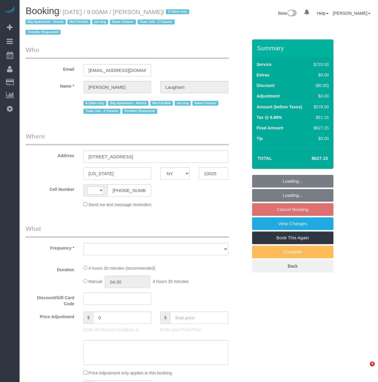
select select "NY"
select select "string:[GEOGRAPHIC_DATA]"
select select "object:743"
select select "number:89"
select select "number:70"
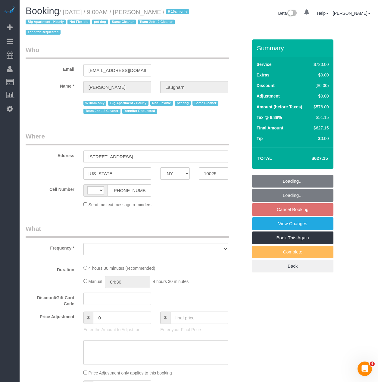
select select "number:13"
select select "number:6"
select select "string:stripe-pm_1Qg79n4VGloSiKo7Xb5RYN0j"
select select "spot2"
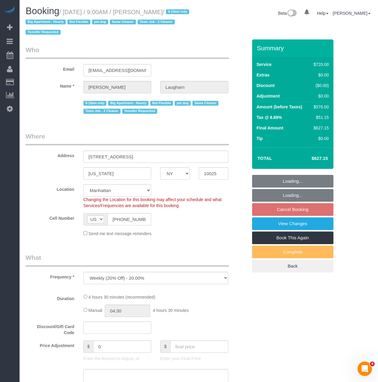
select select "object:1368"
select select "2"
select select "270"
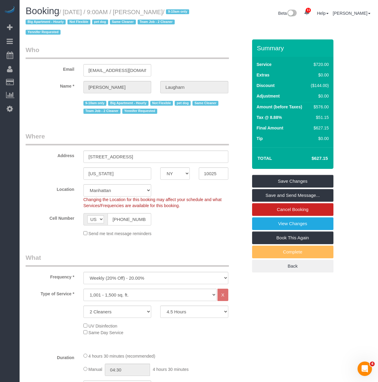
click at [89, 48] on legend "Who" at bounding box center [127, 53] width 203 height 14
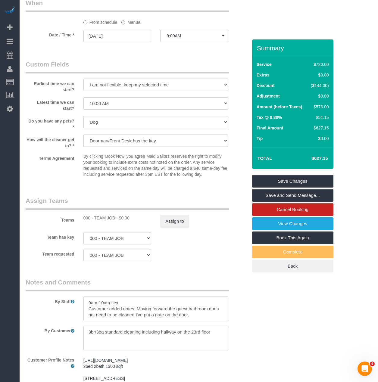
scroll to position [422, 0]
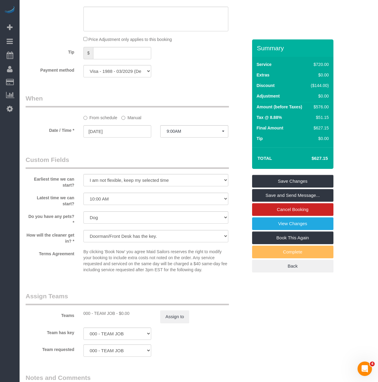
click at [209, 153] on div "Who Email [EMAIL_ADDRESS][DOMAIN_NAME] Name * [PERSON_NAME][GEOGRAPHIC_DATA] 9-…" at bounding box center [136, 89] width 231 height 942
click at [274, 211] on link "Cancel Booking" at bounding box center [292, 209] width 81 height 13
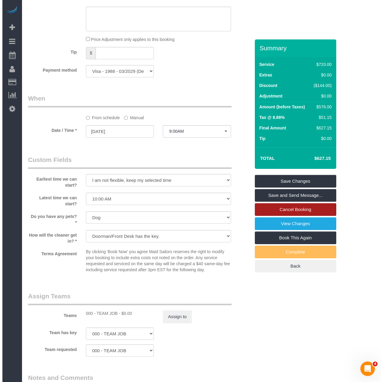
scroll to position [420, 0]
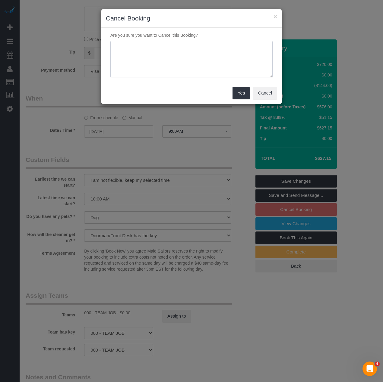
click at [186, 66] on textarea at bounding box center [191, 59] width 162 height 37
type textarea "Customer Requested: Construction"
click at [242, 90] on button "Yes" at bounding box center [240, 93] width 17 height 13
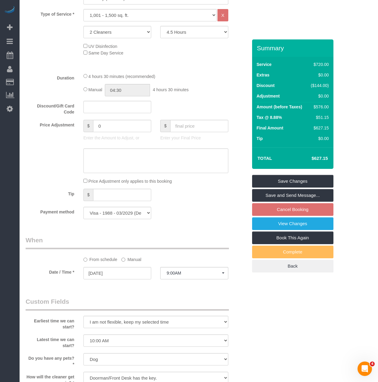
scroll to position [271, 0]
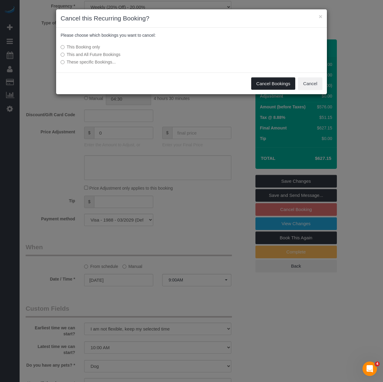
click at [273, 88] on button "Cancel Bookings" at bounding box center [273, 83] width 44 height 13
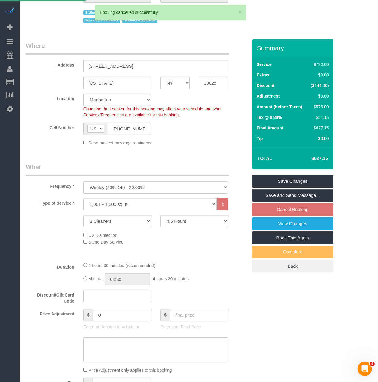
scroll to position [90, 0]
